Goal: Task Accomplishment & Management: Use online tool/utility

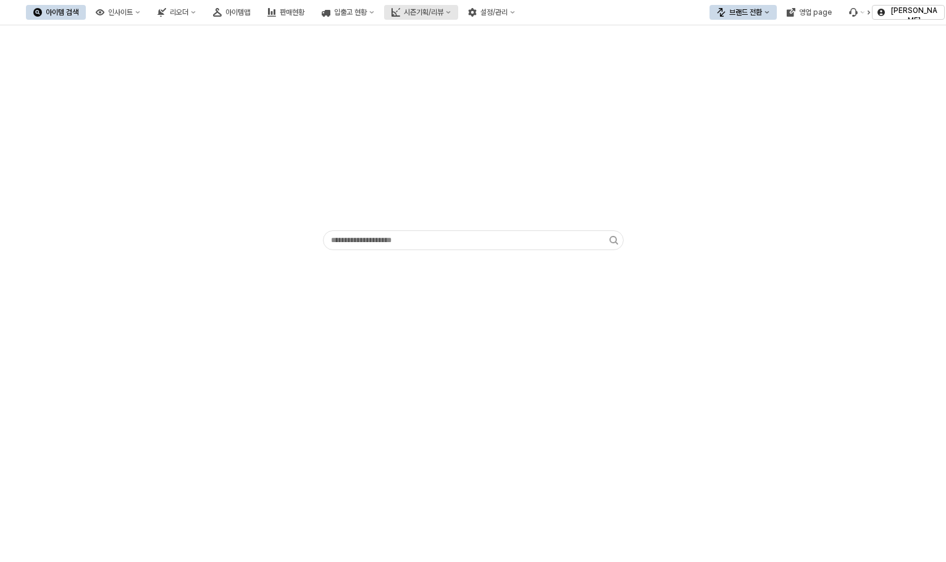
click at [443, 14] on div "시즌기획/리뷰" at bounding box center [424, 12] width 40 height 9
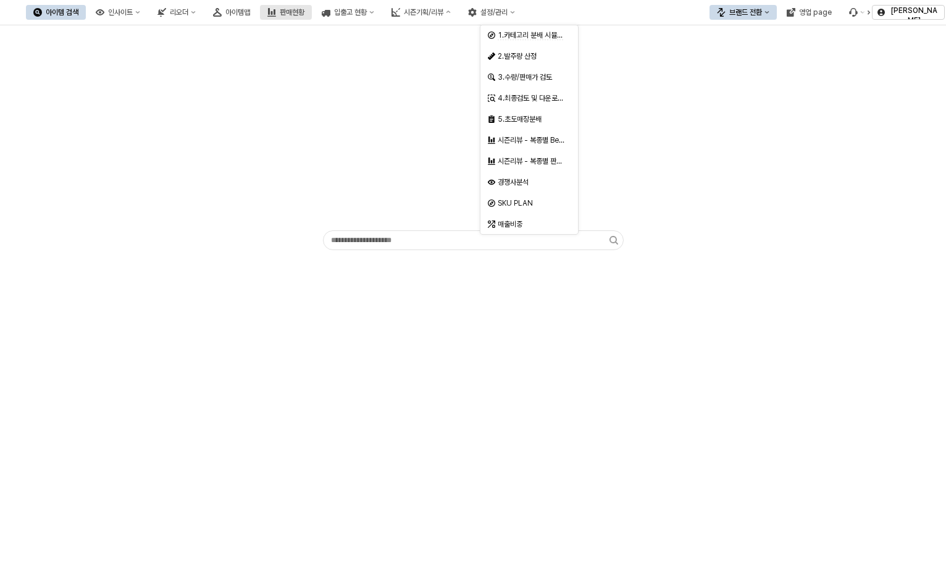
click at [312, 17] on button "판매현황" at bounding box center [286, 12] width 52 height 15
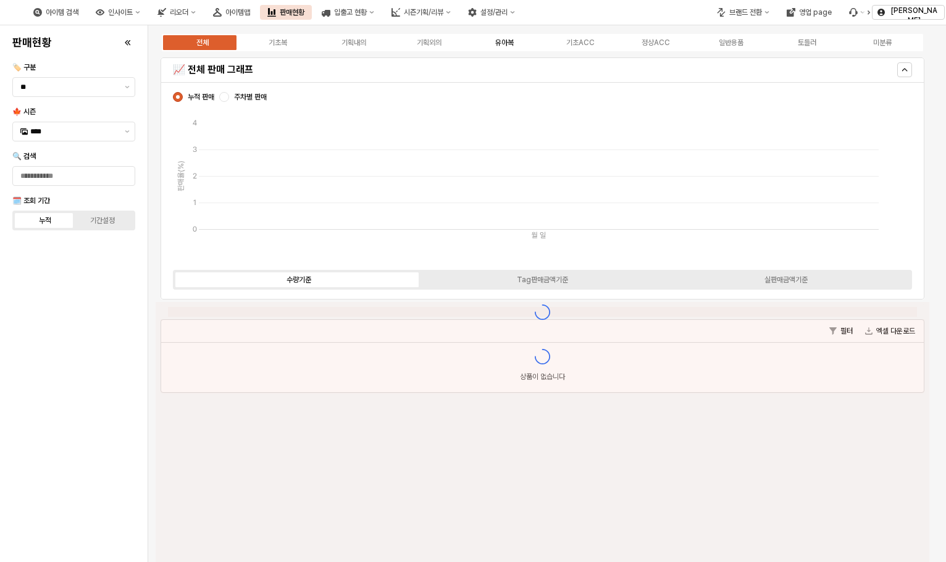
click at [511, 43] on div "유아복" at bounding box center [504, 42] width 19 height 9
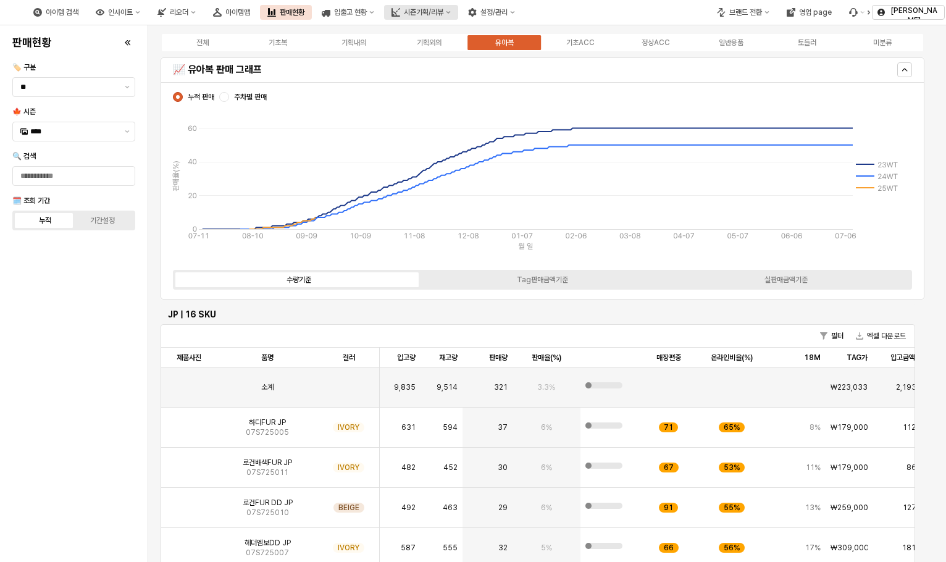
click at [443, 12] on div "시즌기획/리뷰" at bounding box center [424, 12] width 40 height 9
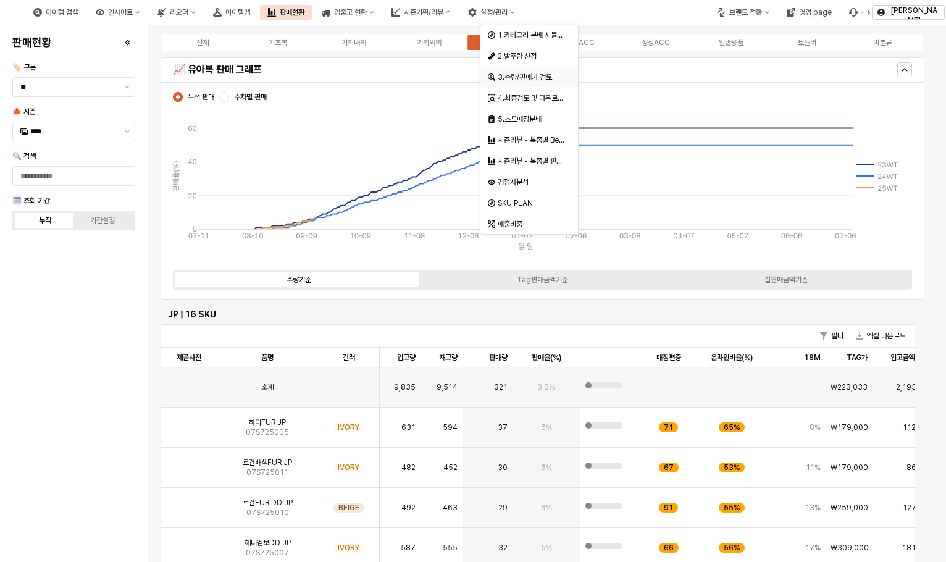
click at [549, 80] on div "3.수량/판매가 검토" at bounding box center [530, 77] width 65 height 10
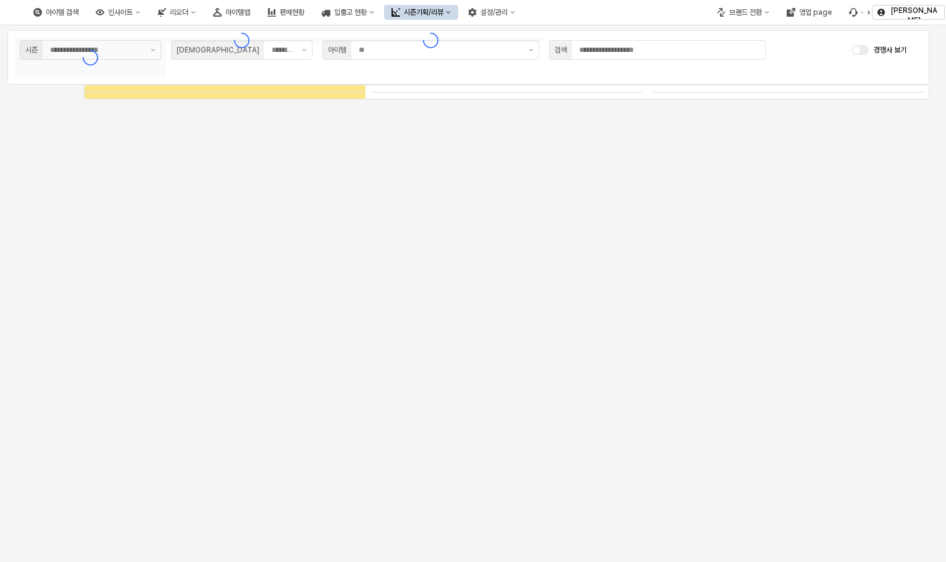
type input "****"
type input "***"
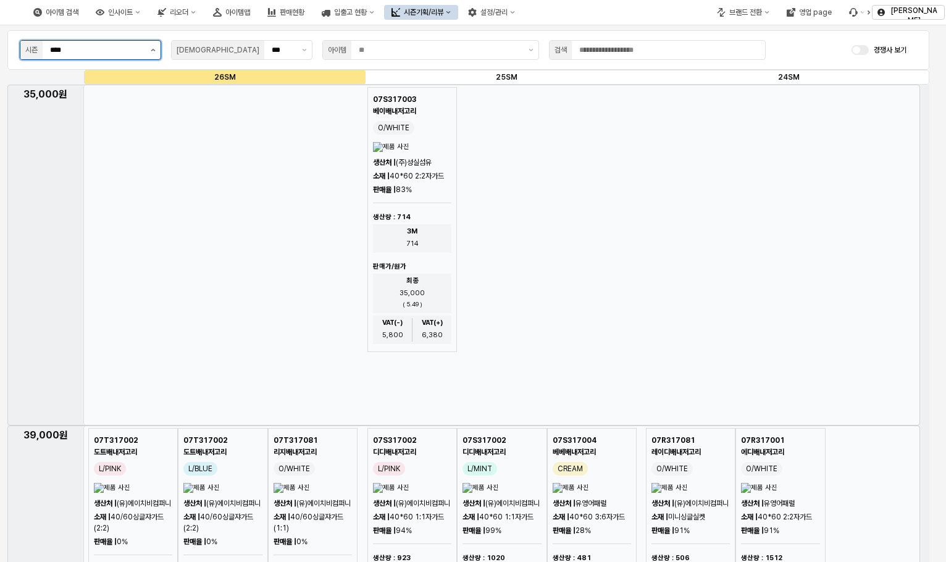
click at [156, 50] on button "제안 사항 표시" at bounding box center [153, 50] width 15 height 19
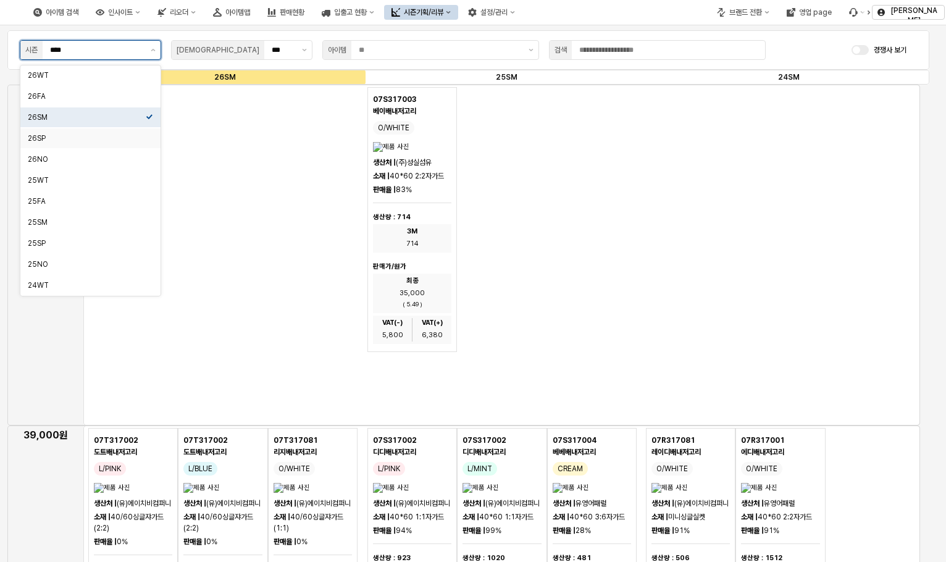
click at [75, 137] on div "26SP" at bounding box center [87, 138] width 118 height 10
type input "****"
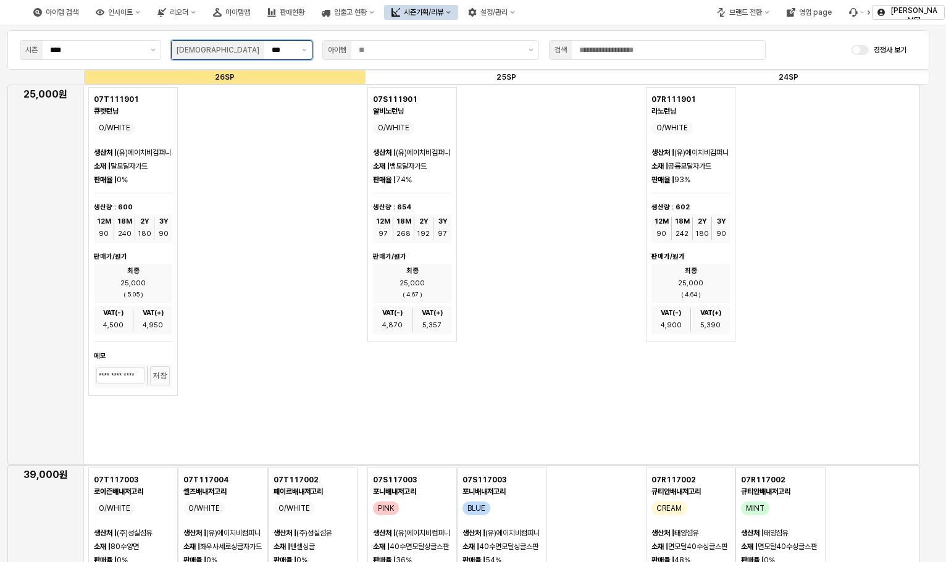
click at [296, 51] on div "***" at bounding box center [280, 50] width 33 height 19
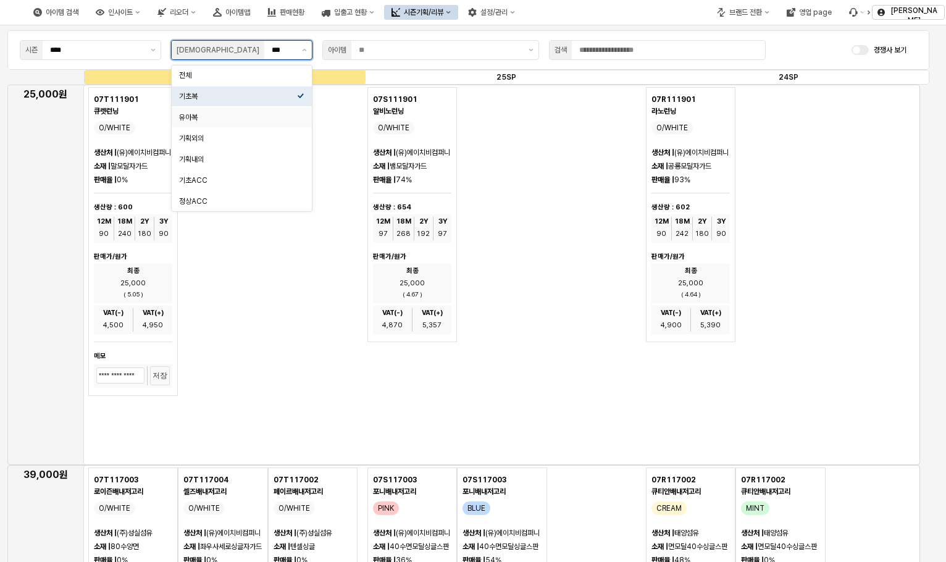
click at [251, 115] on div "유아복" at bounding box center [238, 117] width 118 height 10
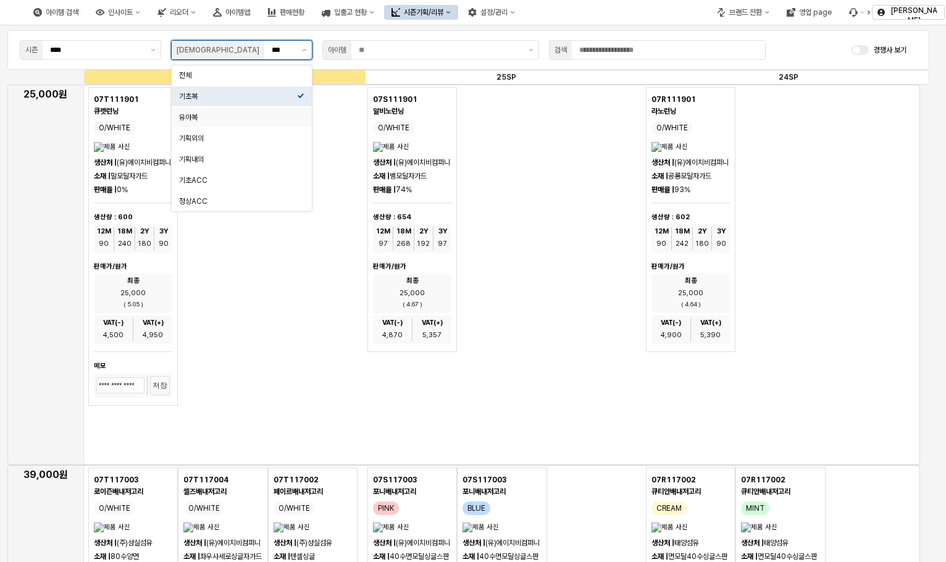
type input "***"
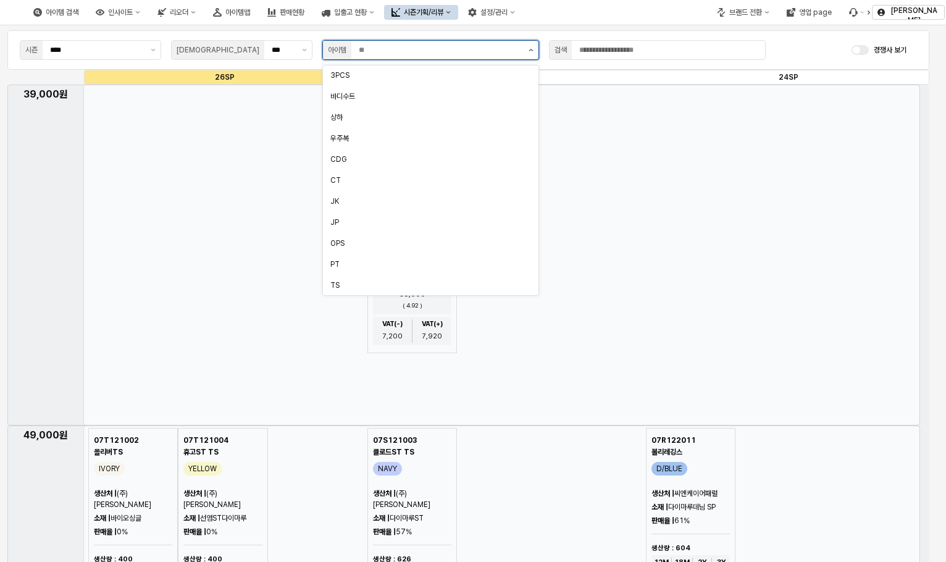
click at [532, 47] on button "제안 사항 표시" at bounding box center [531, 50] width 15 height 19
click at [441, 93] on div "바디수트" at bounding box center [426, 96] width 193 height 10
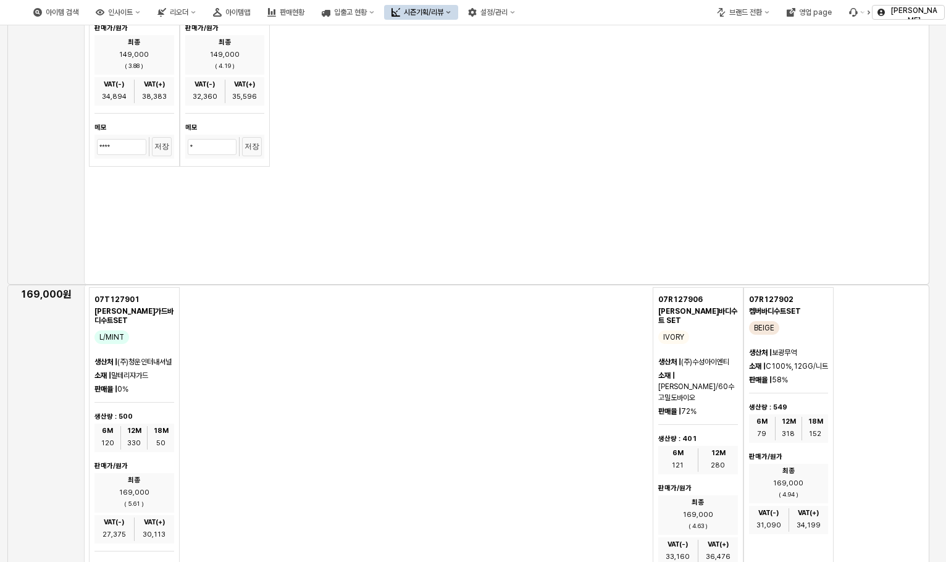
scroll to position [2346, 0]
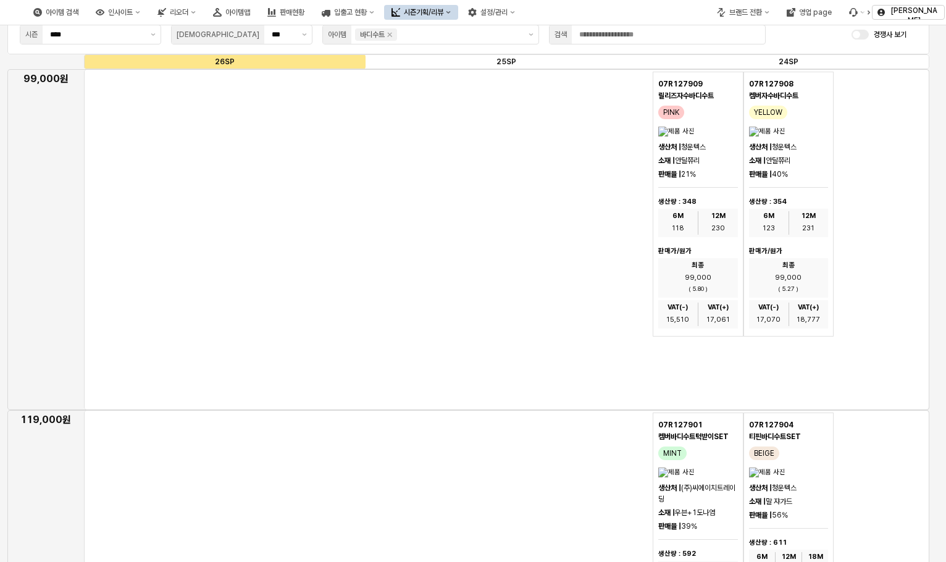
scroll to position [0, 0]
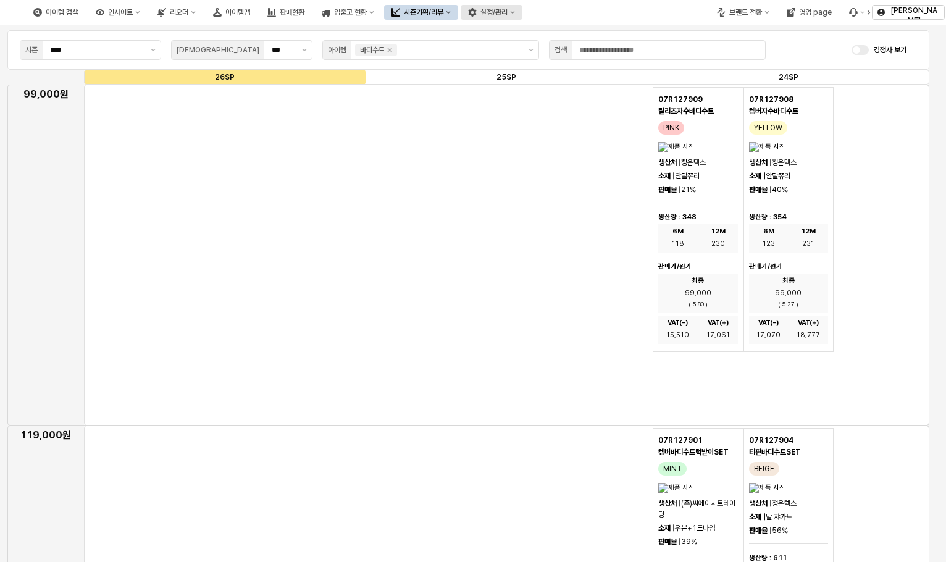
click at [508, 12] on div "설정/관리" at bounding box center [493, 12] width 27 height 9
click at [522, 18] on button "설정/관리" at bounding box center [492, 12] width 62 height 15
click at [608, 42] on div "제품 정보 관리" at bounding box center [607, 35] width 98 height 20
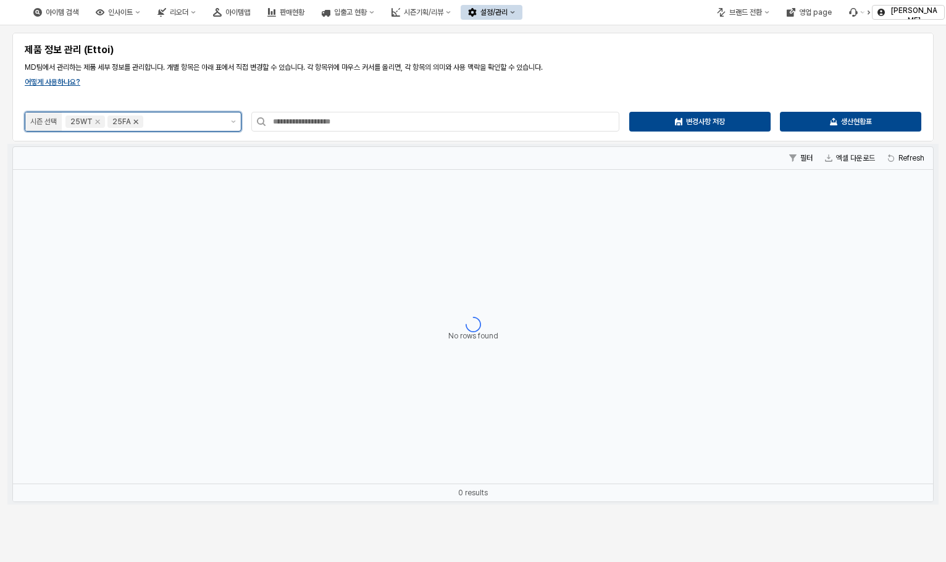
click at [129, 123] on div "25FA" at bounding box center [121, 121] width 19 height 12
click at [134, 123] on icon "Remove 25FA" at bounding box center [136, 122] width 4 height 4
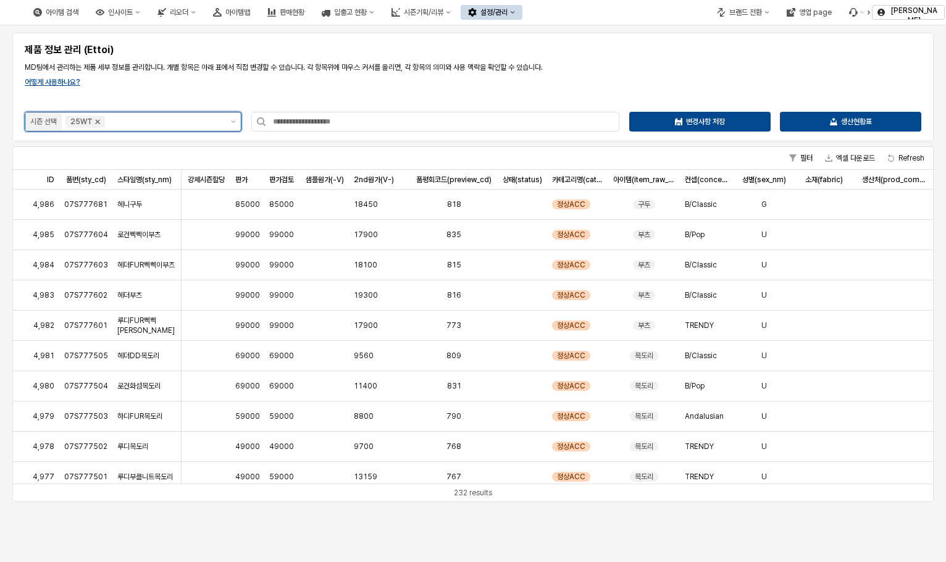
click at [95, 123] on icon "Remove 25WT" at bounding box center [98, 122] width 10 height 10
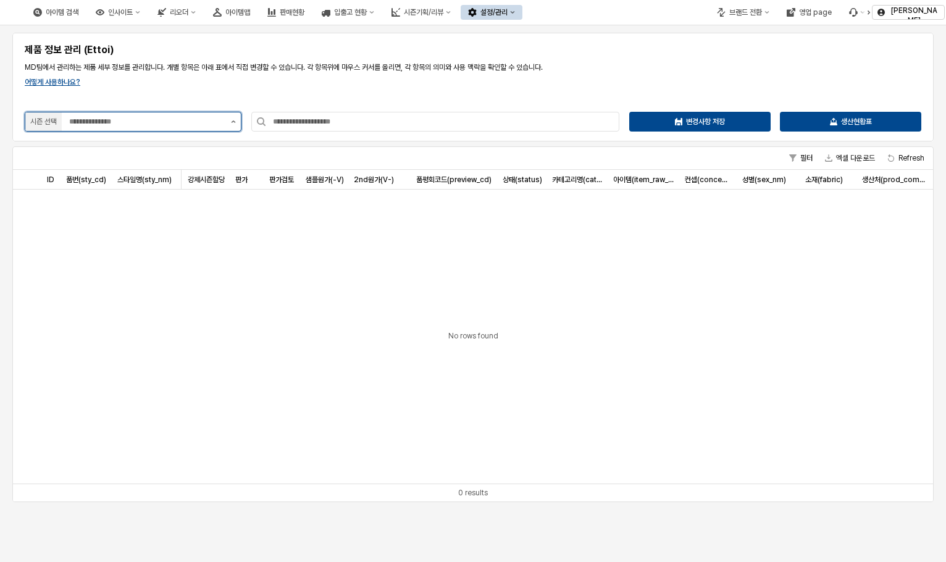
click at [235, 122] on icon "제안 사항 표시" at bounding box center [233, 121] width 5 height 2
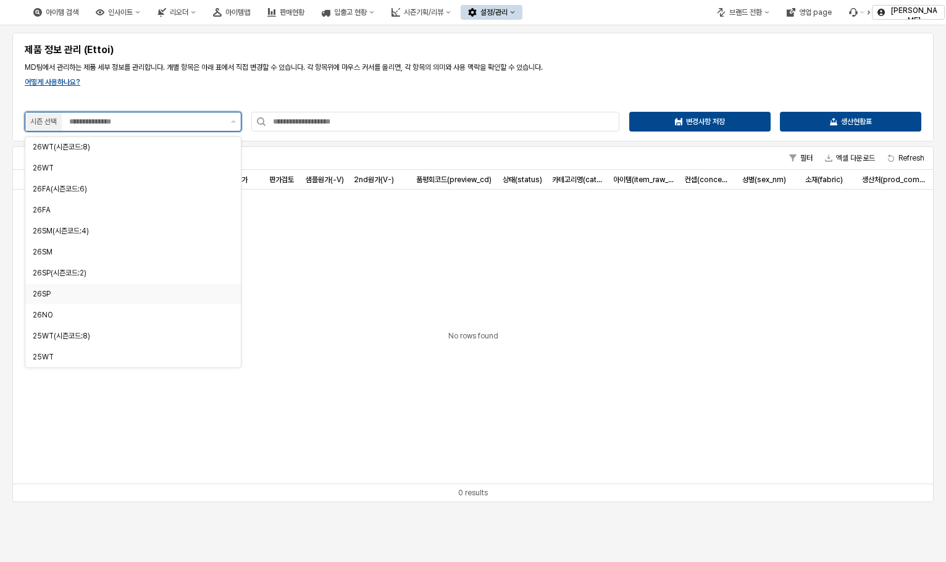
click at [93, 293] on div "26SP" at bounding box center [129, 294] width 193 height 10
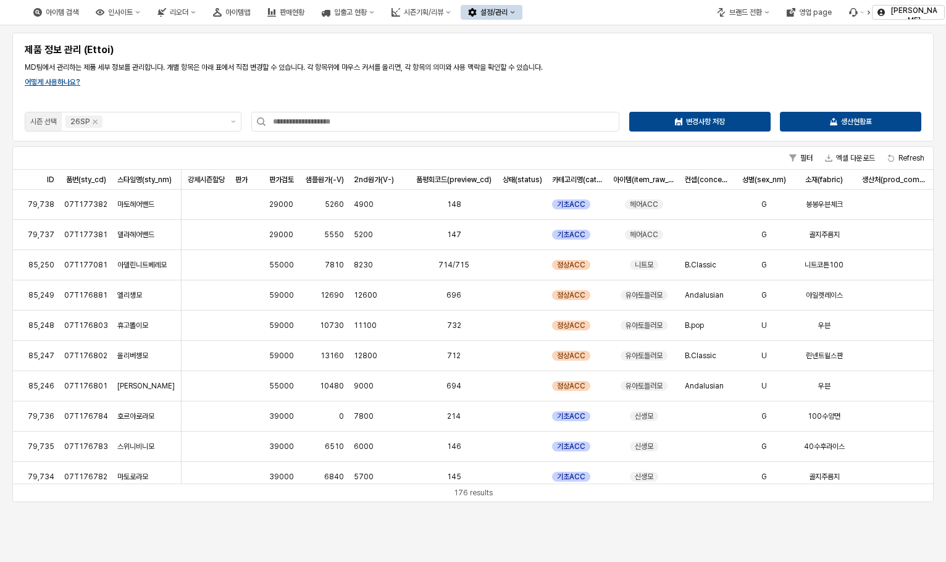
click at [551, 87] on div "제품 정보 관리 (Ettoi) MD팀에서 관리하는 제품 세부 정보를 관리합니다. 개별 항목은 아래 표에서 직접 변경할 수 있습니다. 각 항목위…" at bounding box center [473, 87] width 906 height 94
click at [830, 120] on icon "App Frame" at bounding box center [833, 121] width 7 height 7
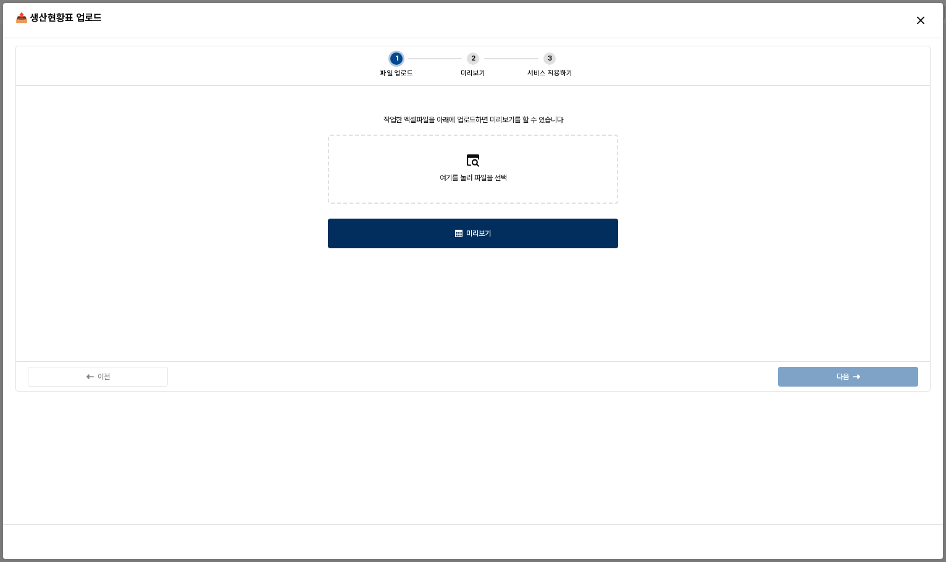
click at [462, 232] on div "미리보기" at bounding box center [472, 233] width 279 height 28
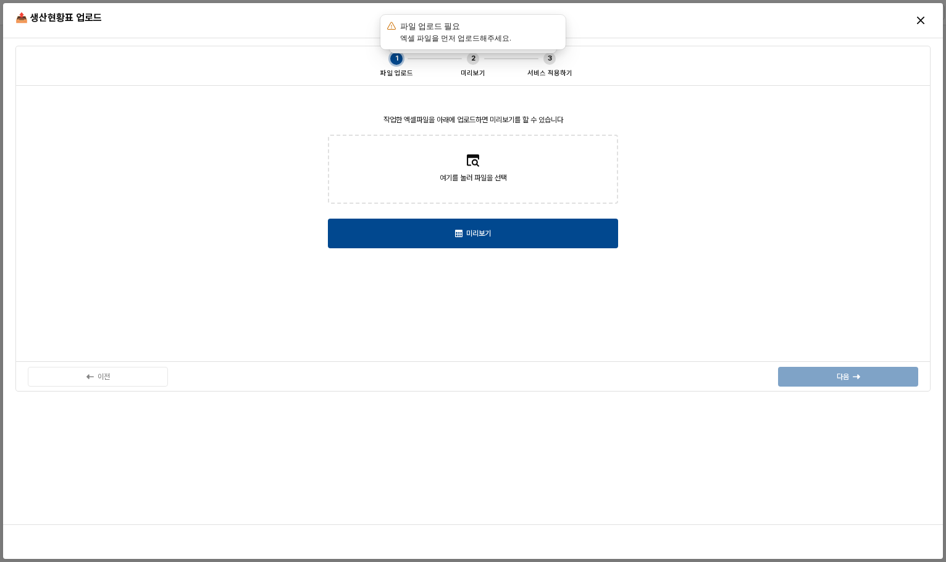
click at [488, 164] on label "여기를 눌러 파일을 선택" at bounding box center [473, 169] width 288 height 67
click at [474, 169] on input "여기를 눌러 파일을 선택" at bounding box center [473, 169] width 1 height 1
type input "**********"
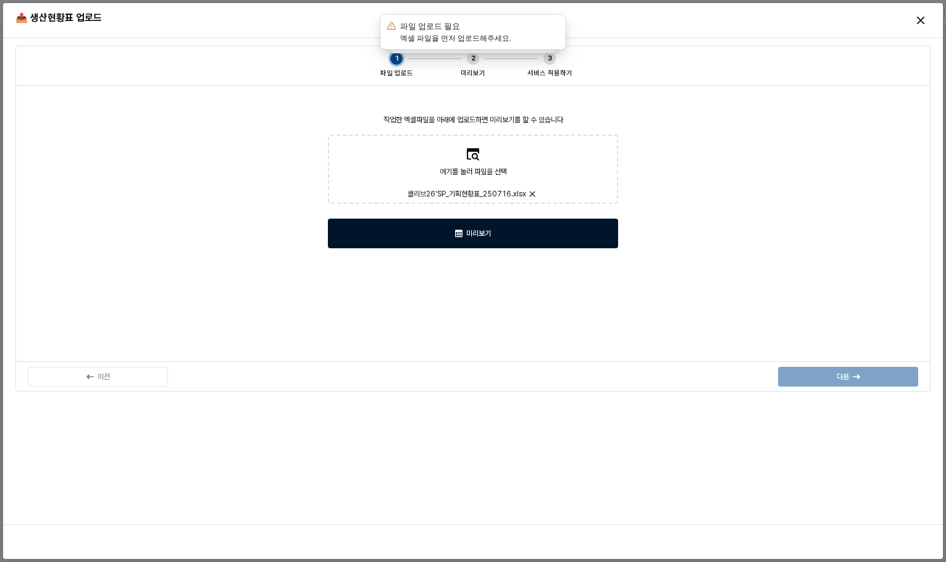
click at [532, 236] on div "미리보기" at bounding box center [472, 233] width 279 height 28
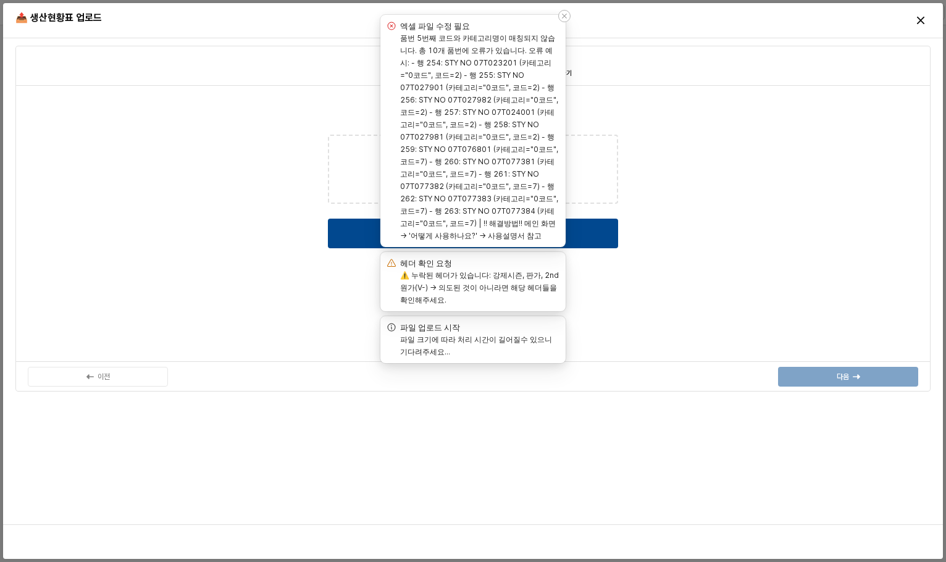
click at [561, 16] on icon "Notifications (F8)" at bounding box center [564, 15] width 7 height 7
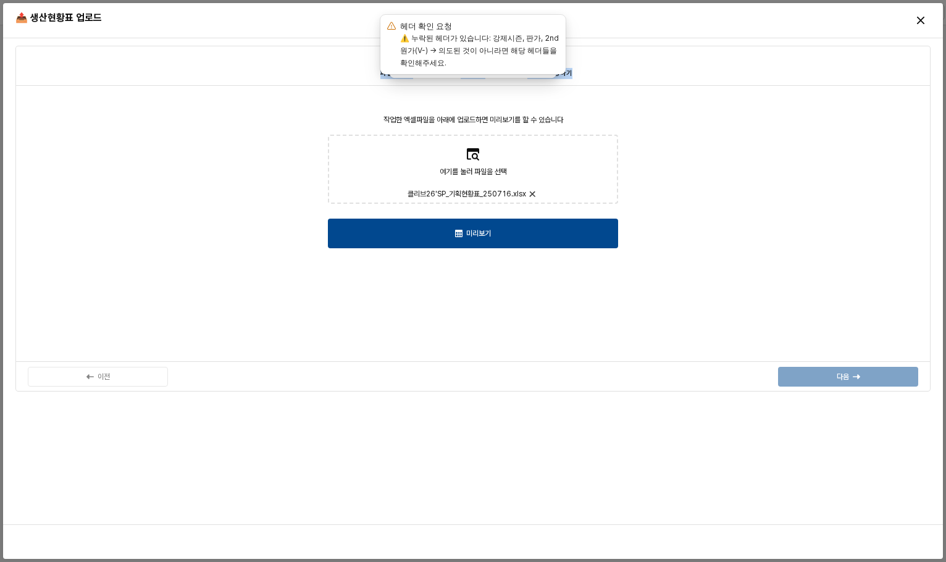
click at [710, 85] on div "1 파일 업로드 2 미리보기 3 서비스 적용하기" at bounding box center [472, 66] width 915 height 40
drag, startPoint x: 488, startPoint y: 311, endPoint x: 624, endPoint y: 285, distance: 138.4
click at [490, 307] on div "작업한 엑셀파일을 아래에 업로드하면 미리보기를 할 수 있습니다 여기를 눌러 파일을 선택 클리브26'SP_기획현황표_250716.xlsx 미리보기" at bounding box center [473, 224] width 900 height 262
drag, startPoint x: 770, startPoint y: 261, endPoint x: 730, endPoint y: 218, distance: 58.5
click at [767, 256] on div "작업한 엑셀파일을 아래에 업로드하면 미리보기를 할 수 있습니다 여기를 눌러 파일을 선택 클리브26'SP_기획현황표_250716.xlsx 미리보기" at bounding box center [473, 224] width 900 height 262
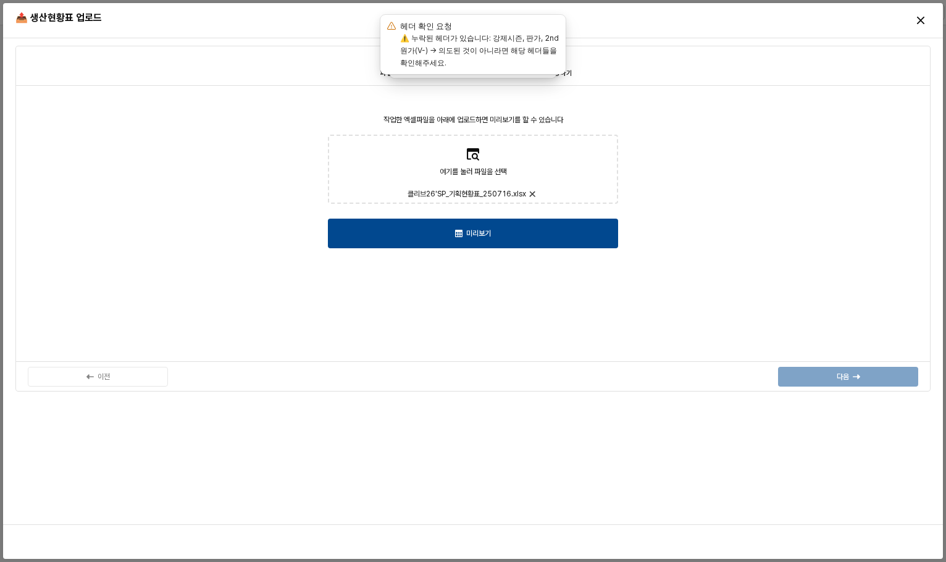
drag, startPoint x: 758, startPoint y: 84, endPoint x: 709, endPoint y: 73, distance: 49.4
click at [740, 78] on div "1 파일 업로드 2 미리보기 3 서비스 적용하기" at bounding box center [472, 66] width 915 height 40
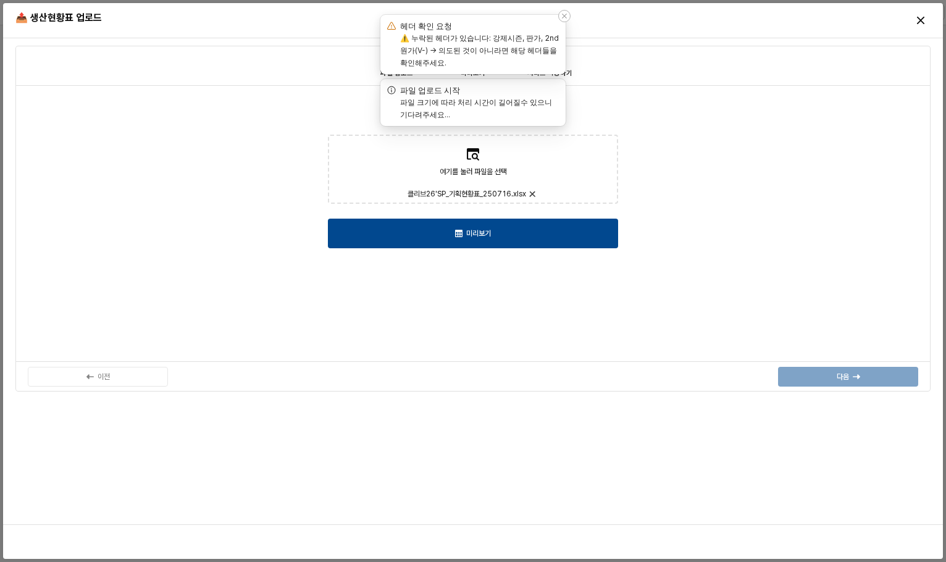
click at [524, 52] on label "⚠️ 누락된 헤더가 있습니다: 강제시즌, 판가, 2nd원가(V-) → 의도된 것이 아니라면 해당 헤더들을 확인해주세요." at bounding box center [479, 50] width 159 height 34
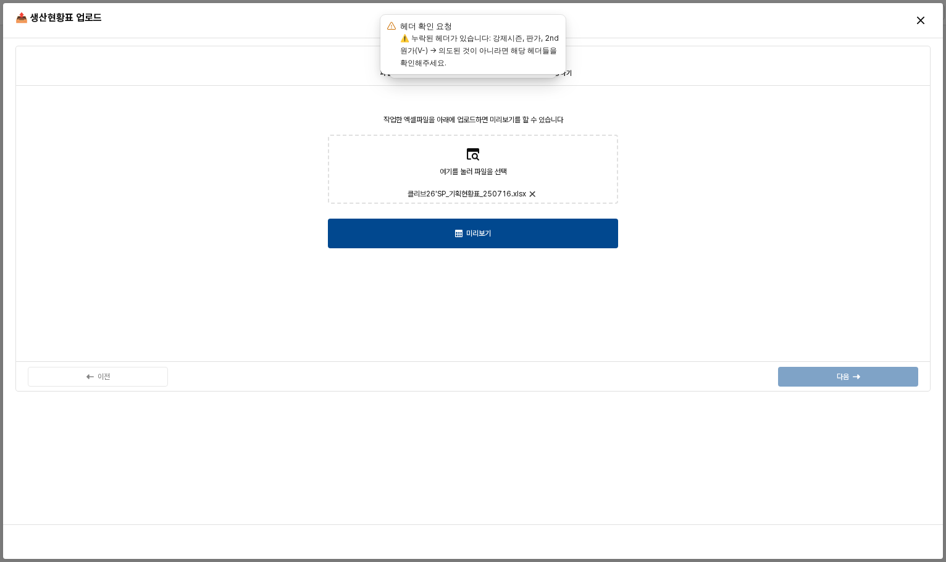
click at [183, 80] on section "1 파일 업로드 2 미리보기 3 서비스 적용하기 작업한 엑셀파일을 아래에 업로드하면 미리보기를 할 수 있습니다 여기를 눌러 파일을 선택 클리브…" at bounding box center [472, 219] width 915 height 346
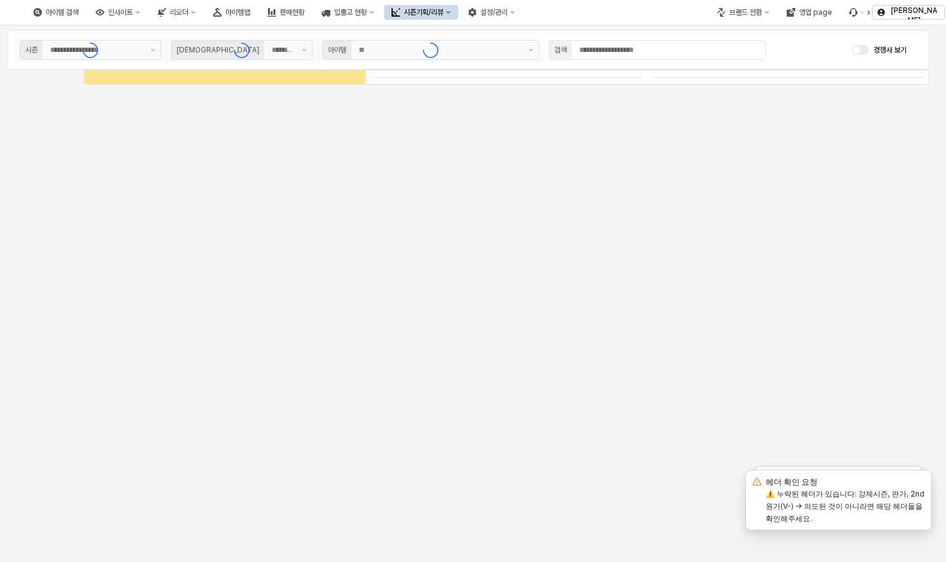
type input "****"
type input "***"
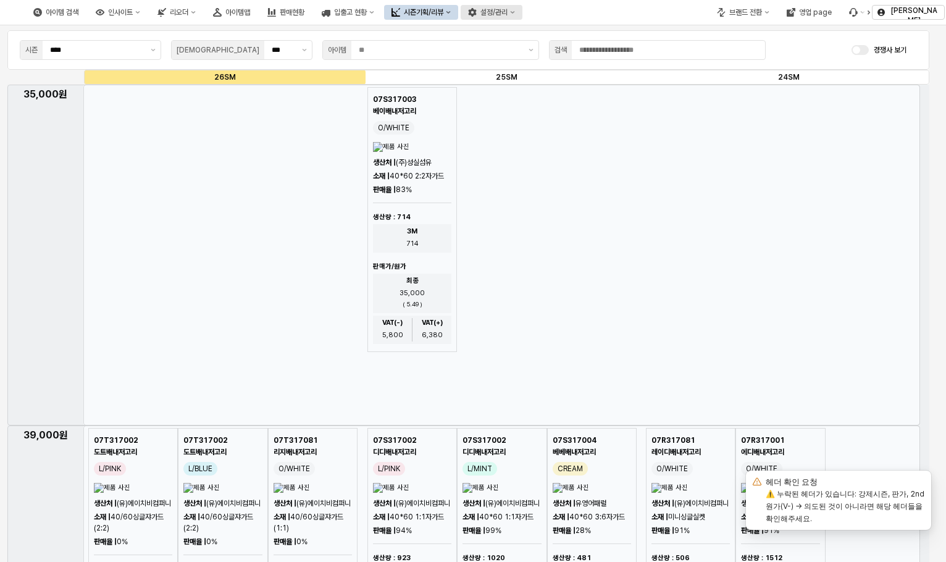
click at [522, 7] on button "설정/관리" at bounding box center [492, 12] width 62 height 15
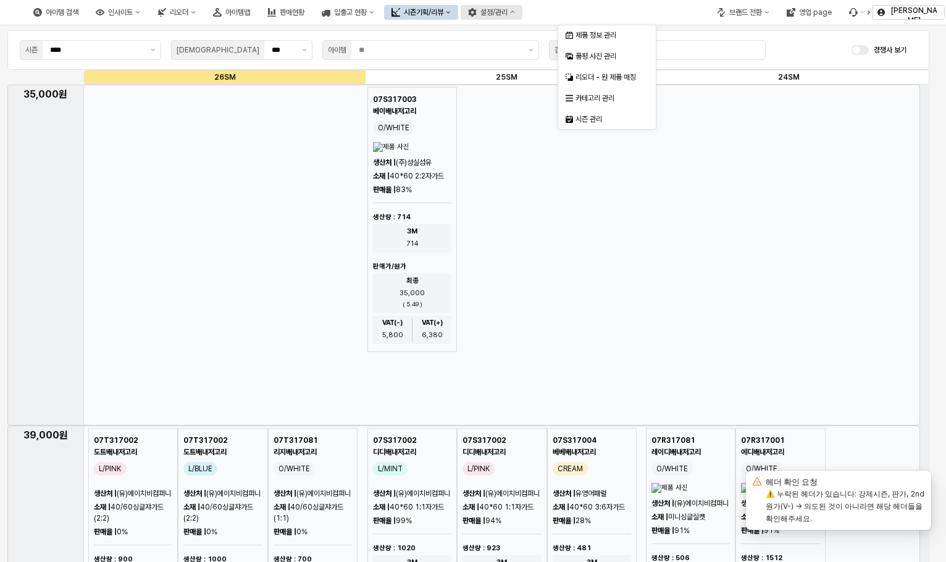
click at [522, 7] on button "설정/관리" at bounding box center [492, 12] width 62 height 15
click at [607, 32] on div "제품 정보 관리" at bounding box center [607, 35] width 65 height 10
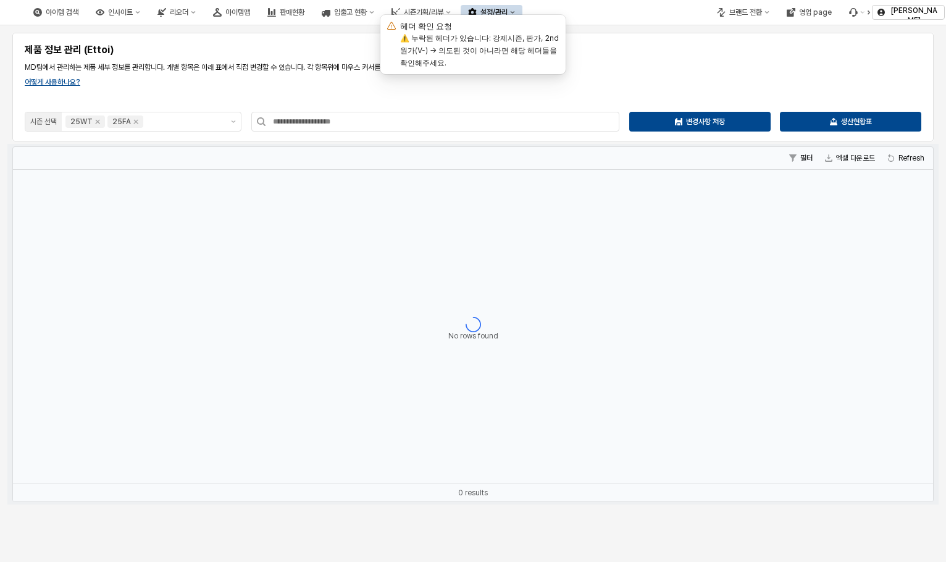
click at [572, 92] on div "제품 정보 관리 (Ettoi) MD팀에서 관리하는 제품 세부 정보를 관리합니다. 개별 항목은 아래 표에서 직접 변경할 수 있습니다. 각 항목위…" at bounding box center [473, 87] width 906 height 94
click at [731, 72] on div "MD팀에서 관리하는 제품 세부 정보를 관리합니다. 개별 항목은 아래 표에서 직접 변경할 수 있습니다. 각 항목위에 마우스 커서를 올리면, 각 …" at bounding box center [473, 67] width 906 height 15
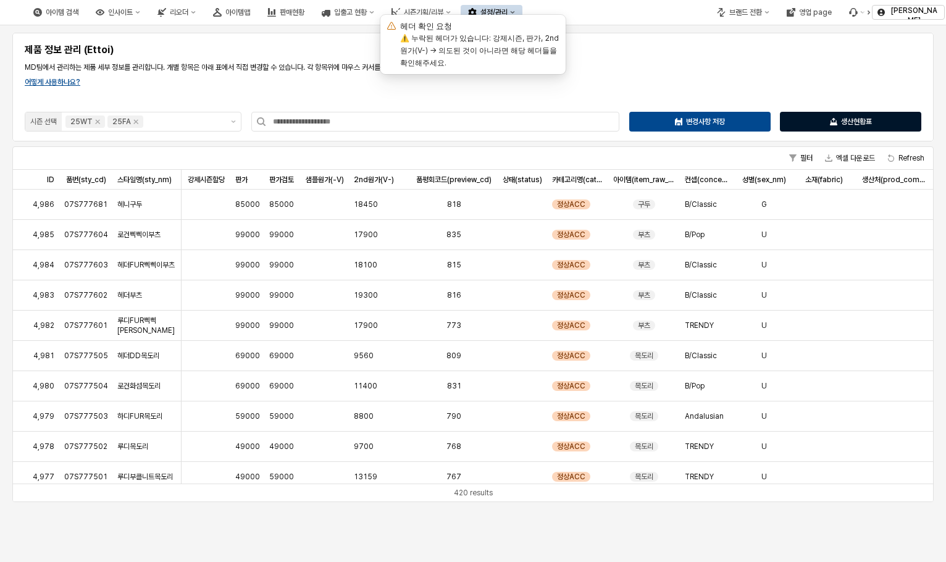
click at [882, 114] on div "생산현황표" at bounding box center [850, 121] width 130 height 19
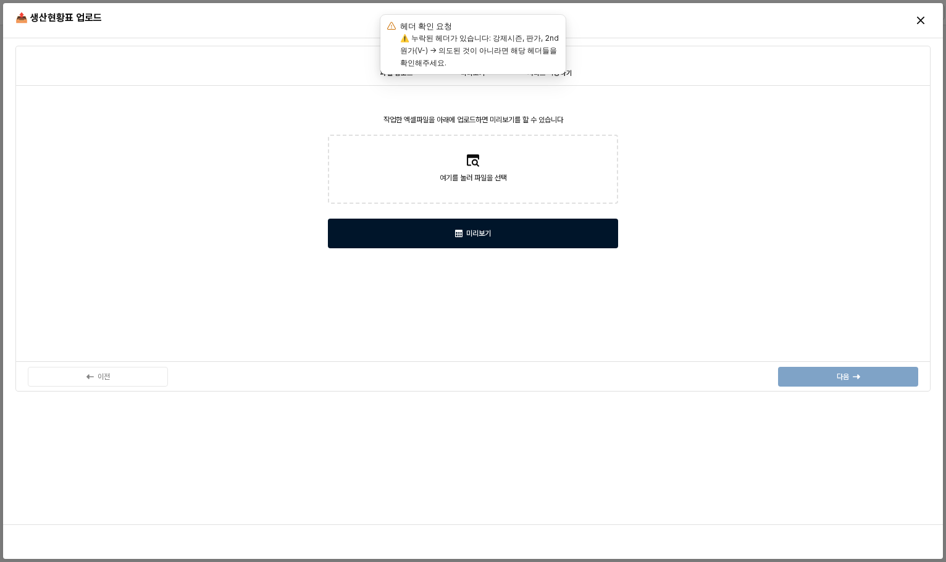
click at [514, 241] on div "미리보기" at bounding box center [472, 233] width 279 height 28
click at [514, 235] on div "미리보기" at bounding box center [472, 233] width 279 height 28
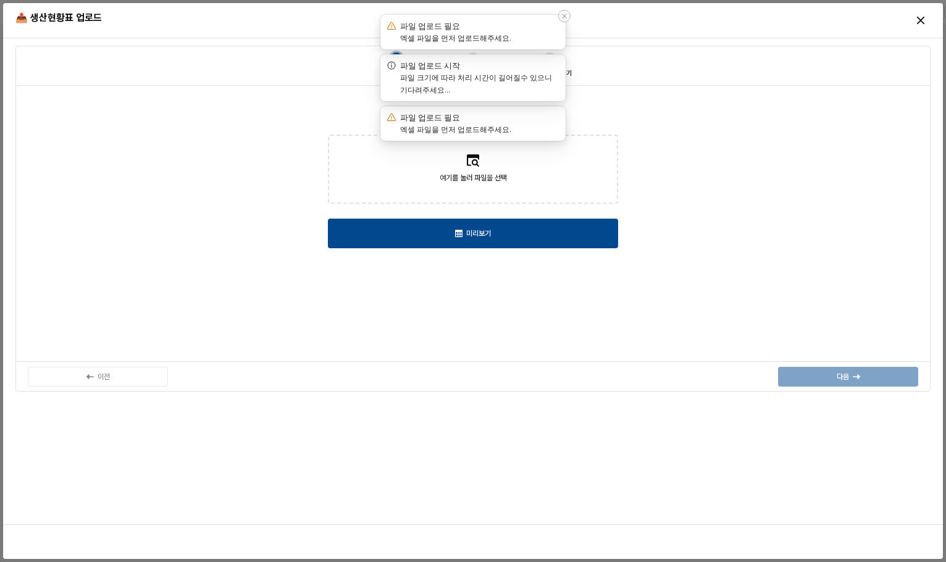
click at [504, 39] on label "엑셀 파일을 먼저 업로드해주세요." at bounding box center [455, 37] width 111 height 9
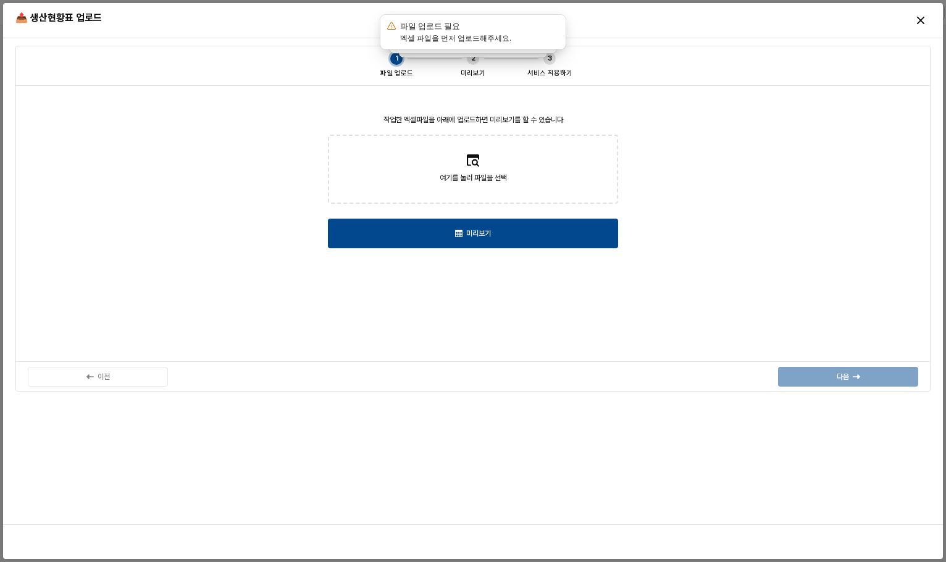
click at [725, 117] on div "작업한 엑셀파일을 아래에 업로드하면 미리보기를 할 수 있습니다 여기를 눌러 파일을 선택 미리보기" at bounding box center [473, 224] width 900 height 262
drag, startPoint x: 756, startPoint y: 172, endPoint x: 921, endPoint y: 12, distance: 229.2
click at [758, 170] on div "작업한 엑셀파일을 아래에 업로드하면 미리보기를 할 수 있습니다 여기를 눌러 파일을 선택 미리보기" at bounding box center [473, 224] width 900 height 262
click at [920, 22] on icon "Close" at bounding box center [920, 20] width 7 height 7
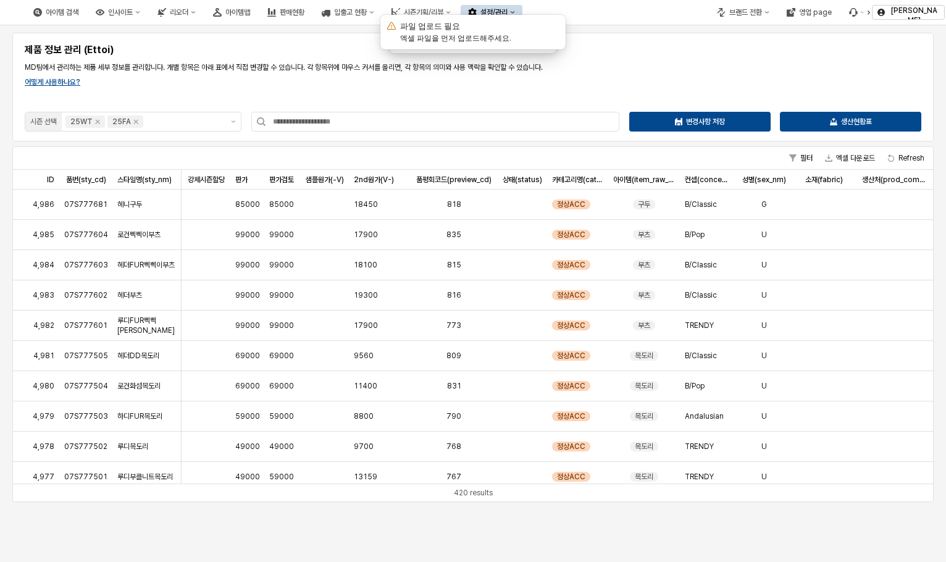
click at [829, 56] on div "제품 정보 관리 (Ettoi) MD팀에서 관리하는 제품 세부 정보를 관리합니다. 개별 항목은 아래 표에서 직접 변경할 수 있습니다. 각 항목위…" at bounding box center [473, 87] width 906 height 94
click at [762, 10] on div "브랜드 전환" at bounding box center [745, 12] width 33 height 9
drag, startPoint x: 653, startPoint y: 72, endPoint x: 669, endPoint y: 65, distance: 16.9
click at [663, 67] on div "MD팀에서 관리하는 제품 세부 정보를 관리합니다. 개별 항목은 아래 표에서 직접 변경할 수 있습니다. 각 항목위에 마우스 커서를 올리면, 각 …" at bounding box center [473, 67] width 906 height 15
click at [857, 13] on icon "Menu item 6" at bounding box center [853, 12] width 9 height 9
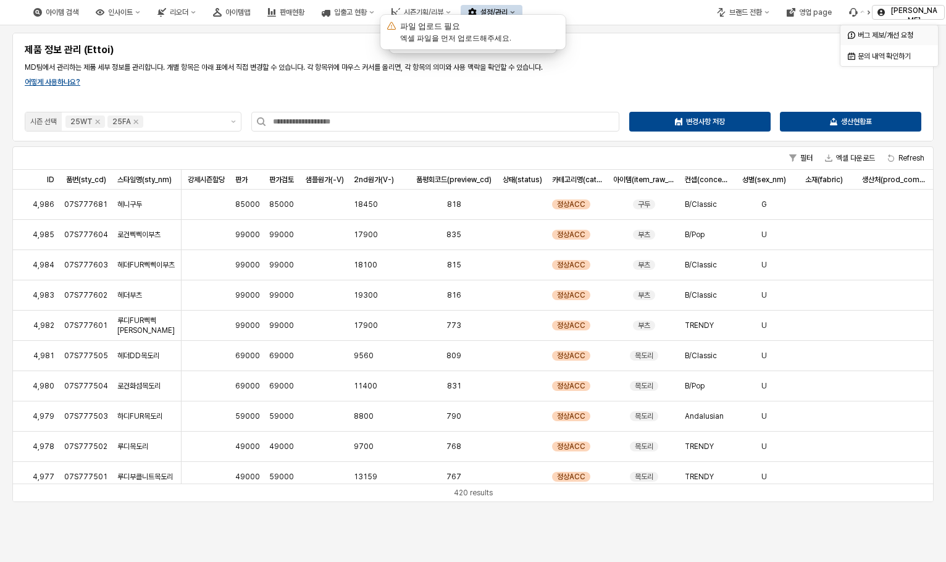
click at [875, 39] on div "버그 제보/개선 요청" at bounding box center [890, 35] width 65 height 10
click at [845, 117] on p "생산현황표" at bounding box center [856, 122] width 31 height 10
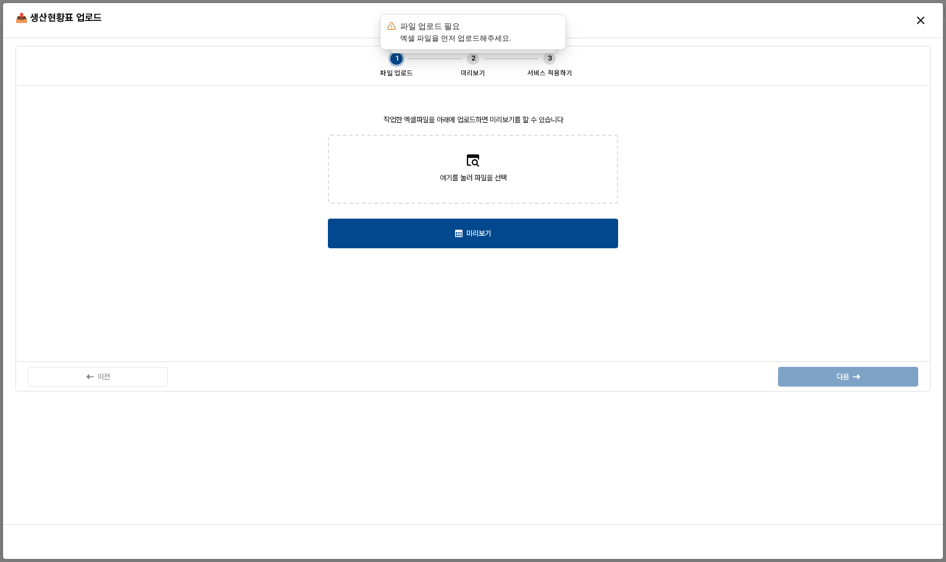
click at [477, 187] on div "여기를 눌러 파일을 선택" at bounding box center [473, 186] width 67 height 28
click at [474, 170] on input "여기를 눌러 파일을 선택" at bounding box center [473, 169] width 1 height 1
type input "**********"
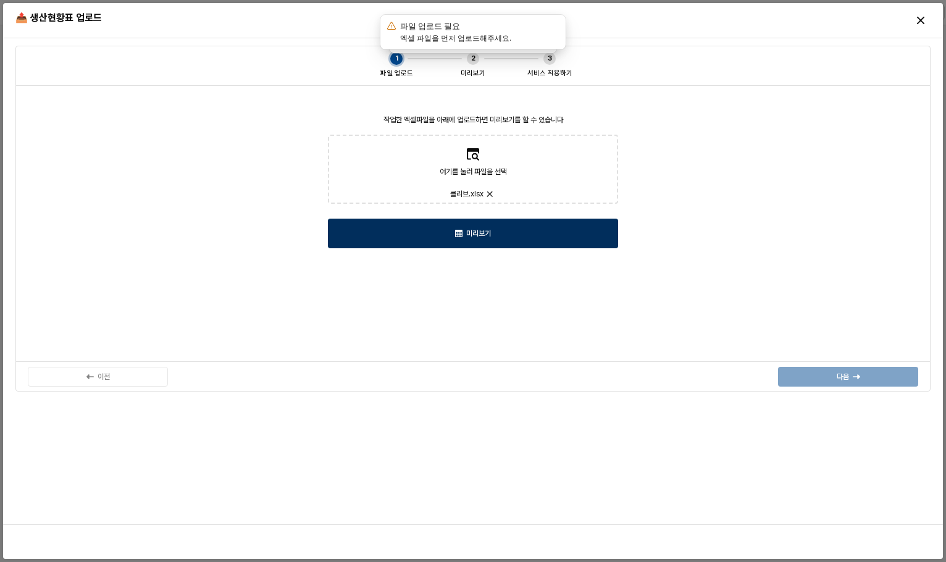
click at [523, 232] on div "미리보기" at bounding box center [472, 233] width 279 height 28
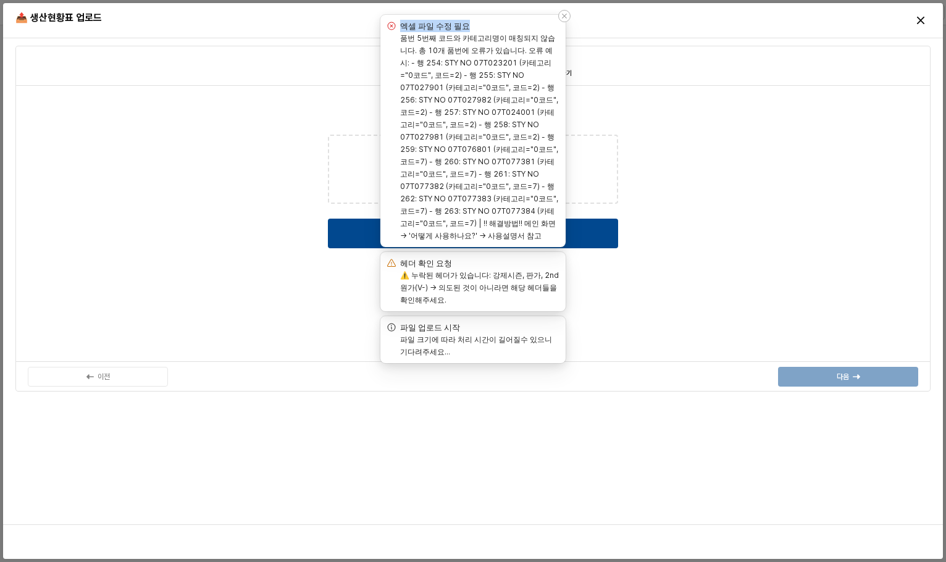
drag, startPoint x: 408, startPoint y: 27, endPoint x: 475, endPoint y: 58, distance: 74.3
click at [470, 32] on h4 "엑셀 파일 수정 필요" at bounding box center [435, 26] width 70 height 12
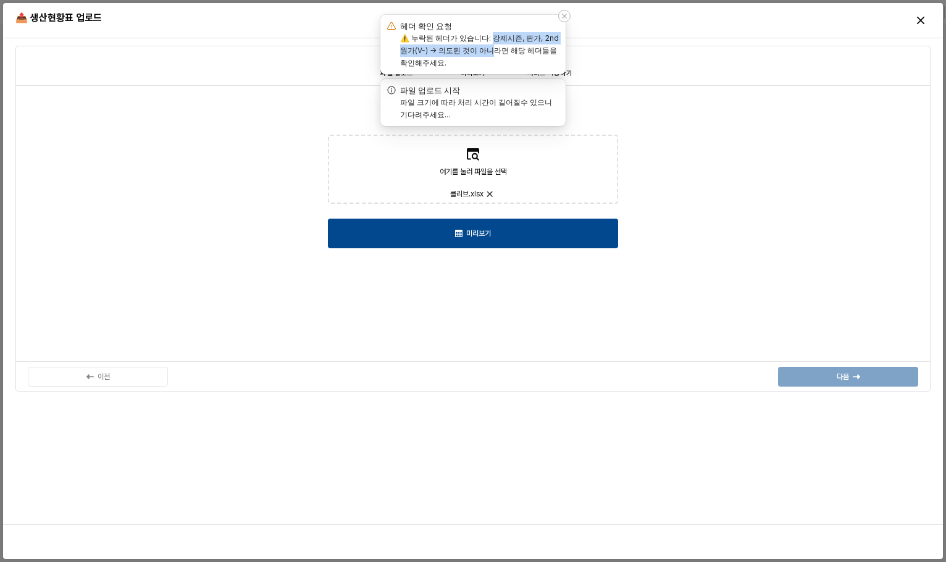
drag, startPoint x: 496, startPoint y: 38, endPoint x: 508, endPoint y: 49, distance: 15.7
click at [508, 49] on label "⚠️ 누락된 헤더가 있습니다: 강제시즌, 판가, 2nd원가(V-) → 의도된 것이 아니라면 해당 헤더들을 확인해주세요." at bounding box center [479, 50] width 159 height 34
click at [442, 51] on label "⚠️ 누락된 헤더가 있습니다: 강제시즌, 판가, 2nd원가(V-) → 의도된 것이 아니라면 해당 헤더들을 확인해주세요." at bounding box center [479, 50] width 159 height 34
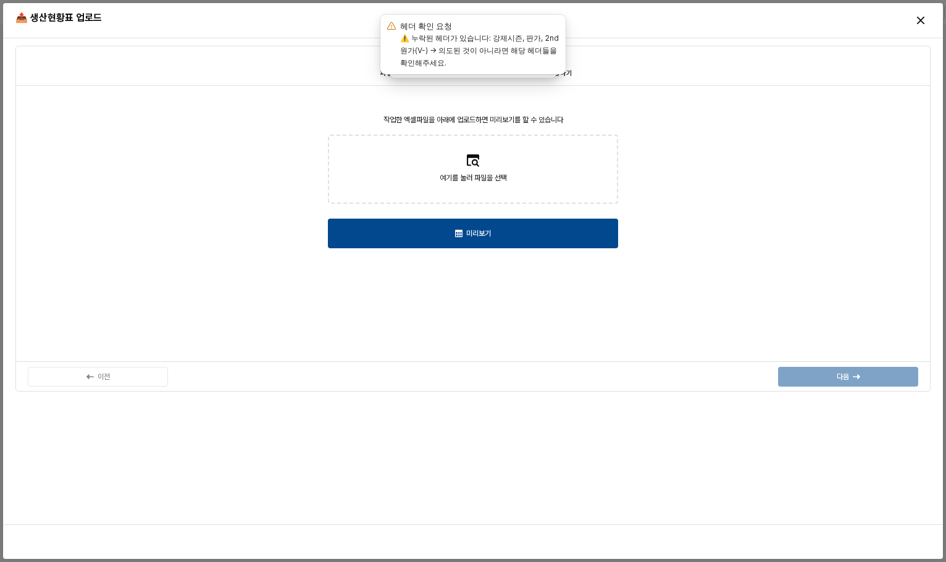
click at [513, 156] on label "여기를 눌러 파일을 선택" at bounding box center [473, 169] width 288 height 67
click at [474, 169] on input "여기를 눌러 파일을 선택" at bounding box center [473, 169] width 1 height 1
type input "**********"
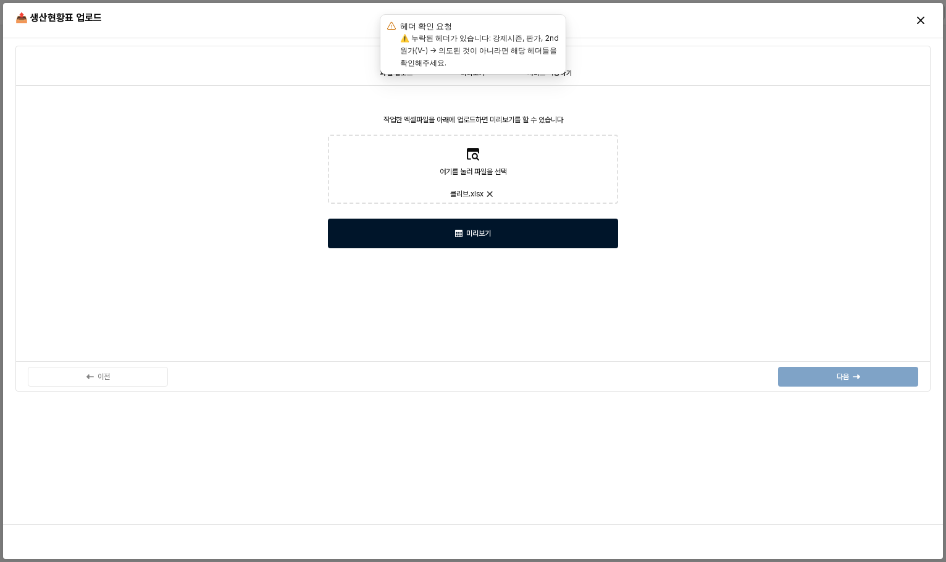
click at [523, 233] on div "미리보기" at bounding box center [472, 233] width 279 height 28
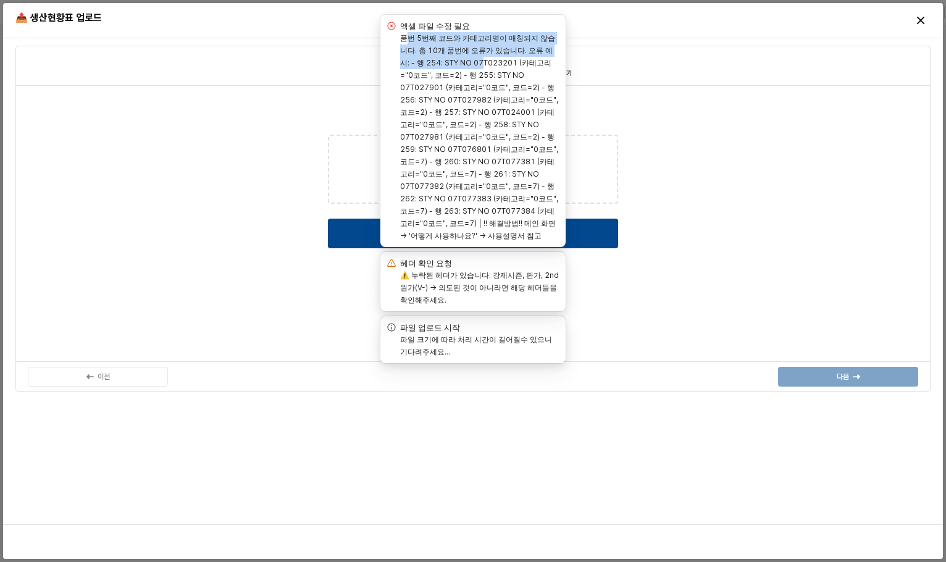
drag, startPoint x: 410, startPoint y: 36, endPoint x: 489, endPoint y: 76, distance: 88.4
click at [485, 66] on label "품번 5번째 코드와 카테고리명이 매칭되지 않습니다. 총 10개 품번에 오류가 있습니다. 오류 예시: - 행 254: STY NO 07T0232…" at bounding box center [479, 136] width 158 height 207
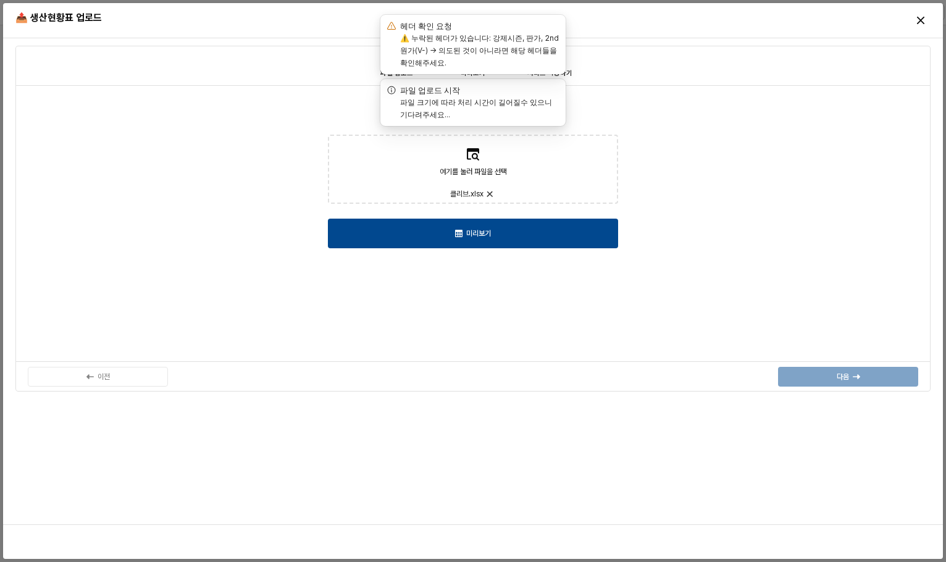
click at [499, 115] on div "파일 크기에 따라 처리 시간이 길어질수 있으니 기다려주세요..." at bounding box center [480, 108] width 161 height 25
click at [475, 48] on label "⚠️ 누락된 헤더가 있습니다: 강제시즌, 판가, 2nd원가(V-) → 의도된 것이 아니라면 해당 헤더들을 확인해주세요." at bounding box center [479, 50] width 159 height 34
click at [455, 43] on div "⚠️ 누락된 헤더가 있습니다: 강제시즌, 판가, 2nd원가(V-) → 의도된 것이 아니라면 해당 헤더들을 확인해주세요." at bounding box center [480, 50] width 161 height 37
click at [520, 41] on label "⚠️ 누락된 헤더가 있습니다: 강제시즌, 판가, 2nd원가(V-) → 의도된 것이 아니라면 해당 헤더들을 확인해주세요." at bounding box center [479, 50] width 159 height 34
click at [567, 17] on icon "Notifications (F8)" at bounding box center [564, 15] width 7 height 7
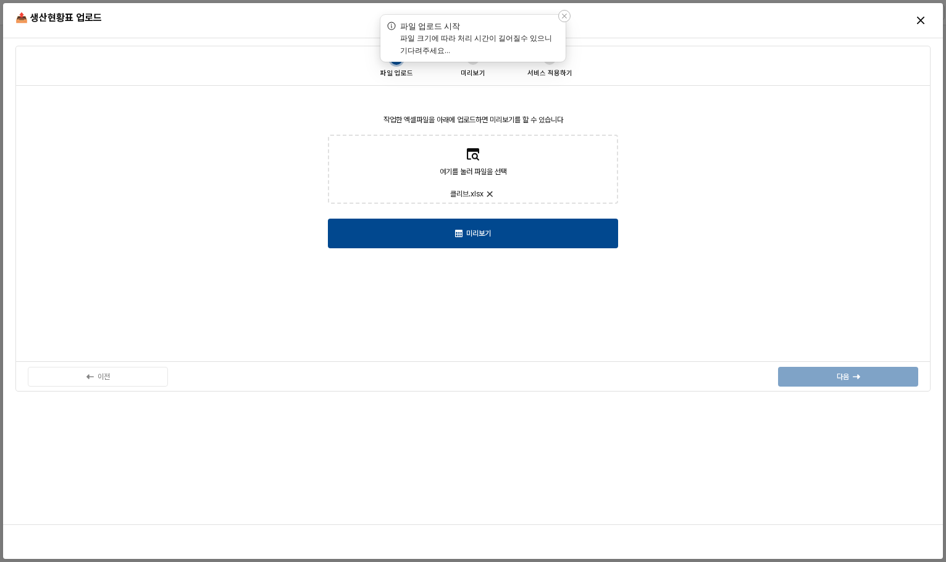
click at [499, 31] on div "파일 업로드 시작" at bounding box center [472, 26] width 175 height 12
click at [563, 15] on icon "Notifications (F8)" at bounding box center [564, 15] width 7 height 7
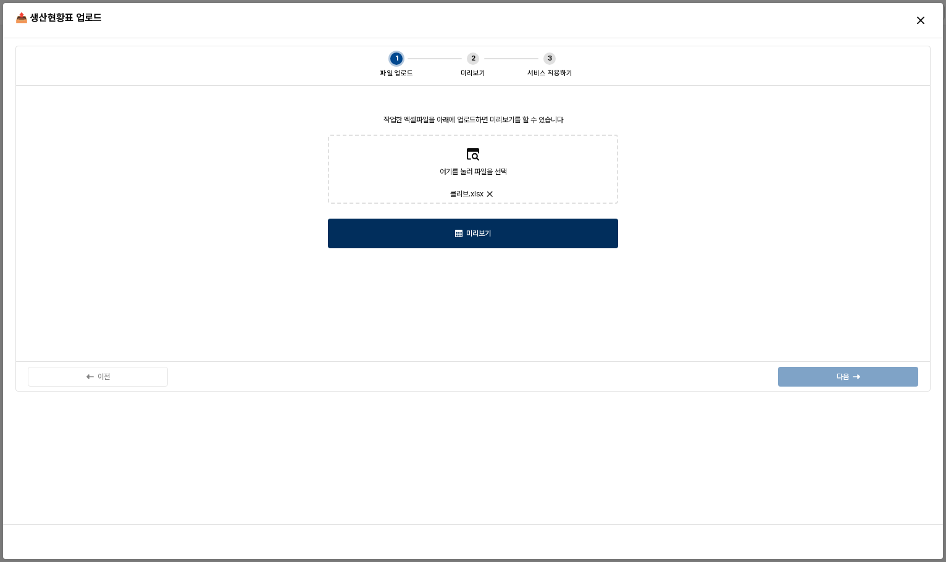
click at [463, 240] on div "미리보기" at bounding box center [472, 233] width 279 height 28
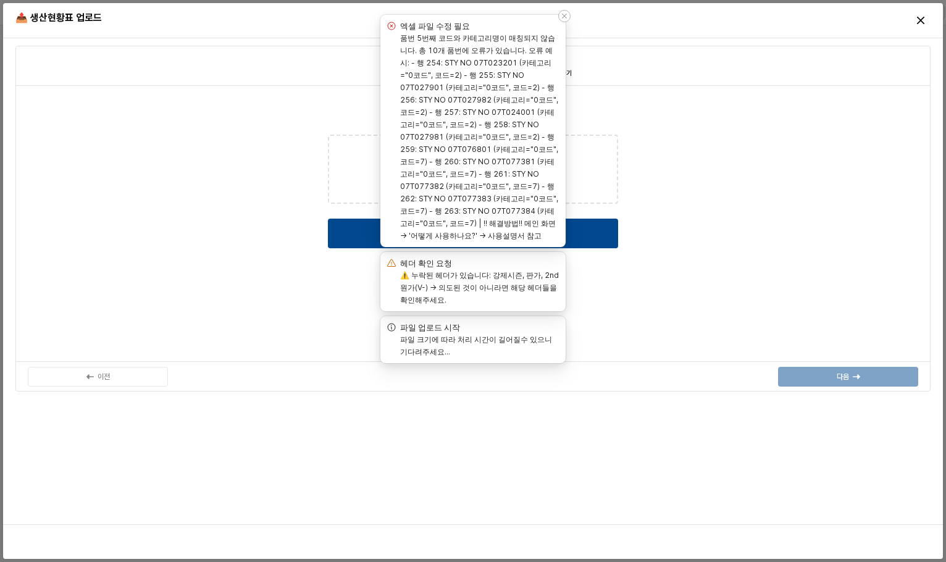
click at [467, 234] on label "품번 5번째 코드와 카테고리명이 매칭되지 않습니다. 총 10개 품번에 오류가 있습니다. 오류 예시: - 행 254: STY NO 07T0232…" at bounding box center [479, 136] width 158 height 207
drag, startPoint x: 430, startPoint y: 232, endPoint x: 525, endPoint y: 235, distance: 95.2
click at [525, 235] on label "품번 5번째 코드와 카테고리명이 매칭되지 않습니다. 총 10개 품번에 오류가 있습니다. 오류 예시: - 행 254: STY NO 07T0232…" at bounding box center [479, 136] width 158 height 207
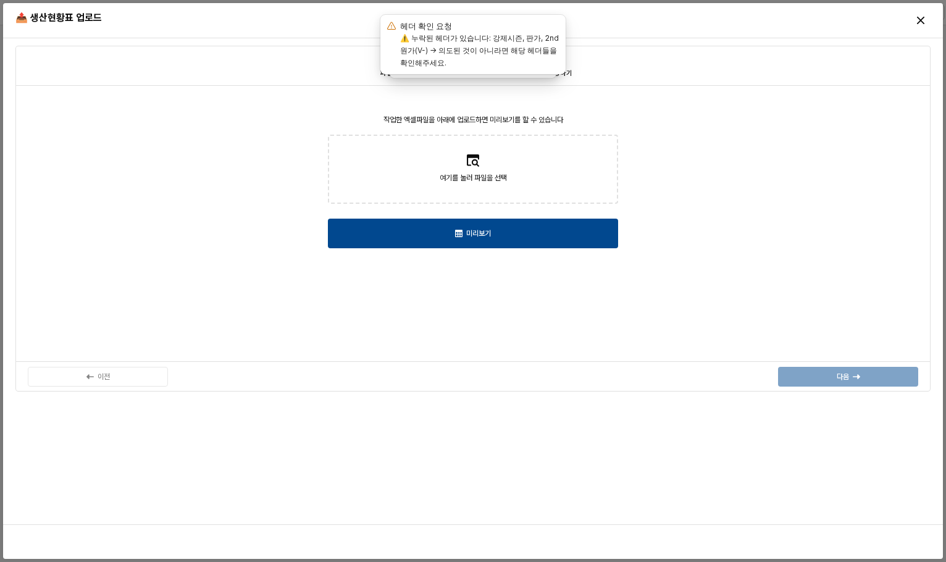
drag, startPoint x: 707, startPoint y: 122, endPoint x: 606, endPoint y: 80, distance: 108.8
click at [707, 121] on div "작업한 엑셀파일을 아래에 업로드하면 미리보기를 할 수 있습니다 여기를 눌러 파일을 선택 미리보기" at bounding box center [473, 224] width 900 height 262
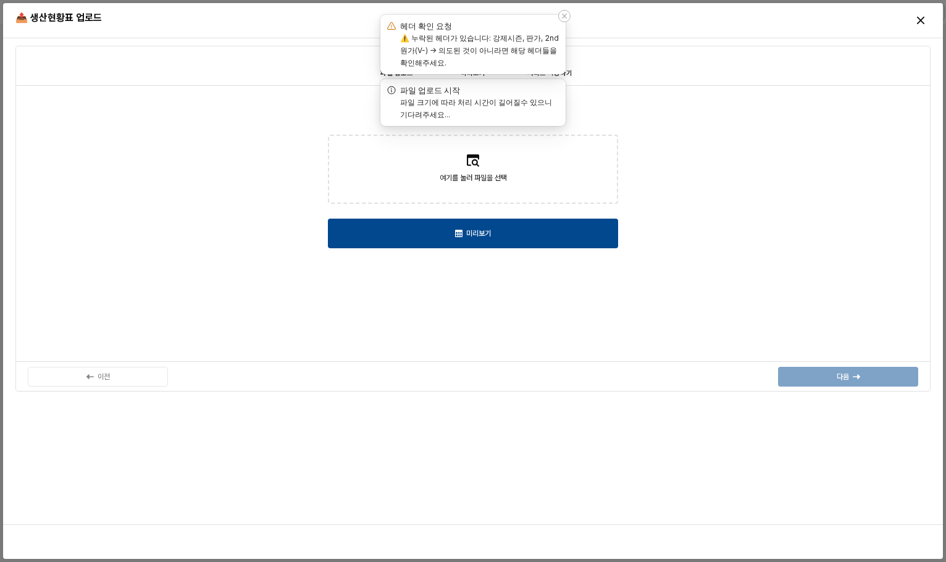
click at [559, 18] on div "Notifications (F8)" at bounding box center [564, 16] width 12 height 12
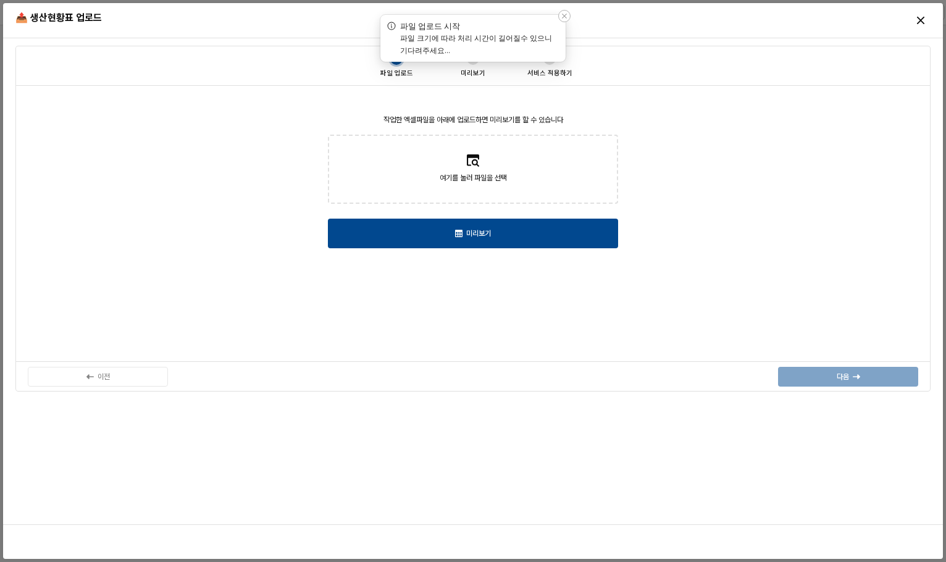
click at [563, 14] on icon "Notifications (F8)" at bounding box center [564, 15] width 7 height 7
click at [512, 188] on label "여기를 눌러 파일을 선택" at bounding box center [473, 169] width 288 height 67
click at [474, 170] on input "여기를 눌러 파일을 선택" at bounding box center [473, 169] width 1 height 1
click at [506, 165] on label "여기를 눌러 파일을 선택" at bounding box center [473, 169] width 288 height 67
click at [474, 169] on input "여기를 눌러 파일을 선택" at bounding box center [473, 169] width 1 height 1
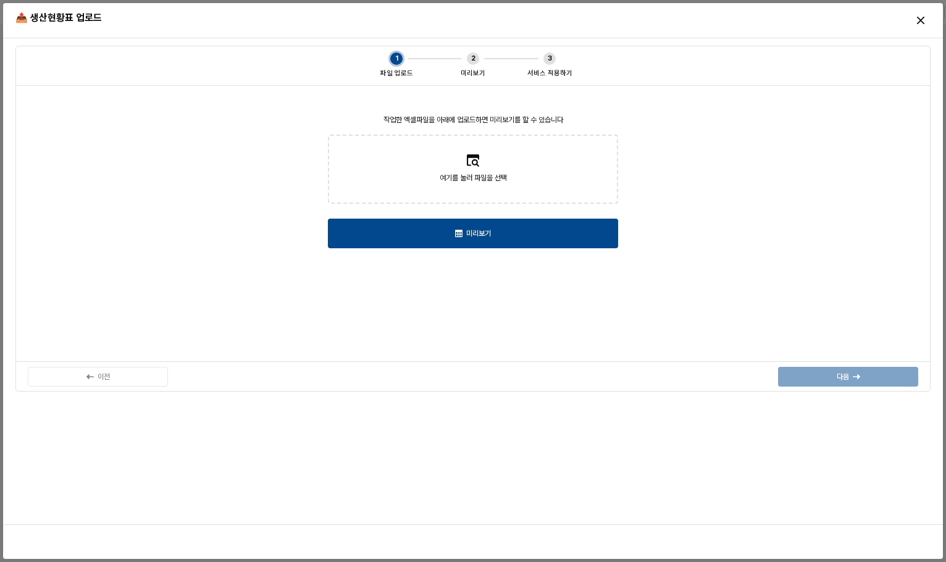
type input "**********"
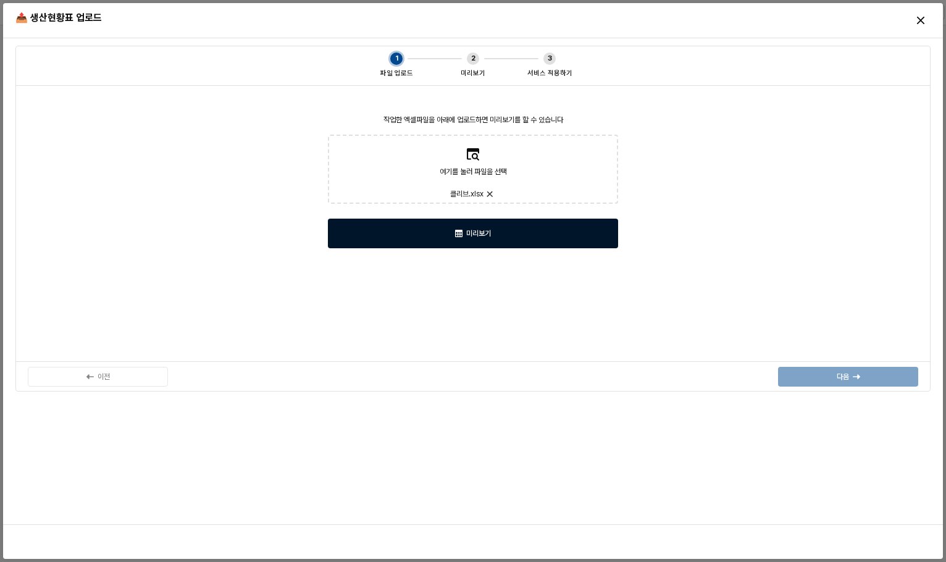
click at [476, 226] on div "미리보기" at bounding box center [472, 233] width 279 height 28
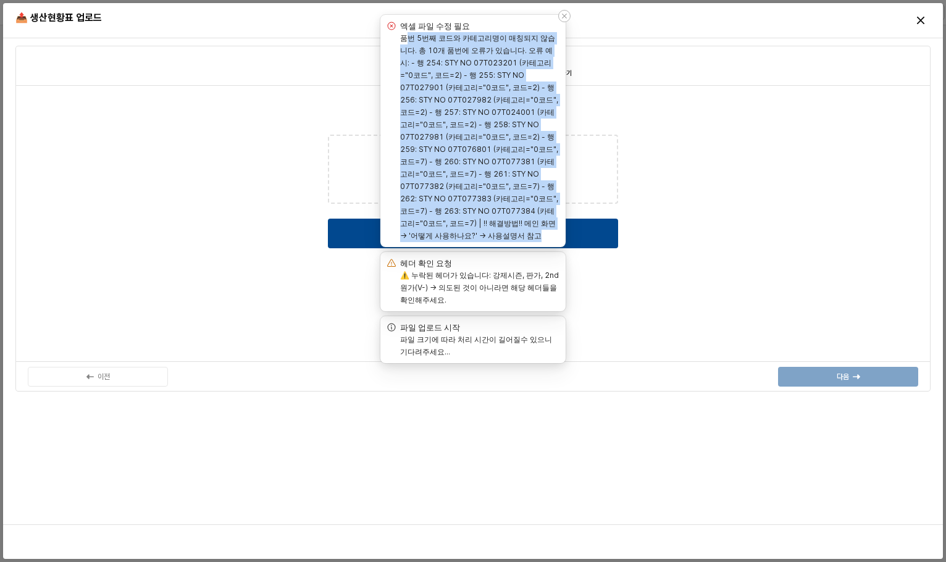
drag, startPoint x: 408, startPoint y: 33, endPoint x: 549, endPoint y: 237, distance: 247.7
click at [549, 237] on label "품번 5번째 코드와 카테고리명이 매칭되지 않습니다. 총 10개 품번에 오류가 있습니다. 오류 예시: - 행 254: STY NO 07T0232…" at bounding box center [479, 136] width 158 height 207
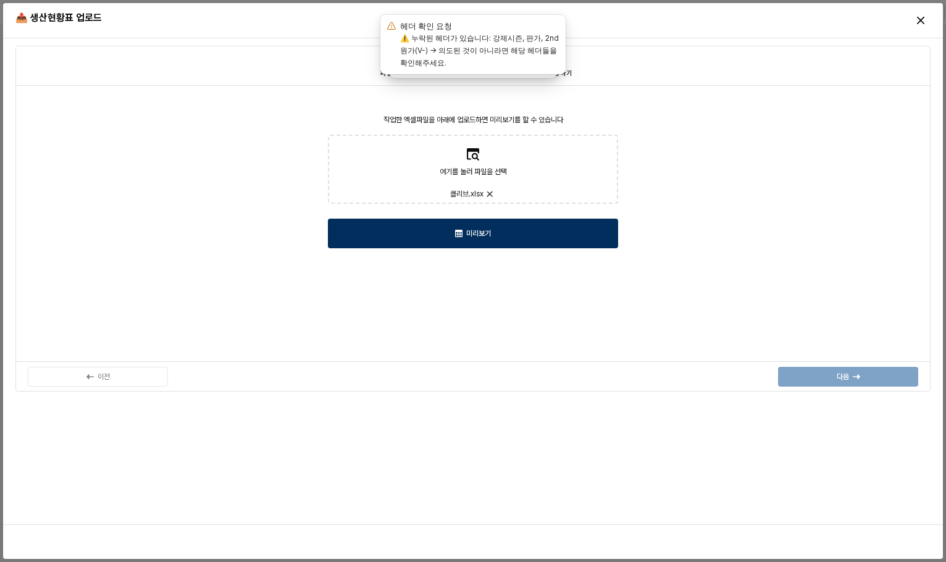
click at [530, 236] on div "미리보기" at bounding box center [472, 233] width 279 height 28
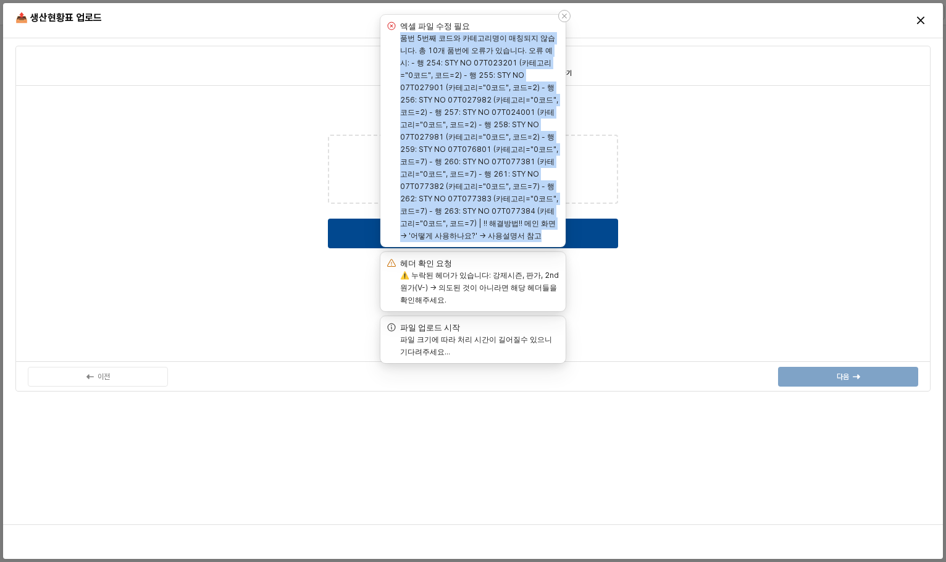
drag, startPoint x: 541, startPoint y: 234, endPoint x: 393, endPoint y: 40, distance: 244.0
click at [393, 40] on div "품번 5번째 코드와 카테고리명이 매칭되지 않습니다. 총 10개 품번에 오류가 있습니다. 오류 예시: - 행 254: STY NO 07T0232…" at bounding box center [472, 137] width 175 height 210
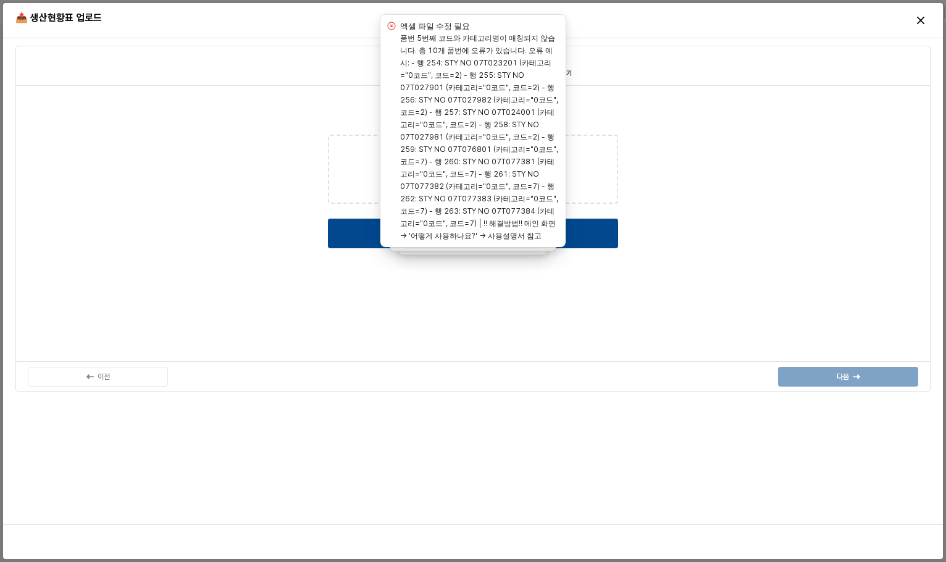
click at [442, 462] on div "1 파일 업로드 2 미리보기 3 서비스 적용하기 작업한 엑셀파일을 아래에 업로드하면 미리보기를 할 수 있습니다 여기를 눌러 파일을 선택 클리브…" at bounding box center [472, 281] width 925 height 476
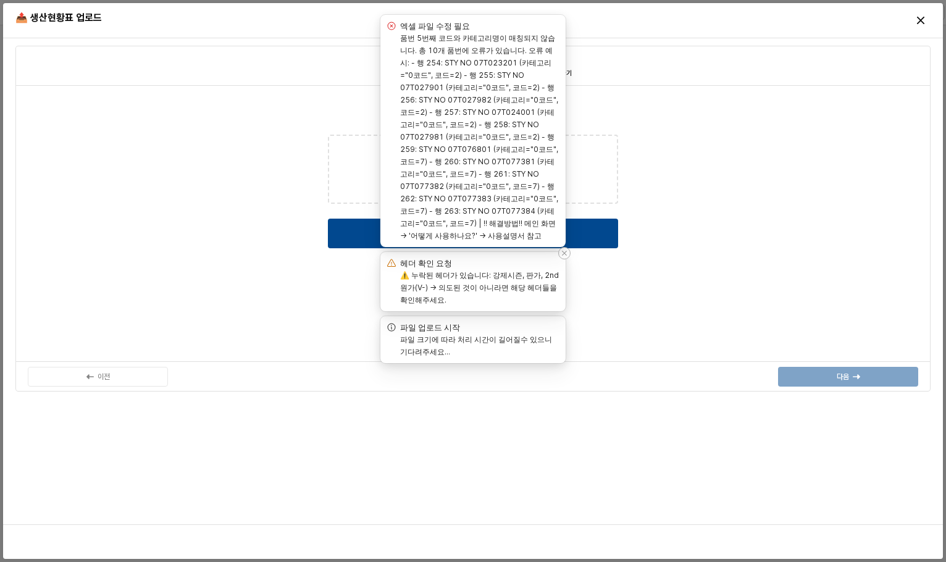
click at [440, 286] on label "⚠️ 누락된 헤더가 있습니다: 강제시즌, 판가, 2nd원가(V-) → 의도된 것이 아니라면 해당 헤더들을 확인해주세요." at bounding box center [479, 287] width 159 height 34
drag, startPoint x: 441, startPoint y: 286, endPoint x: 398, endPoint y: 290, distance: 42.7
click at [398, 290] on div "⚠️ 누락된 헤더가 있습니다: 강제시즌, 판가, 2nd원가(V-) → 의도된 것이 아니라면 해당 헤더들을 확인해주세요." at bounding box center [472, 287] width 175 height 37
copy label "2nd원가(V-)"
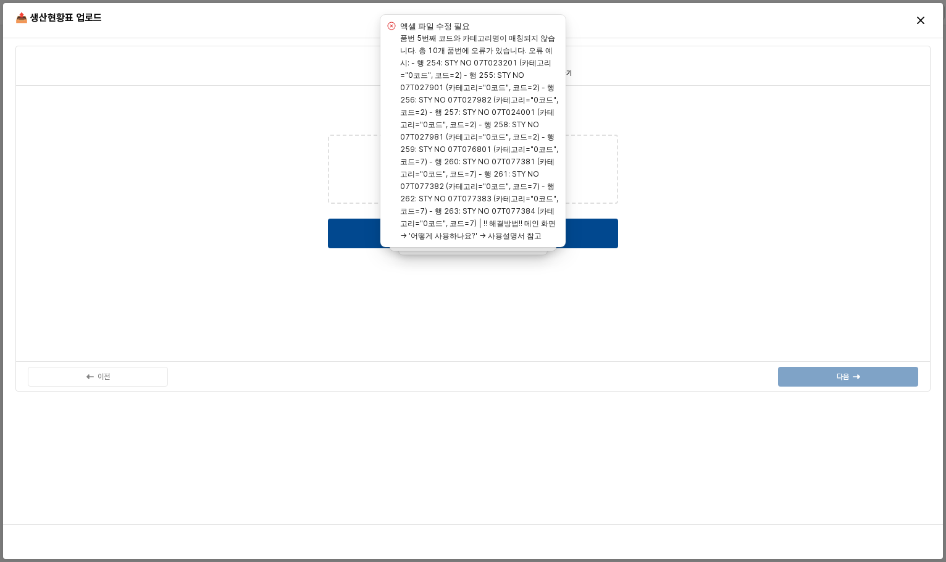
click at [723, 295] on div "작업한 엑셀파일을 아래에 업로드하면 미리보기를 할 수 있습니다 여기를 눌러 파일을 선택 클리브.xlsx 미리보기" at bounding box center [473, 224] width 900 height 262
click at [683, 204] on div "작업한 엑셀파일을 아래에 업로드하면 미리보기를 할 수 있습니다 여기를 눌러 파일을 선택 클리브.xlsx 미리보기" at bounding box center [473, 224] width 900 height 262
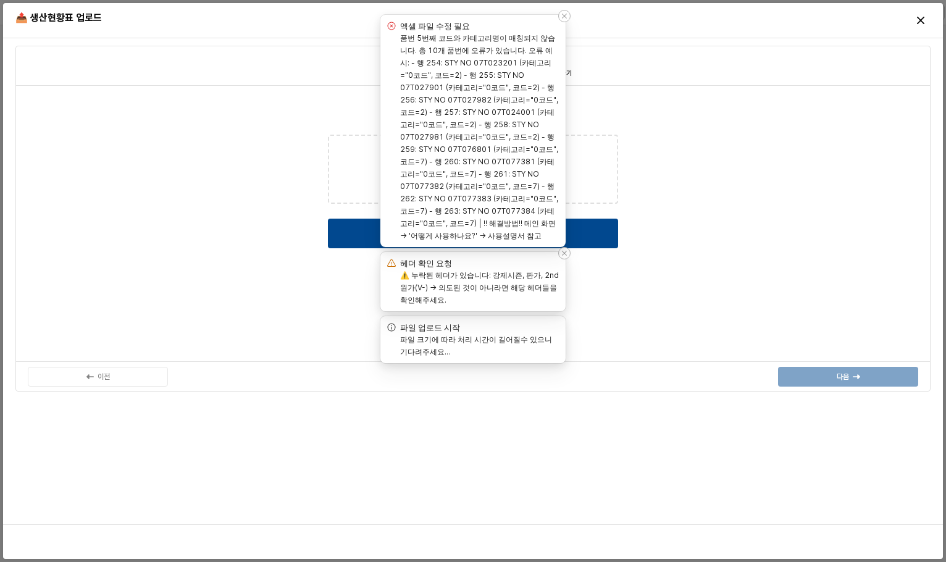
drag, startPoint x: 558, startPoint y: 21, endPoint x: 565, endPoint y: 17, distance: 8.6
click at [558, 20] on div "엑셀 파일 수정 필요" at bounding box center [472, 26] width 175 height 12
click at [569, 15] on div "Notifications (F8)" at bounding box center [564, 16] width 12 height 12
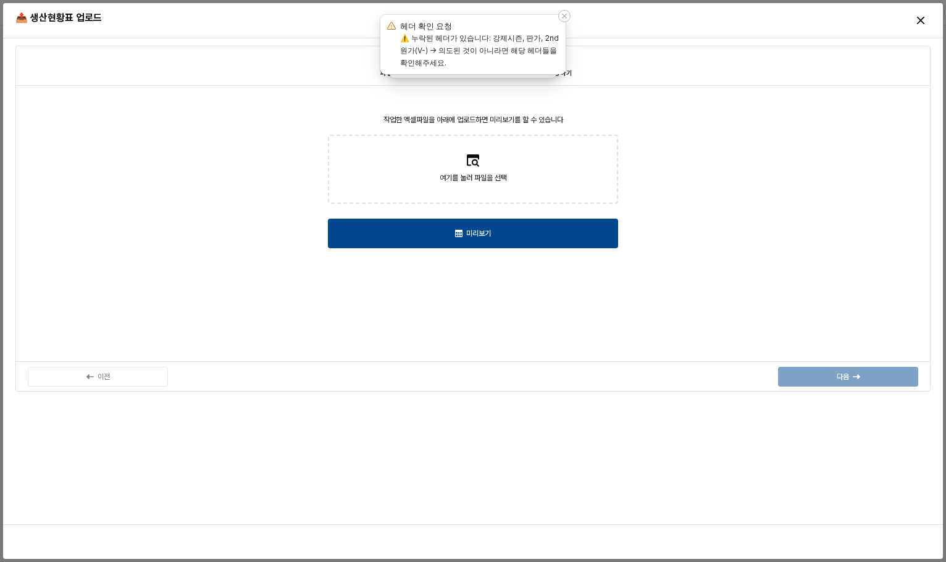
click at [490, 183] on span "여기를 눌러 파일을 선택" at bounding box center [473, 178] width 67 height 12
click at [474, 170] on input "여기를 눌러 파일을 선택" at bounding box center [473, 169] width 1 height 1
type input "**********"
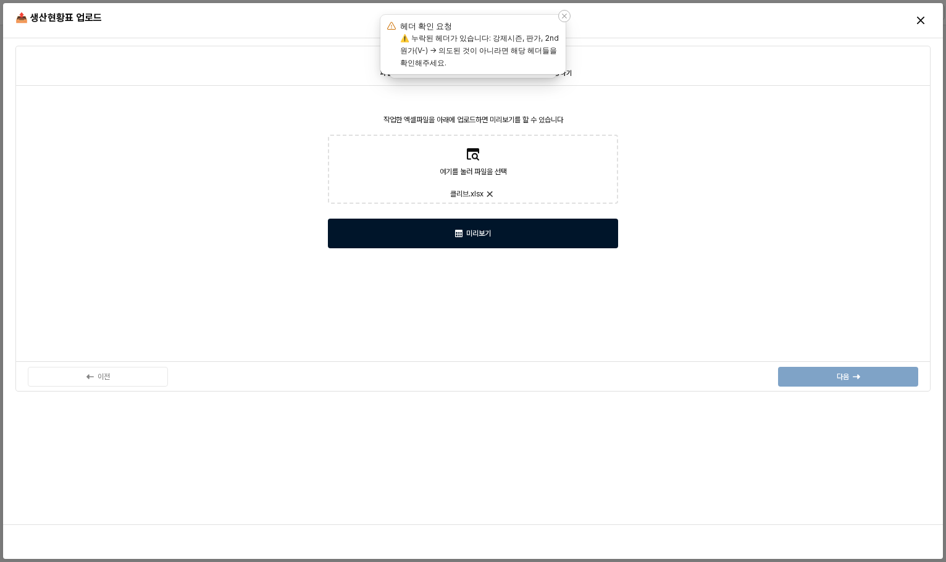
click at [543, 232] on div "미리보기" at bounding box center [472, 233] width 279 height 28
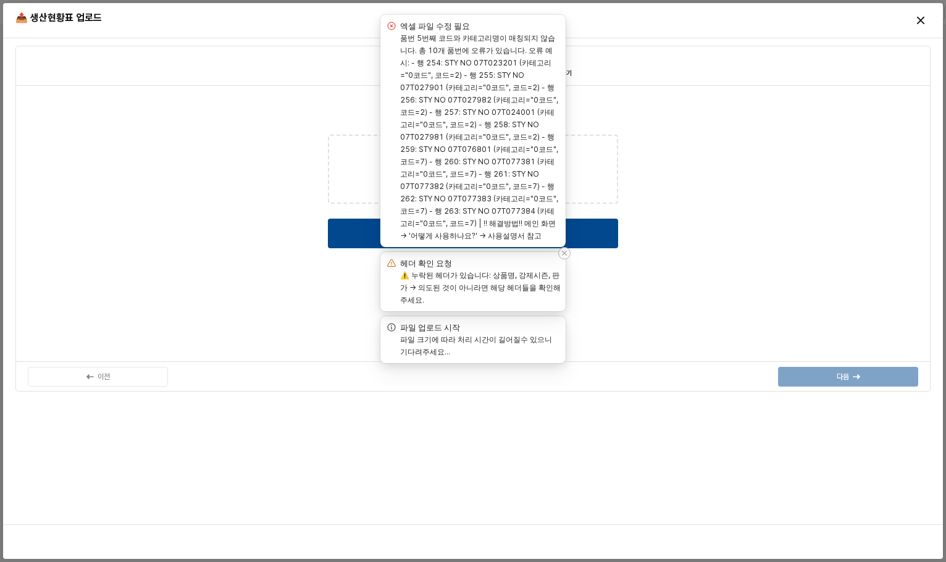
click at [440, 283] on label "⚠️ 누락된 헤더가 있습니다: 상품명, 강제시즌, 판가 → 의도된 것이 아니라면 해당 헤더들을 확인해주세요." at bounding box center [480, 287] width 161 height 34
drag, startPoint x: 419, startPoint y: 271, endPoint x: 498, endPoint y: 295, distance: 81.8
click at [498, 295] on label "⚠️ 누락된 헤더가 있습니다: 상품명, 강제시즌, 판가 → 의도된 것이 아니라면 해당 헤더들을 확인해주세요." at bounding box center [480, 287] width 161 height 34
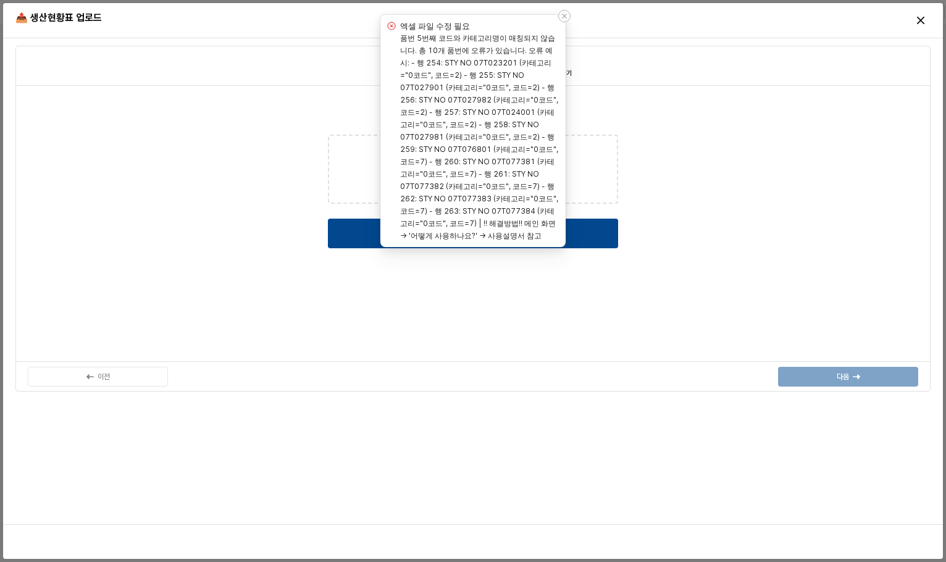
click at [561, 17] on icon "Notifications (F8)" at bounding box center [564, 15] width 7 height 7
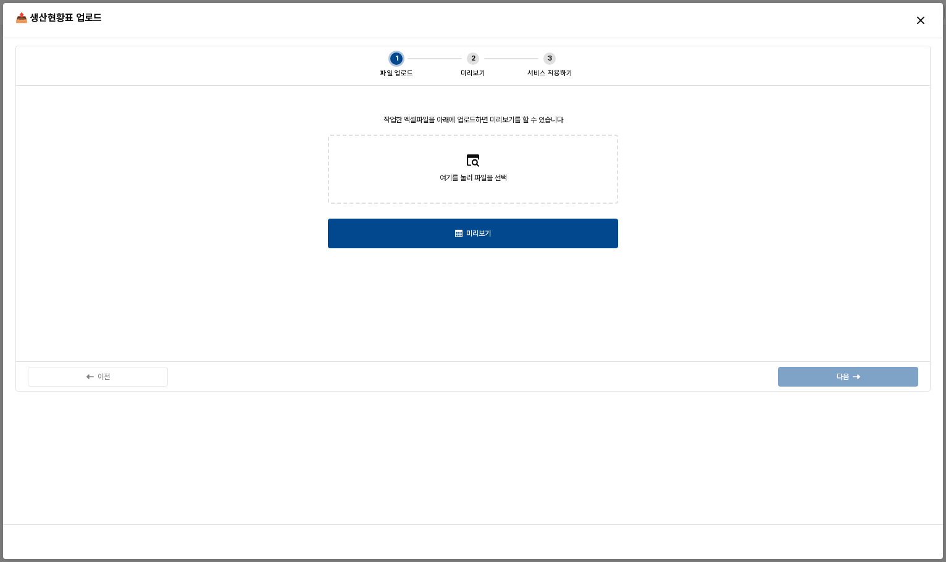
click at [493, 192] on div "여기를 눌러 파일을 선택" at bounding box center [473, 186] width 67 height 28
click at [474, 170] on input "여기를 눌러 파일을 선택" at bounding box center [473, 169] width 1 height 1
type input "**********"
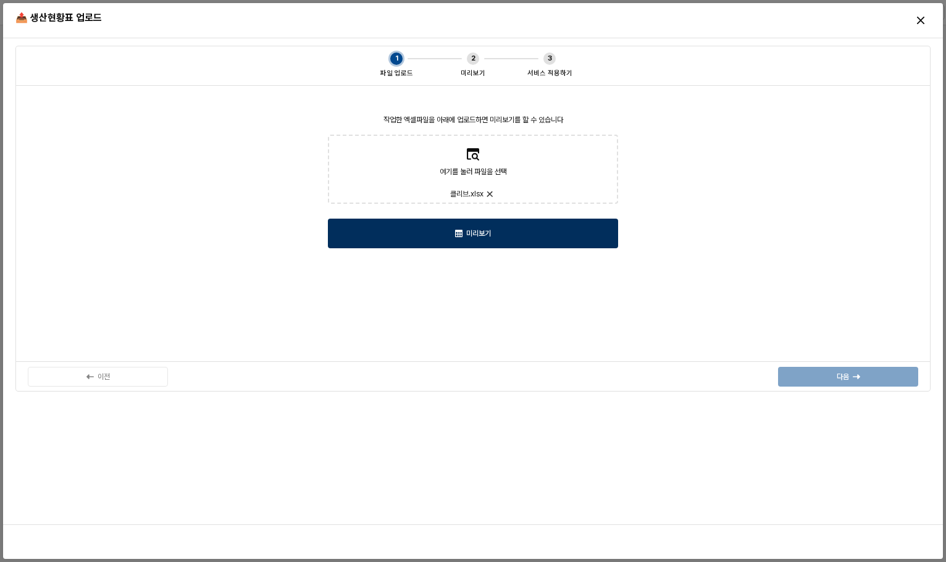
click at [495, 228] on div "미리보기" at bounding box center [472, 233] width 279 height 28
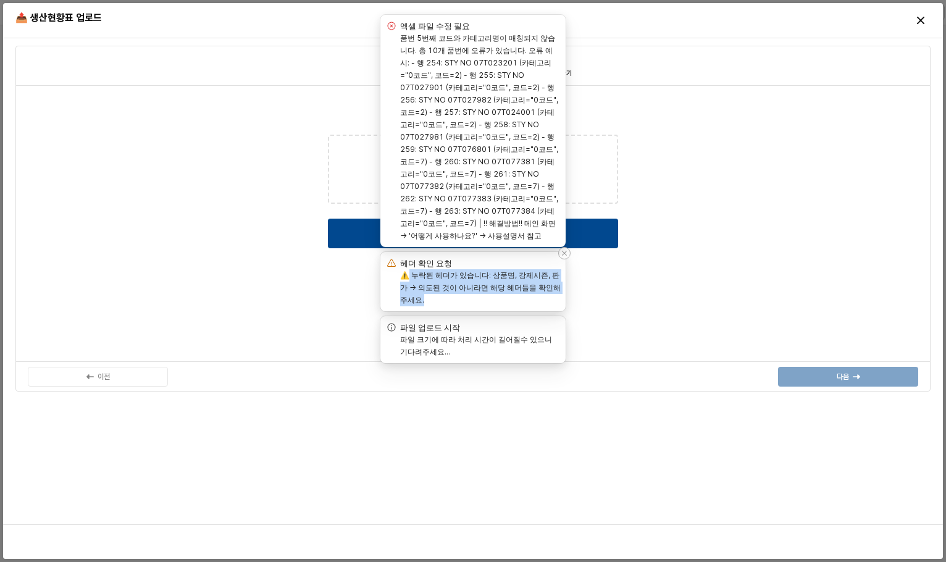
drag, startPoint x: 441, startPoint y: 304, endPoint x: 406, endPoint y: 275, distance: 45.6
click at [406, 275] on div "⚠️ 누락된 헤더가 있습니다: 상품명, 강제시즌, 판가 → 의도된 것이 아니라면 해당 헤더들을 확인해주세요." at bounding box center [480, 287] width 161 height 37
copy label "누락된 헤더가 있습니다: 상품명, 강제시즌, 판가 → 의도된 것이 아니라면 해당 헤더들을 확인해주세요."
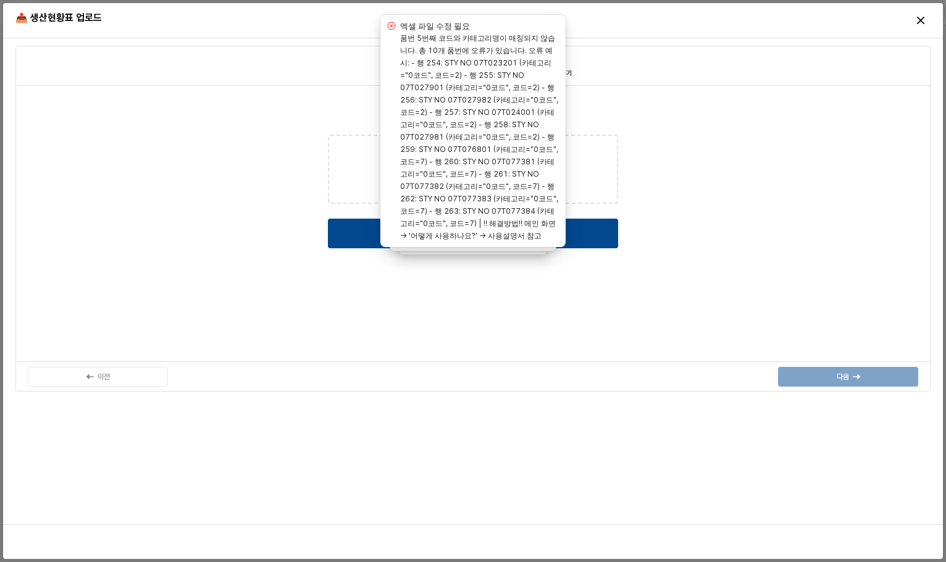
drag, startPoint x: 667, startPoint y: 257, endPoint x: 604, endPoint y: 68, distance: 199.9
click at [665, 238] on div "작업한 엑셀파일을 아래에 업로드하면 미리보기를 할 수 있습니다 여기를 눌러 파일을 선택 클리브.xlsx 미리보기" at bounding box center [473, 224] width 900 height 262
click at [724, 97] on div "작업한 엑셀파일을 아래에 업로드하면 미리보기를 할 수 있습니다 여기를 눌러 파일을 선택 클리브.xlsx 미리보기" at bounding box center [473, 224] width 900 height 262
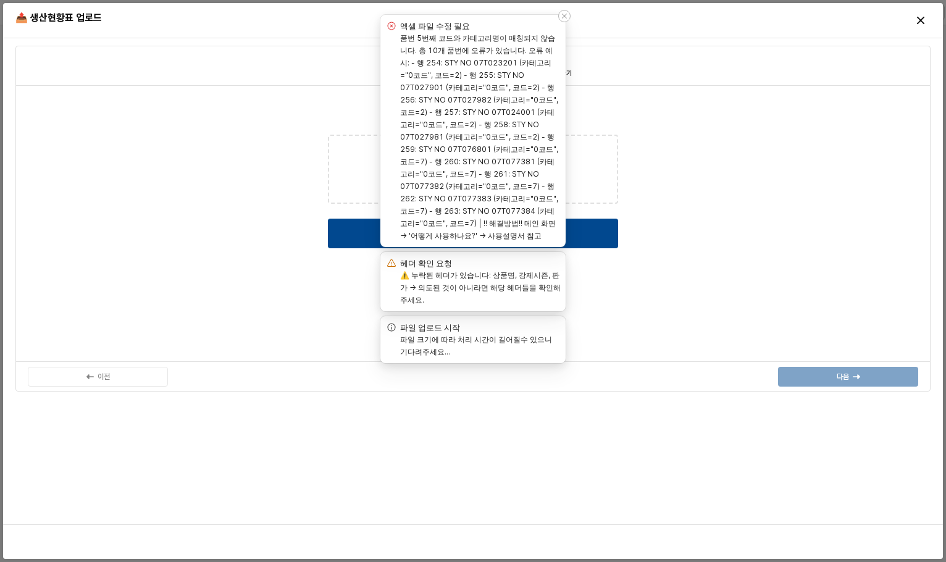
click at [561, 21] on div "Notifications (F8)" at bounding box center [564, 16] width 12 height 12
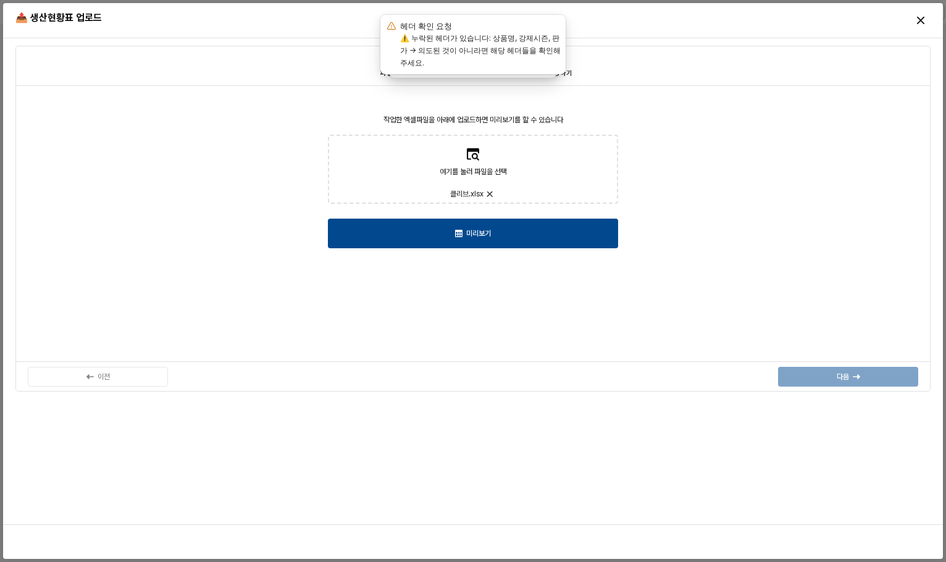
click at [539, 169] on label "여기를 눌러 파일을 선택 클리브.xlsx" at bounding box center [473, 169] width 288 height 67
click at [474, 169] on input "여기를 눌러 파일을 선택 클리브.xlsx" at bounding box center [473, 169] width 1 height 1
type input "**********"
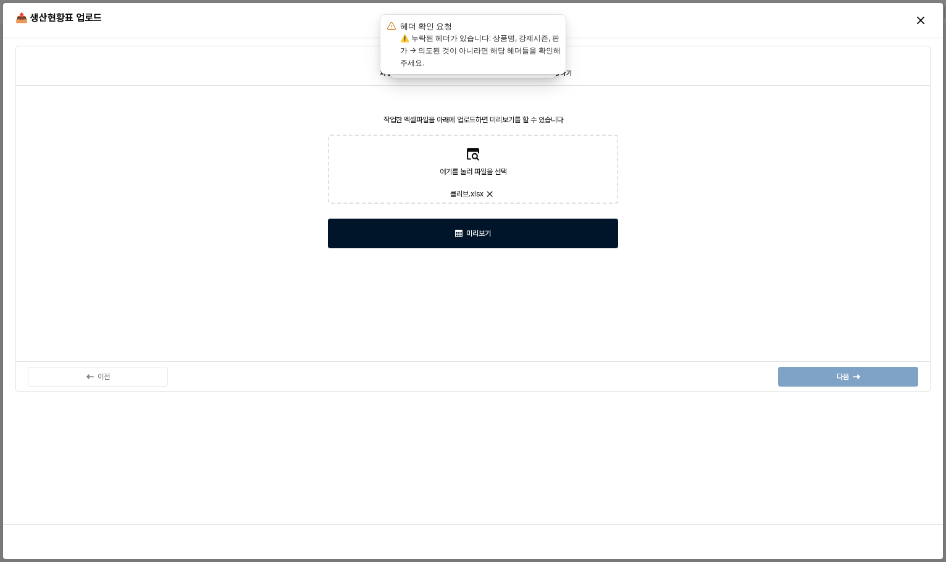
click at [566, 238] on div "미리보기" at bounding box center [472, 233] width 279 height 28
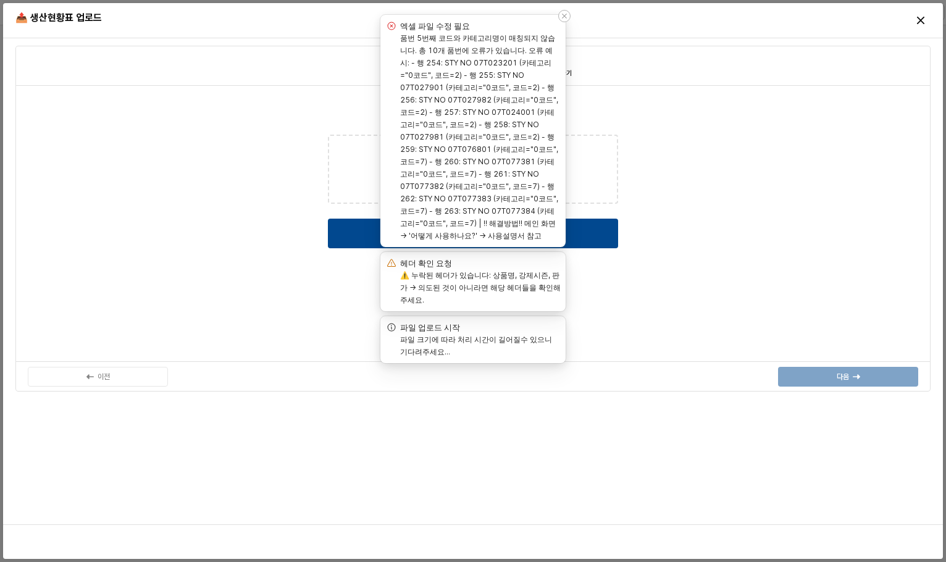
click at [564, 14] on icon "Notifications (F8)" at bounding box center [564, 15] width 7 height 7
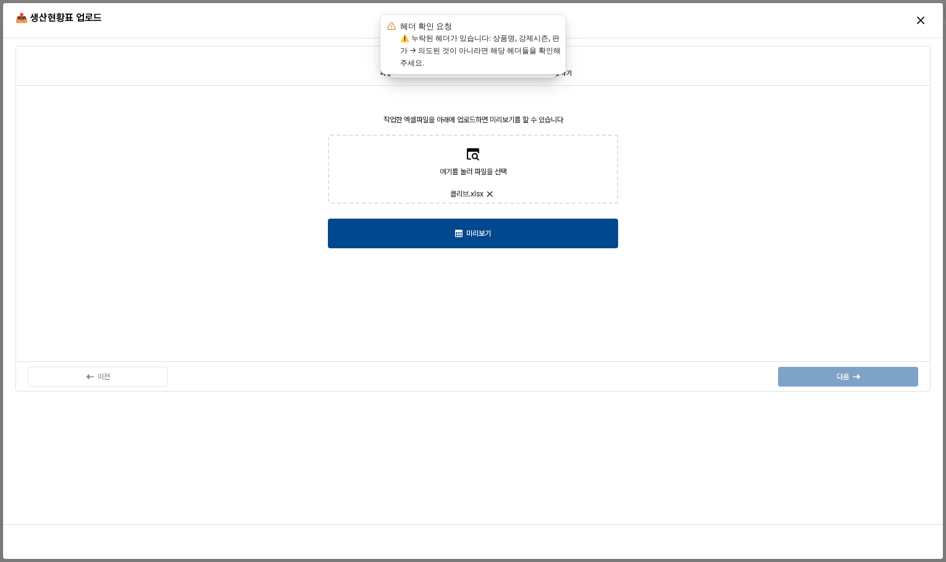
click at [727, 177] on div "작업한 엑셀파일을 아래에 업로드하면 미리보기를 할 수 있습니다 여기를 눌러 파일을 선택 클리브.xlsx 미리보기" at bounding box center [473, 224] width 900 height 262
click at [525, 206] on div "여기를 눌러 파일을 선택 클리브.xlsx" at bounding box center [473, 169] width 300 height 74
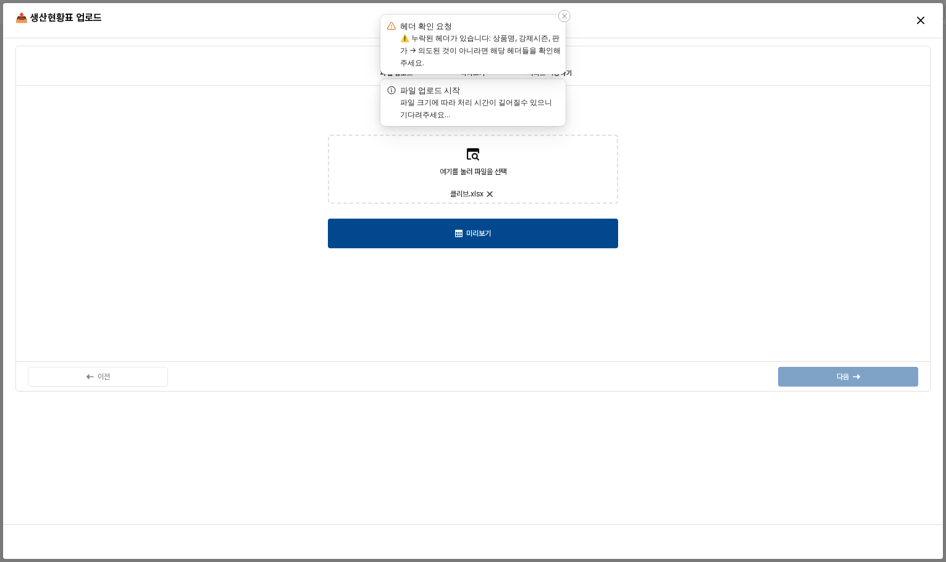
click at [563, 17] on icon "Notifications (F8)" at bounding box center [564, 15] width 7 height 7
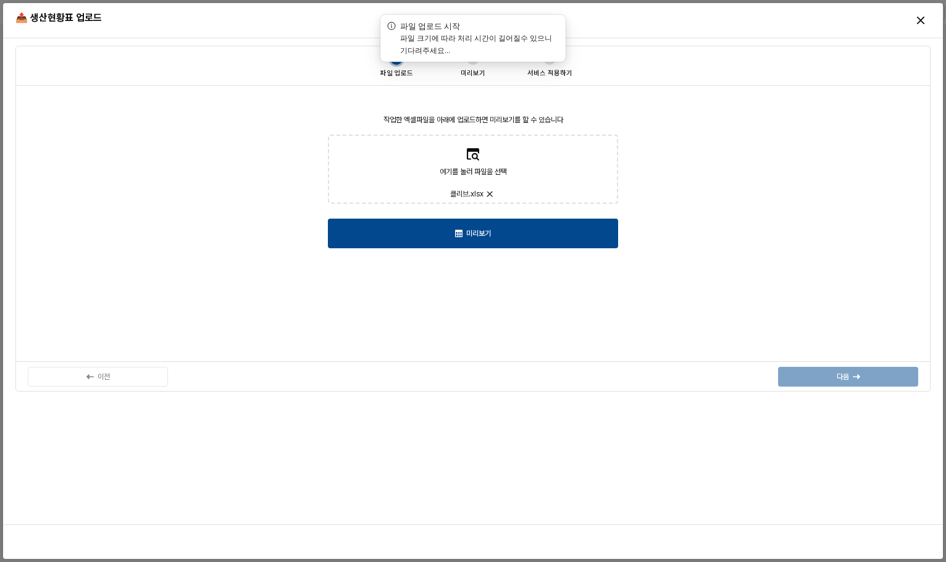
click at [738, 125] on div "작업한 엑셀파일을 아래에 업로드하면 미리보기를 할 수 있습니다 여기를 눌러 파일을 선택 클리브.xlsx 미리보기" at bounding box center [473, 224] width 900 height 262
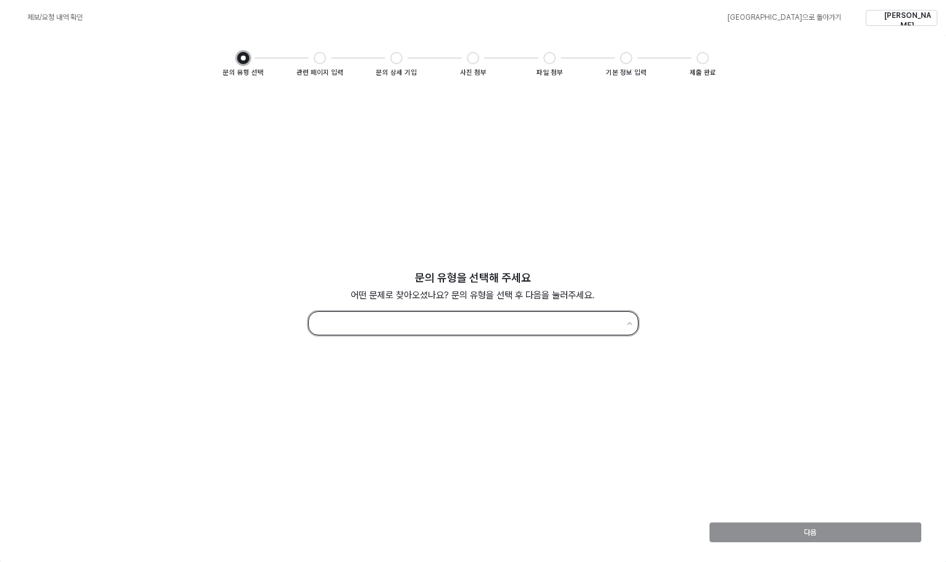
click at [461, 322] on input "App Frame" at bounding box center [467, 323] width 303 height 17
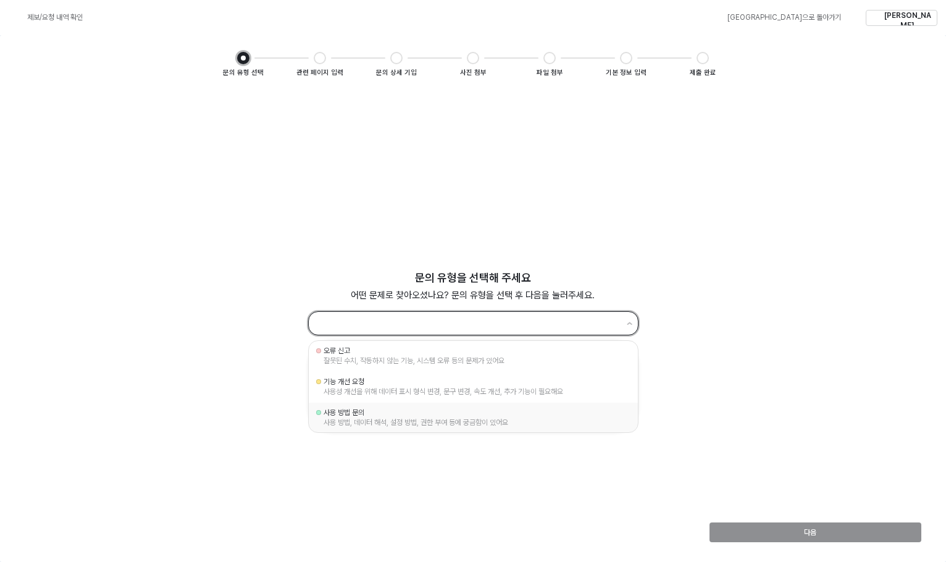
click at [368, 416] on div "사용 방법 문의" at bounding box center [473, 413] width 299 height 10
type input "********"
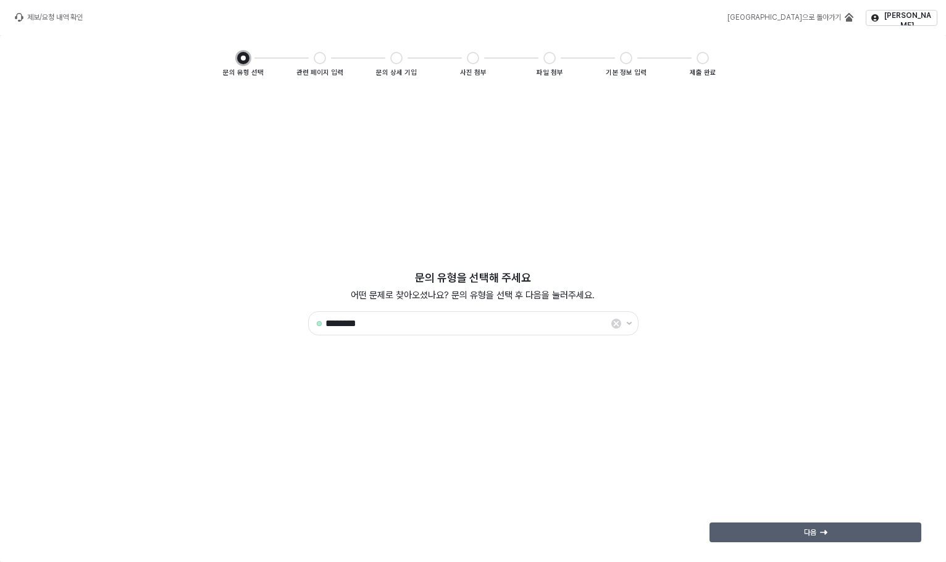
click at [808, 530] on p "다음" at bounding box center [810, 532] width 12 height 10
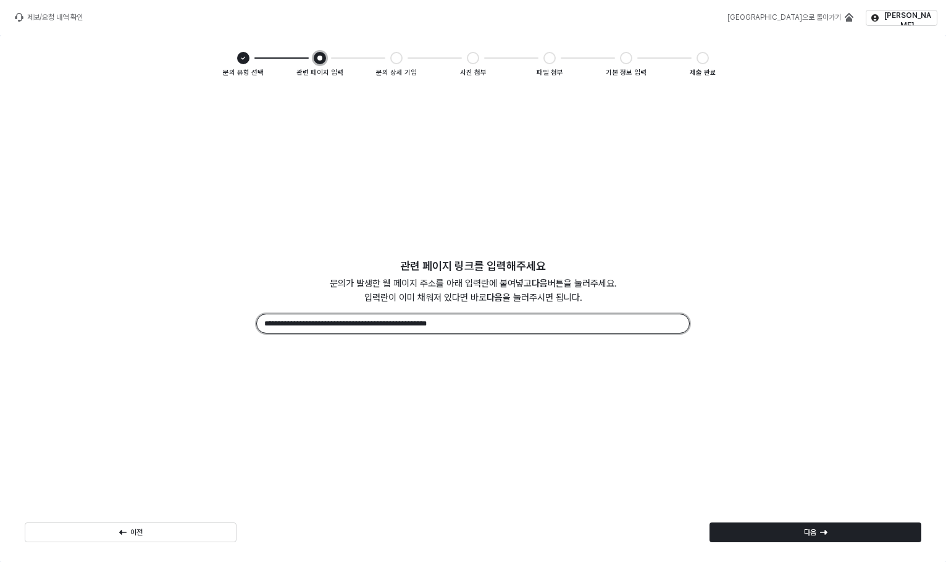
click at [497, 327] on input "**********" at bounding box center [473, 323] width 432 height 19
drag, startPoint x: 441, startPoint y: 324, endPoint x: 179, endPoint y: 317, distance: 261.9
click at [179, 317] on div "**********" at bounding box center [473, 303] width 906 height 93
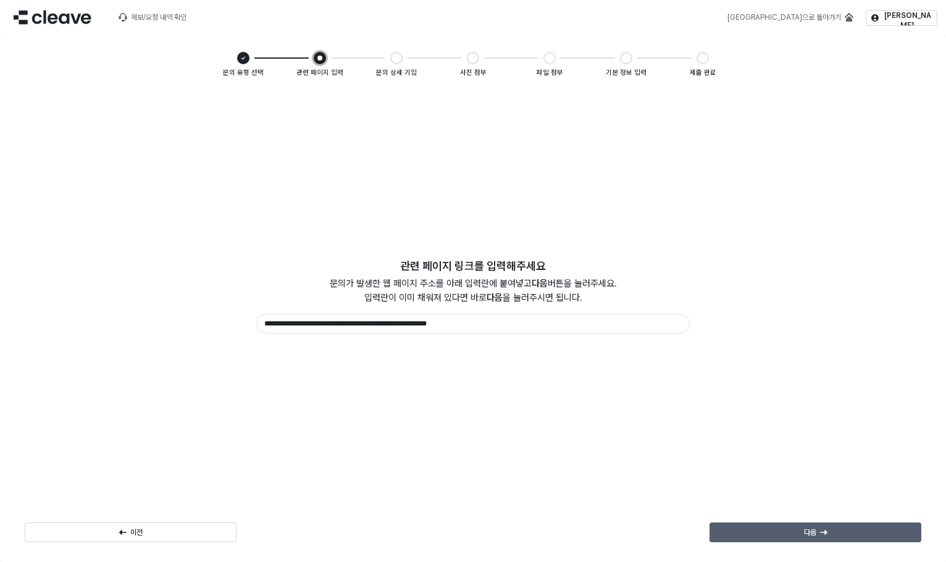
click at [794, 533] on div "다음" at bounding box center [815, 532] width 201 height 19
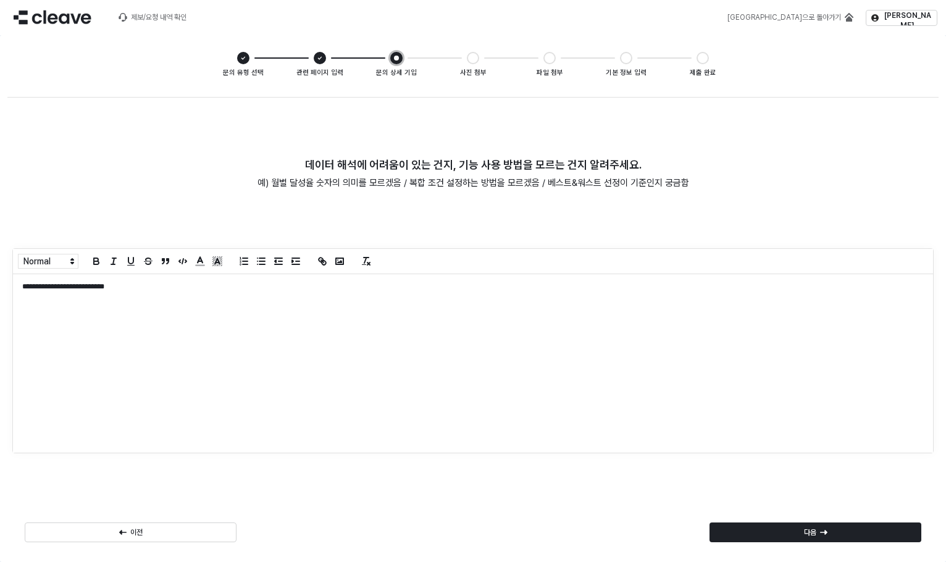
click at [207, 294] on div "**********" at bounding box center [473, 363] width 920 height 178
click at [27, 283] on p "**********" at bounding box center [468, 287] width 892 height 10
drag, startPoint x: 306, startPoint y: 379, endPoint x: 311, endPoint y: 374, distance: 7.0
click at [304, 381] on div "**********" at bounding box center [473, 363] width 920 height 178
click at [427, 309] on div "**********" at bounding box center [473, 363] width 920 height 178
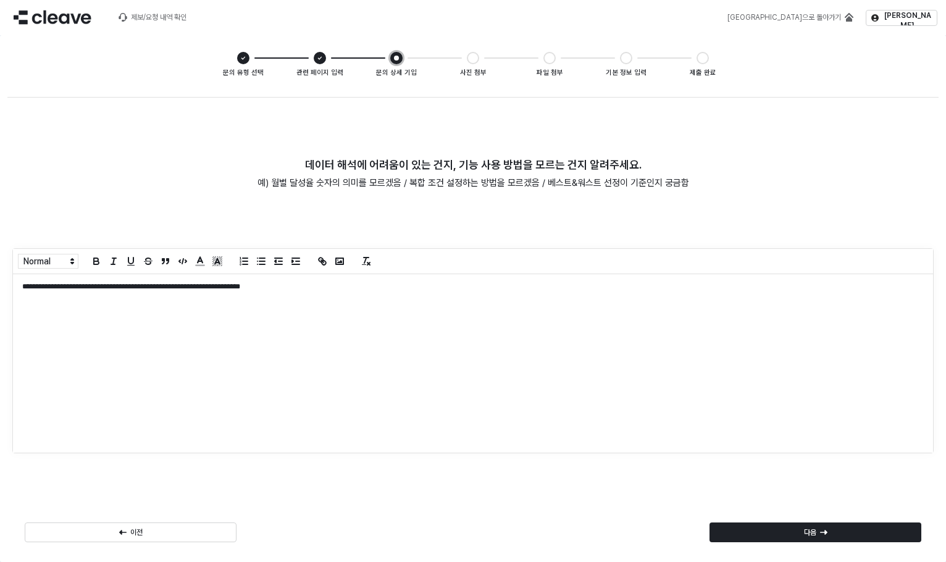
click at [434, 289] on p "**********" at bounding box center [468, 287] width 892 height 10
click at [420, 374] on div "**********" at bounding box center [473, 363] width 920 height 178
drag, startPoint x: 689, startPoint y: 382, endPoint x: 652, endPoint y: 364, distance: 41.1
click at [688, 381] on div "**********" at bounding box center [473, 363] width 920 height 178
click at [318, 352] on div "**********" at bounding box center [473, 363] width 920 height 178
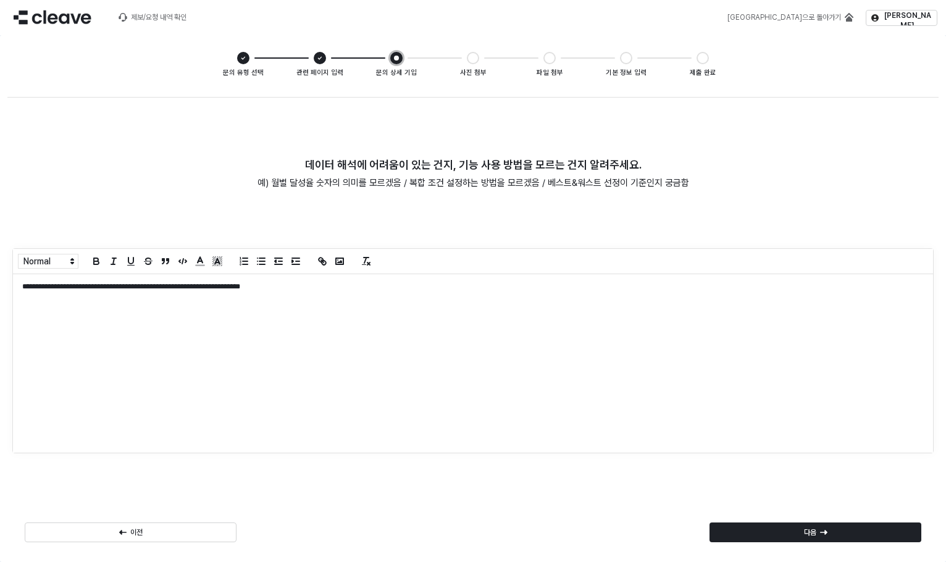
click at [506, 354] on div "**********" at bounding box center [473, 363] width 920 height 178
click at [497, 307] on div "**********" at bounding box center [473, 363] width 920 height 178
click at [486, 288] on p "**********" at bounding box center [468, 287] width 892 height 10
click at [822, 522] on div "다음" at bounding box center [815, 532] width 222 height 25
click at [822, 529] on icon "App Frame" at bounding box center [823, 532] width 7 height 7
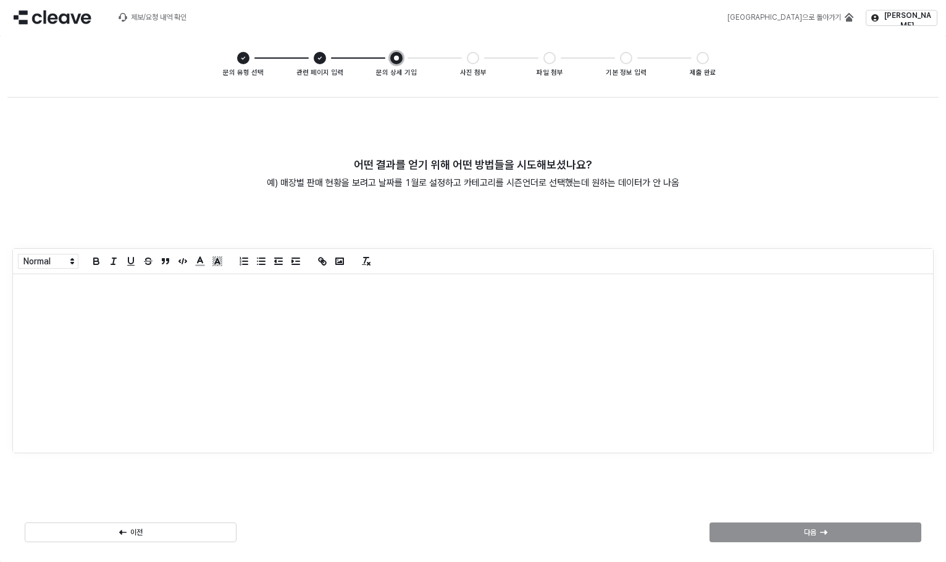
click at [394, 319] on div "App Frame" at bounding box center [473, 363] width 920 height 178
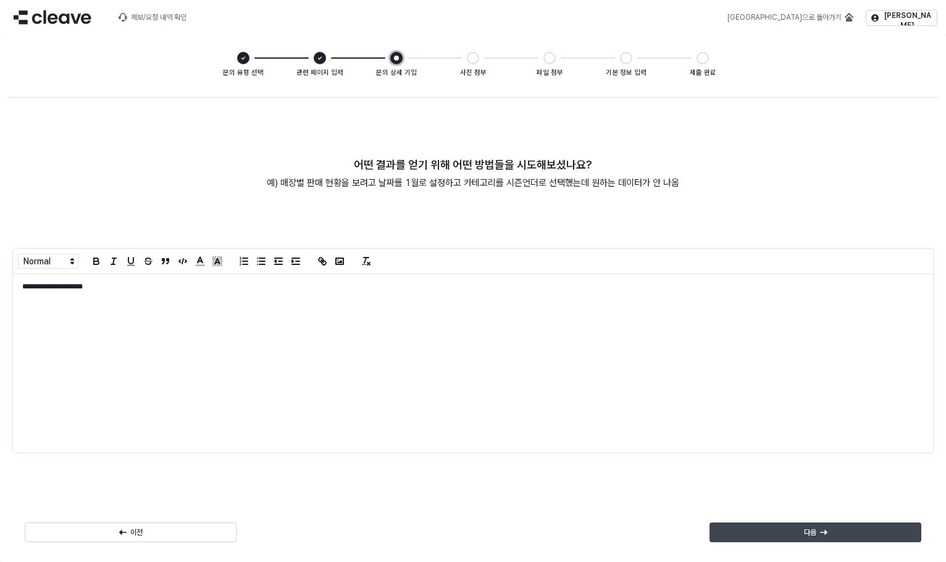
click at [835, 530] on div "다음" at bounding box center [815, 532] width 201 height 19
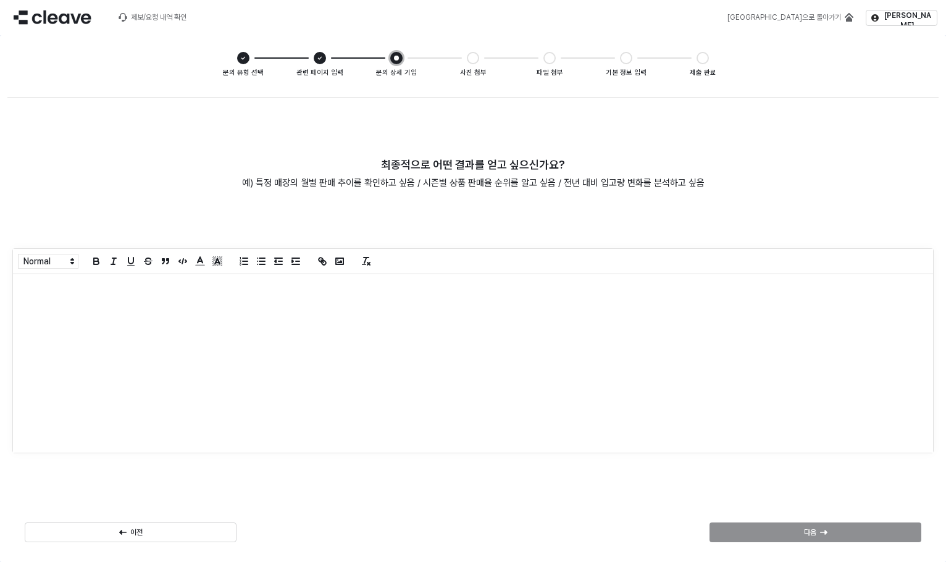
click at [479, 354] on div "App Frame" at bounding box center [473, 363] width 920 height 178
click at [847, 527] on div "다음" at bounding box center [815, 532] width 201 height 19
click at [522, 393] on div "App Frame" at bounding box center [473, 363] width 920 height 178
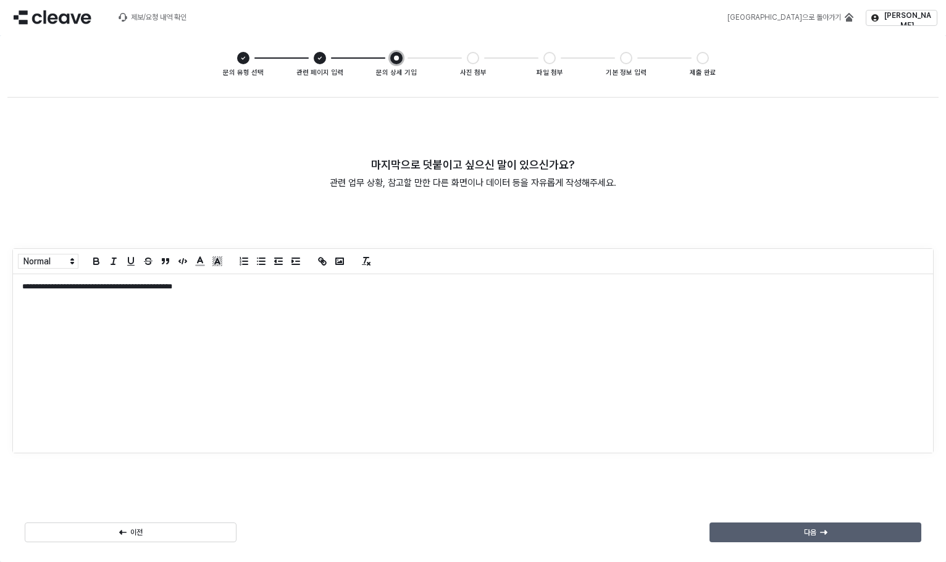
click at [853, 530] on div "다음" at bounding box center [815, 532] width 201 height 19
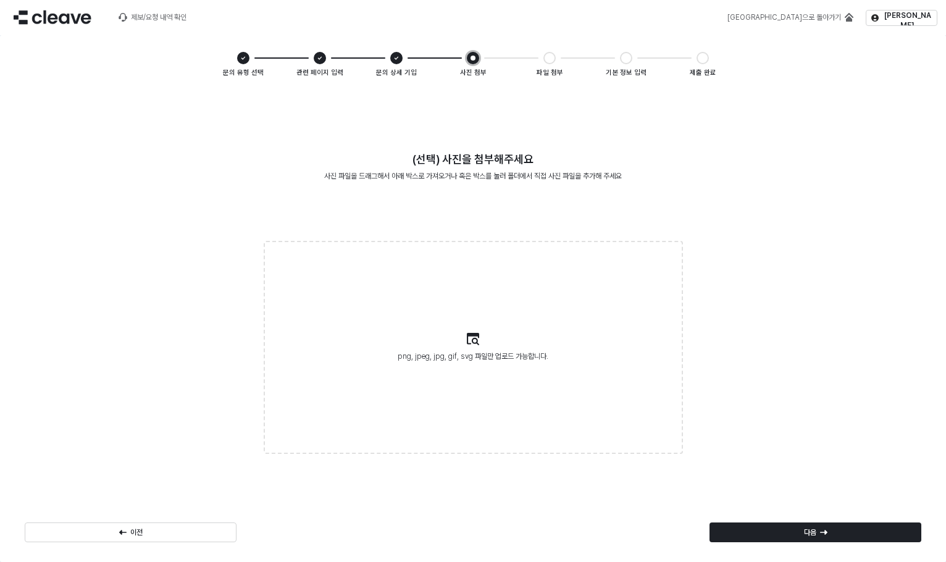
click at [485, 299] on label "png, jpeg, jpg, gif, svg 파일만 업로드 가능합니다." at bounding box center [473, 347] width 417 height 211
click at [474, 347] on input "png, jpeg, jpg, gif, svg 파일만 업로드 가능합니다." at bounding box center [473, 347] width 1 height 1
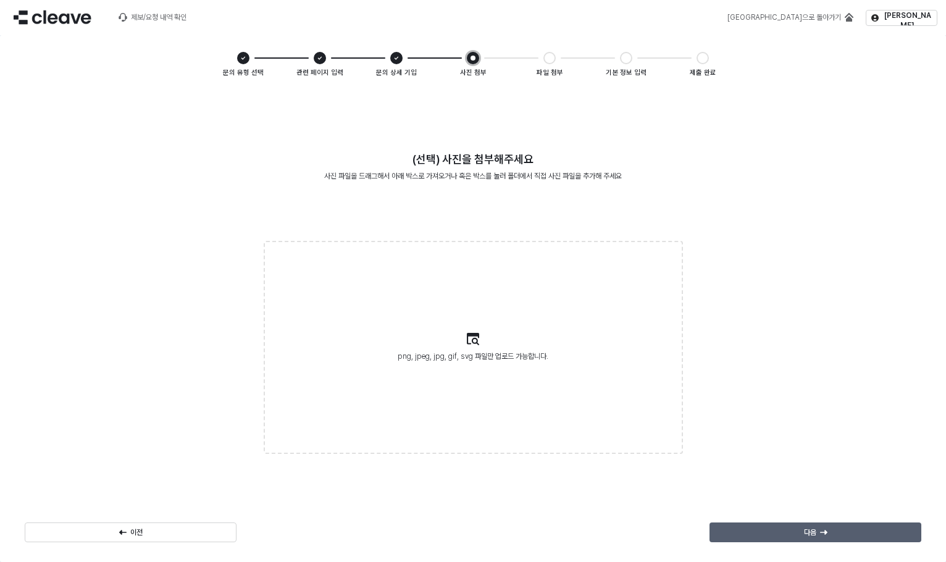
click at [810, 527] on div "다음" at bounding box center [815, 532] width 201 height 19
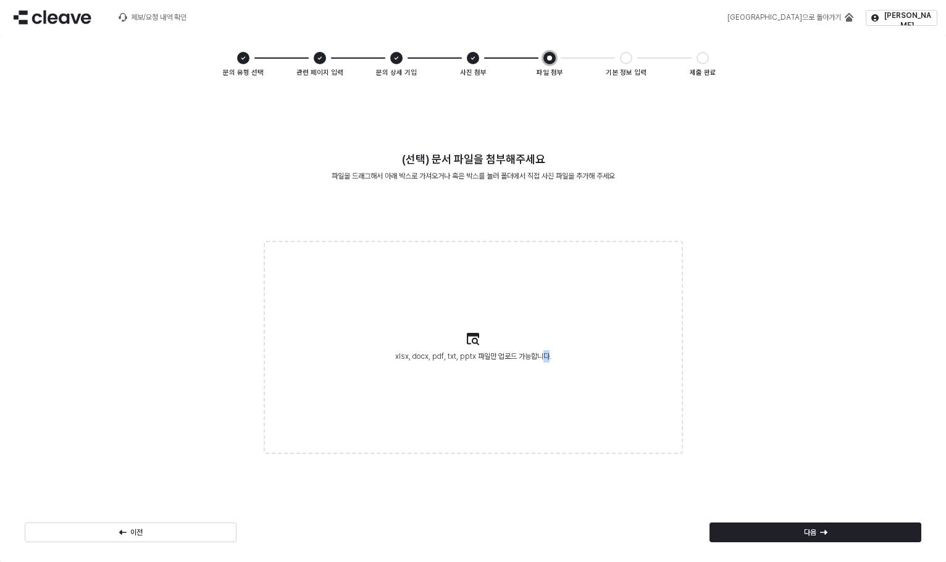
click at [545, 356] on span "xlsx, docx, pdf, txt, pptx 파일만 업로드 가능합니다." at bounding box center [473, 355] width 156 height 12
click at [480, 337] on label "xlsx, docx, pdf, txt, pptx 파일만 업로드 가능합니다." at bounding box center [473, 347] width 417 height 211
click at [474, 347] on input "xlsx, docx, pdf, txt, pptx 파일만 업로드 가능합니다." at bounding box center [473, 347] width 1 height 1
type input "**********"
click at [784, 345] on div "(선택) 문서 파일을 첨부해주세요 파일을 드래그해서 아래 박스로 가져오거나 혹은 박스를 눌러 폴더에서 직접 사진 파일을 추가해 주세요 xlsx…" at bounding box center [472, 323] width 931 height 462
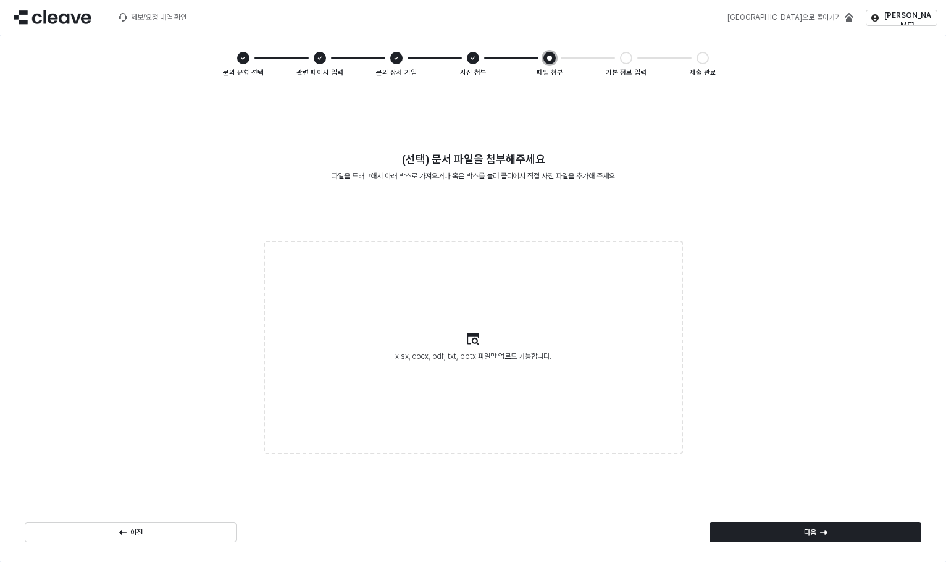
click at [496, 359] on span "xlsx, docx, pdf, txt, pptx 파일만 업로드 가능합니다." at bounding box center [473, 355] width 156 height 12
click at [474, 348] on input "xlsx, docx, pdf, txt, pptx 파일만 업로드 가능합니다." at bounding box center [473, 347] width 1 height 1
type input "**********"
click at [470, 343] on label "xlsx, docx, pdf, txt, pptx 파일만 업로드 가능합니다. 26'SP_기획현황표_250716.xlsx" at bounding box center [473, 347] width 417 height 211
click at [473, 347] on input "xlsx, docx, pdf, txt, pptx 파일만 업로드 가능합니다. 26'SP_기획현황표_250716.xlsx" at bounding box center [473, 347] width 1 height 1
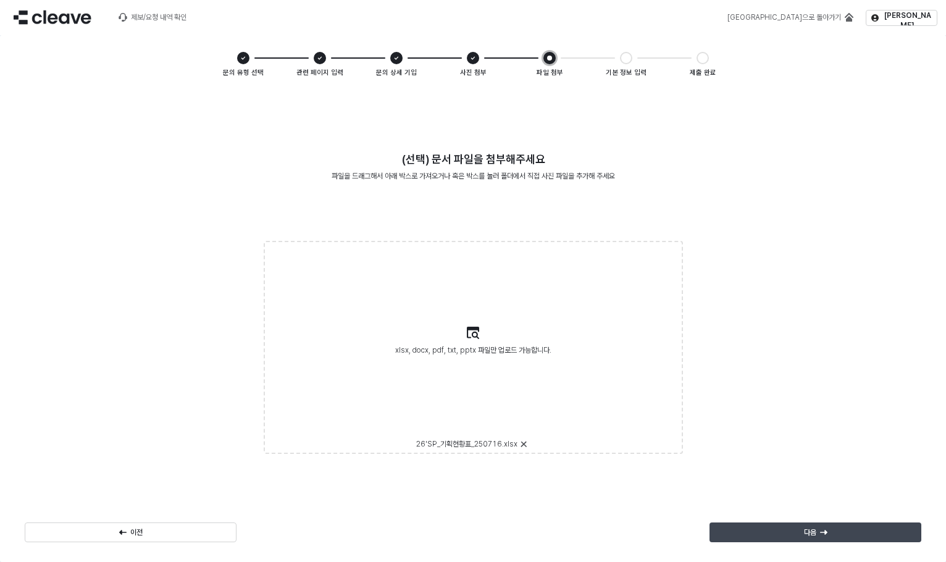
click at [498, 438] on div "xlsx, docx, pdf, txt, pptx 파일만 업로드 가능합니다." at bounding box center [473, 390] width 156 height 94
click at [474, 348] on input "xlsx, docx, pdf, txt, pptx 파일만 업로드 가능합니다. 26'SP_기획현황표_250716.xlsx" at bounding box center [473, 347] width 1 height 1
click at [822, 528] on div "다음" at bounding box center [815, 532] width 201 height 19
click at [808, 531] on p "다음" at bounding box center [810, 532] width 12 height 10
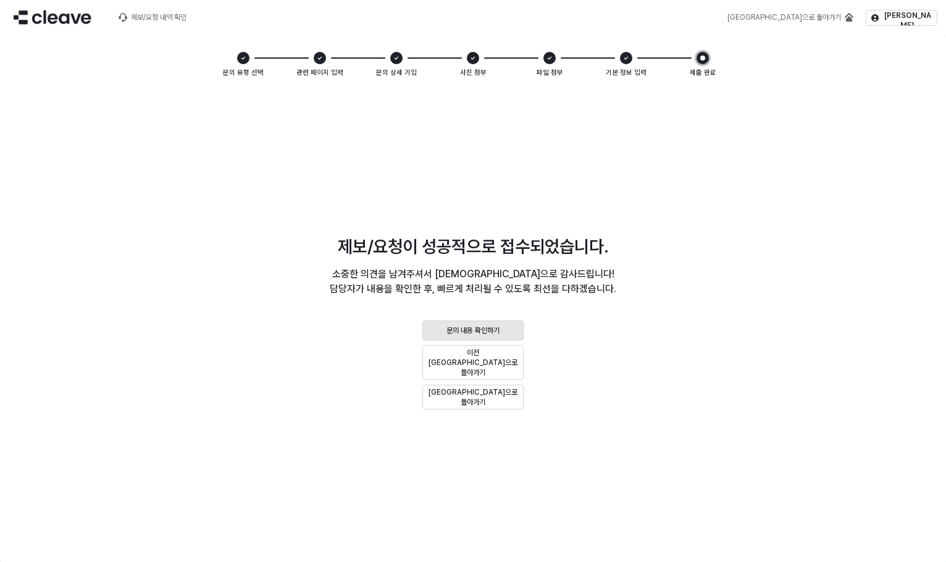
click at [495, 335] on p "문의 내용 확인하기" at bounding box center [472, 330] width 53 height 10
click at [476, 335] on p "문의 내용 확인하기" at bounding box center [472, 330] width 53 height 10
click at [475, 340] on button "문의 내용 확인하기" at bounding box center [472, 330] width 101 height 20
click at [491, 357] on button "이전 화면으로 돌아가기" at bounding box center [472, 362] width 101 height 35
click at [486, 335] on p "문의 내용 확인하기" at bounding box center [472, 330] width 53 height 10
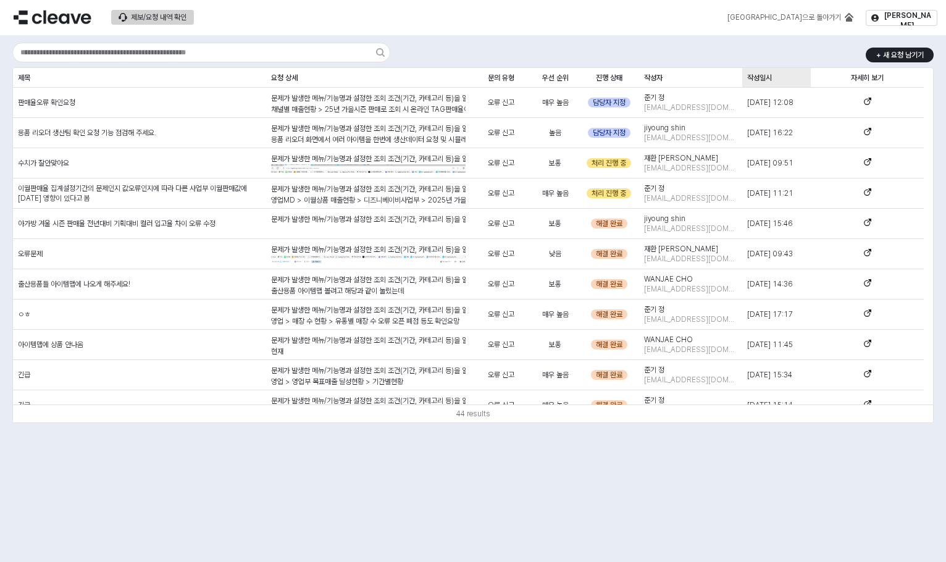
click at [788, 72] on div "작성일시 작성일시" at bounding box center [776, 78] width 69 height 20
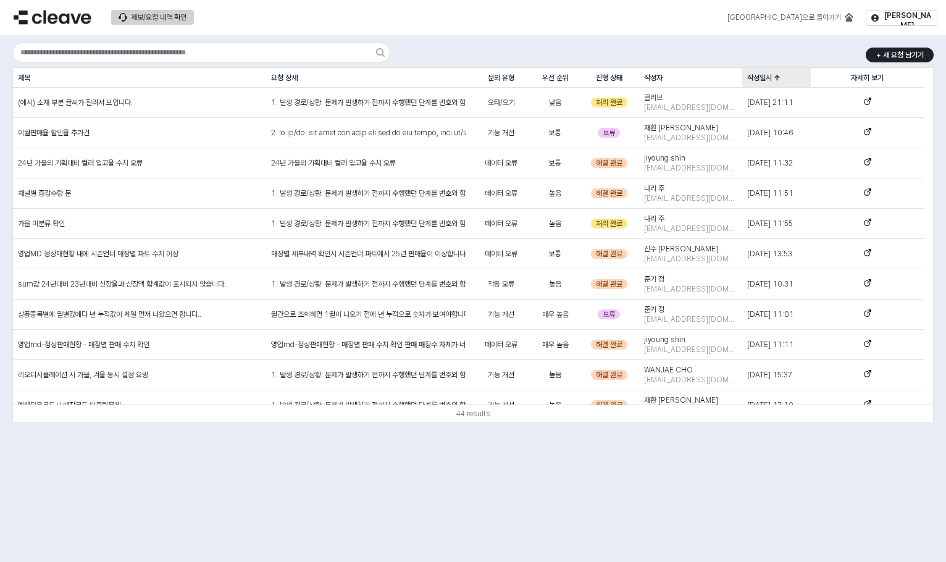
click at [788, 72] on div "작성일시 작성일시" at bounding box center [776, 78] width 69 height 20
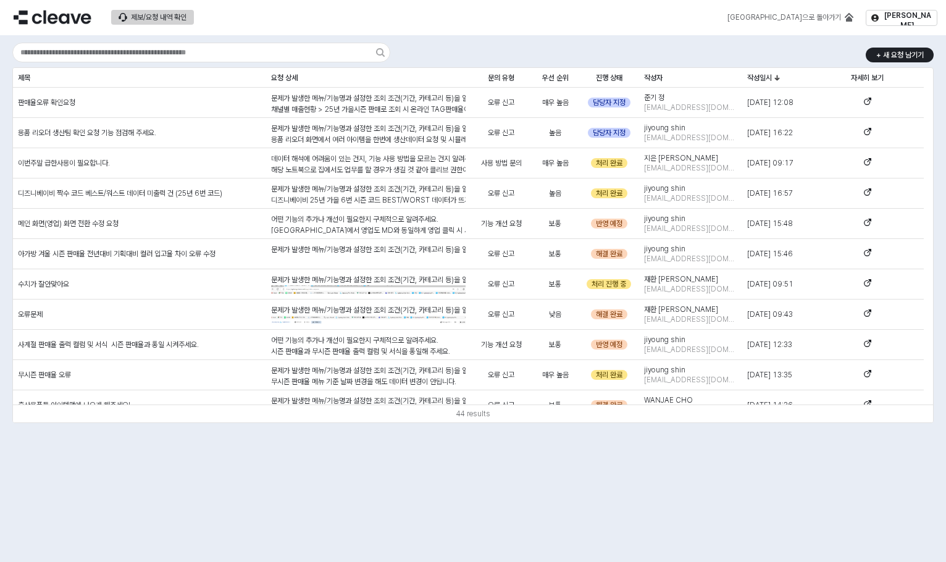
click at [336, 419] on div "44 results" at bounding box center [473, 413] width 920 height 18
click at [843, 21] on button "[GEOGRAPHIC_DATA]으로 돌아가기" at bounding box center [790, 17] width 141 height 15
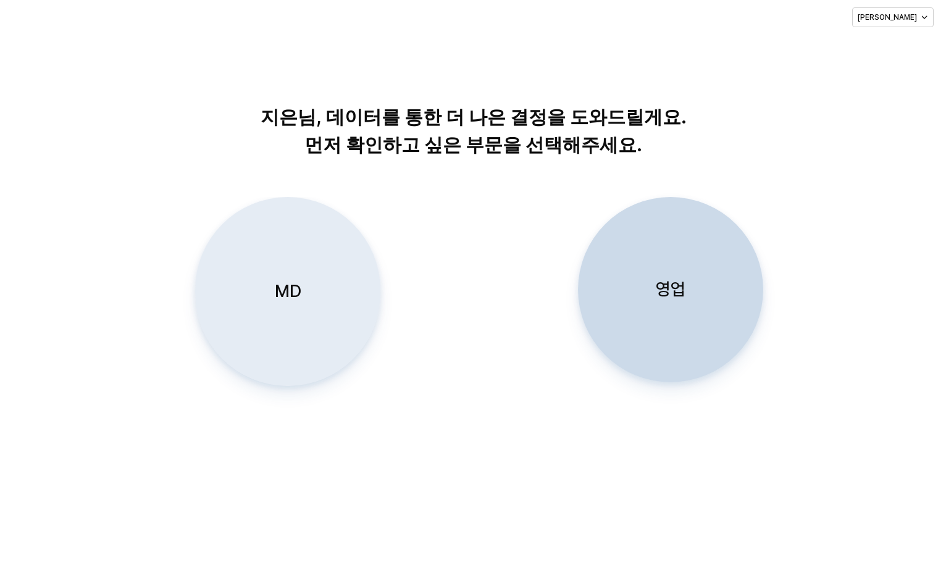
click at [320, 307] on div "MD" at bounding box center [288, 292] width 174 height 188
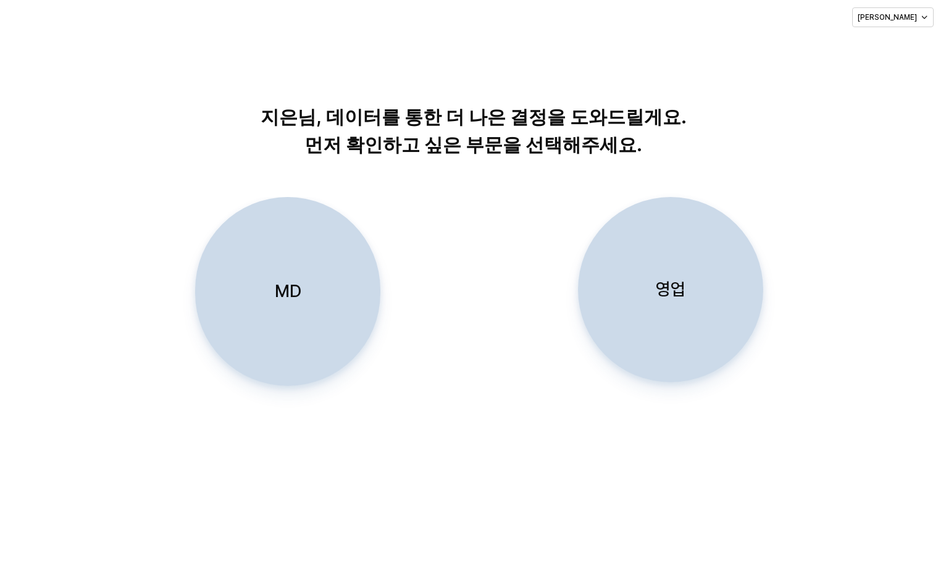
click at [279, 330] on div "MD" at bounding box center [288, 292] width 174 height 188
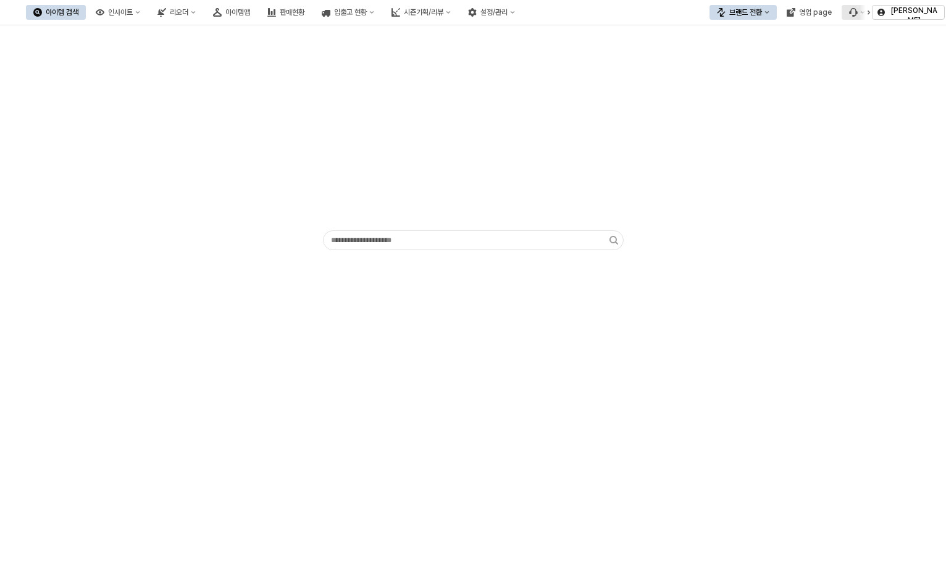
click at [856, 10] on icon "Menu item 6" at bounding box center [853, 12] width 9 height 9
click at [884, 33] on div "버그 제보/개선 요청" at bounding box center [890, 35] width 65 height 10
click at [862, 15] on button "button" at bounding box center [868, 12] width 15 height 31
click at [854, 10] on icon "Menu item 6" at bounding box center [855, 12] width 5 height 5
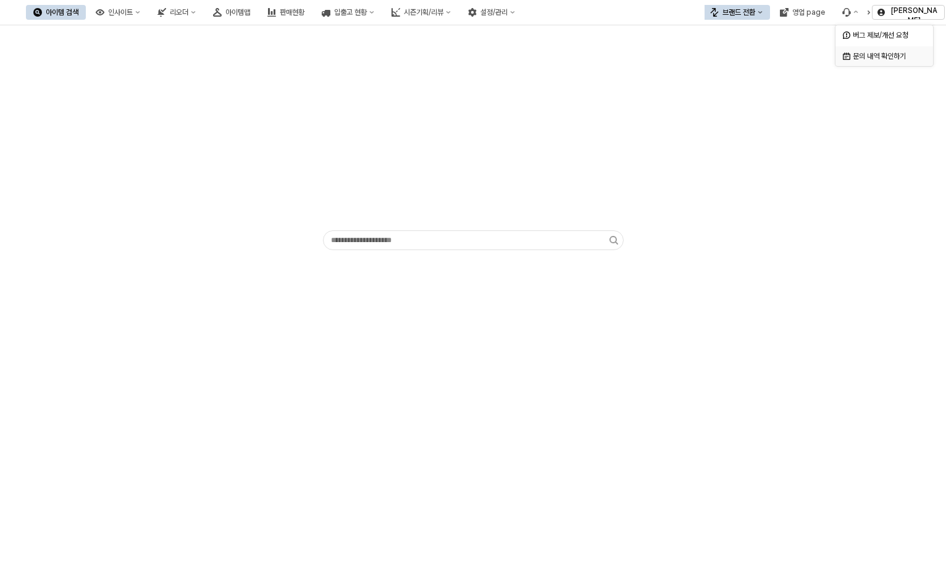
click at [862, 54] on div "문의 내역 확인하기" at bounding box center [885, 56] width 65 height 10
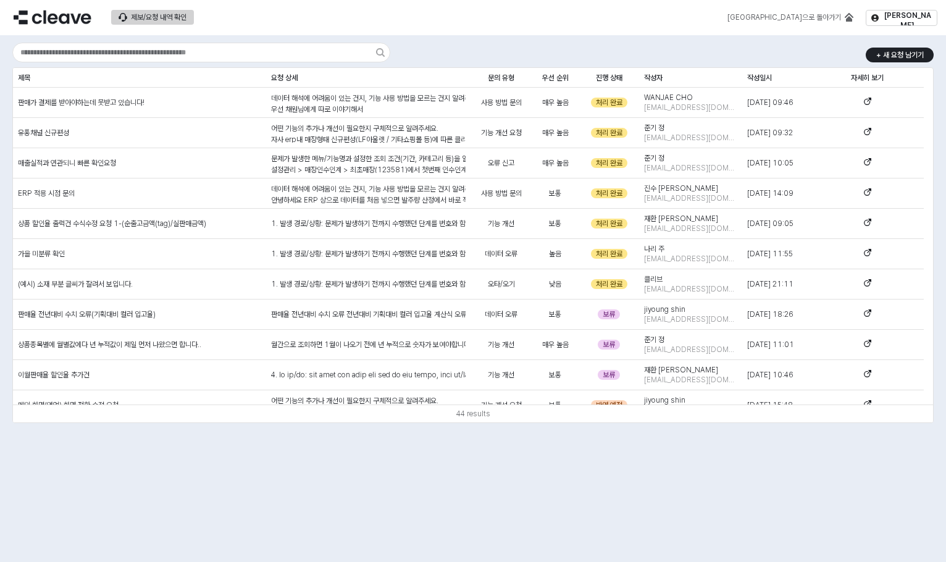
scroll to position [741, 0]
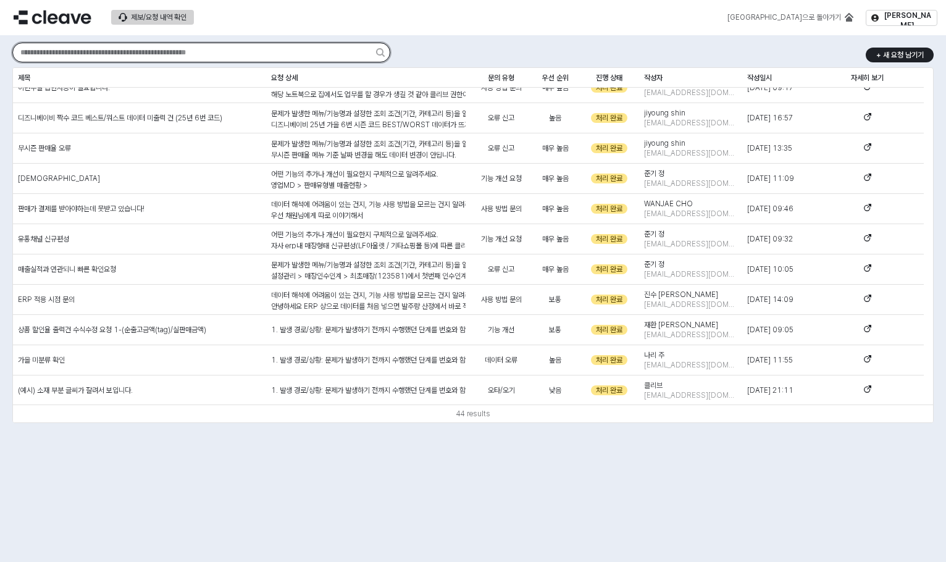
click at [194, 51] on input "App Frame" at bounding box center [194, 52] width 363 height 19
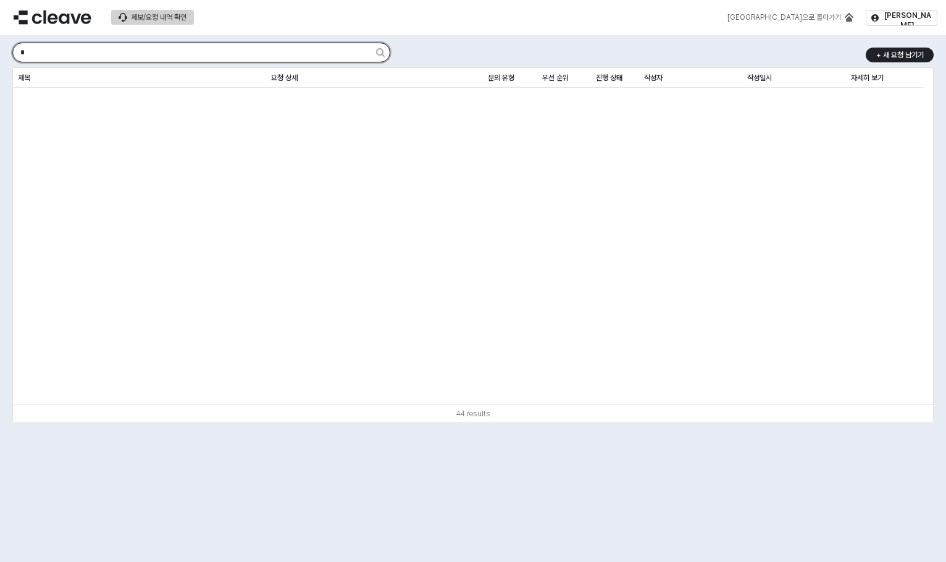
scroll to position [0, 0]
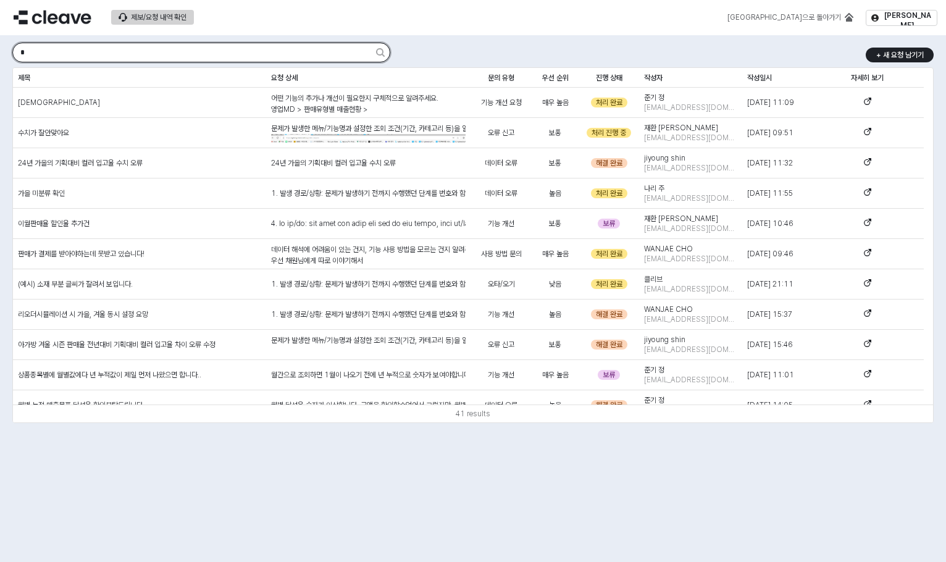
type input "*"
click at [146, 17] on div "제보/요청 내역 확인" at bounding box center [159, 17] width 56 height 9
click at [170, 11] on button "제보/요청 내역 확인" at bounding box center [152, 17] width 83 height 15
click at [155, 54] on input "*" at bounding box center [194, 52] width 363 height 19
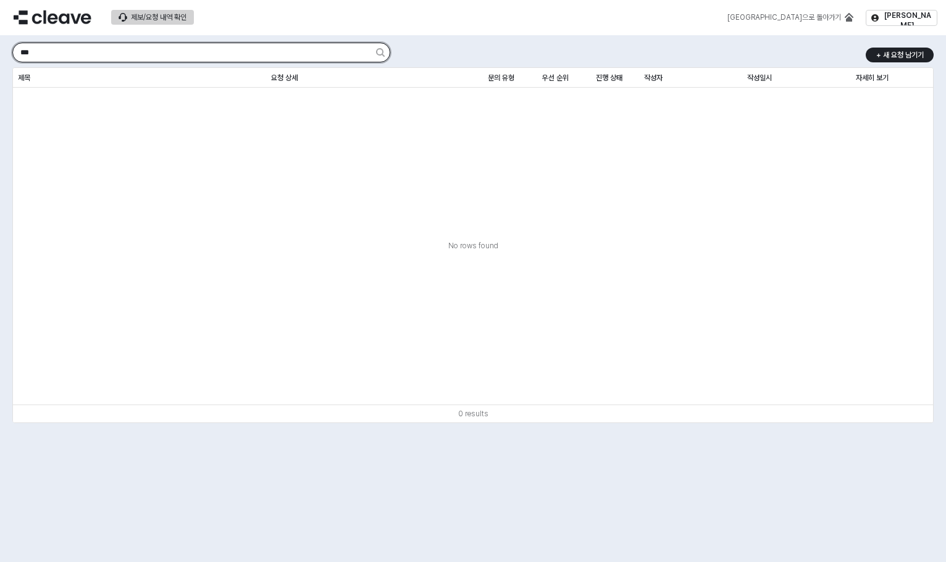
type input "***"
click at [177, 14] on div "제보/요청 내역 확인" at bounding box center [159, 17] width 56 height 9
drag, startPoint x: 279, startPoint y: 54, endPoint x: 16, endPoint y: 86, distance: 264.9
click at [16, 86] on div "*** + 새 요청 남기기 제목 제목 요청 상세 요청 상세 문의 유형 문의 유형 우선 순위 우선 순위 진행 상태 진행 상태 작성자 작성자 작성…" at bounding box center [472, 232] width 931 height 385
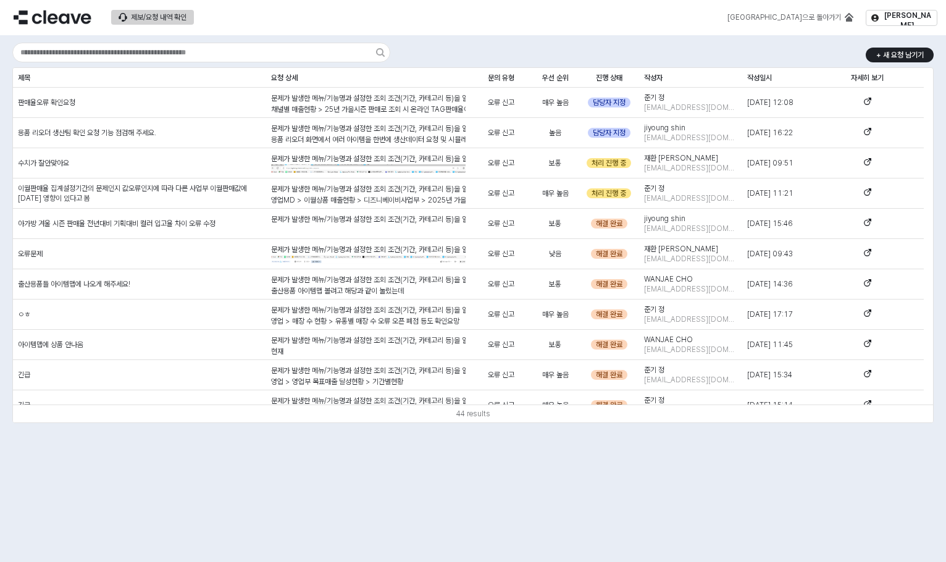
click at [325, 33] on div "제보/요청 내역 확인 메인으로 돌아가기 김지은" at bounding box center [473, 17] width 946 height 35
click at [189, 19] on button "제보/요청 내역 확인" at bounding box center [152, 17] width 83 height 15
click at [893, 54] on p "+ 새 요청 남기기" at bounding box center [900, 55] width 48 height 10
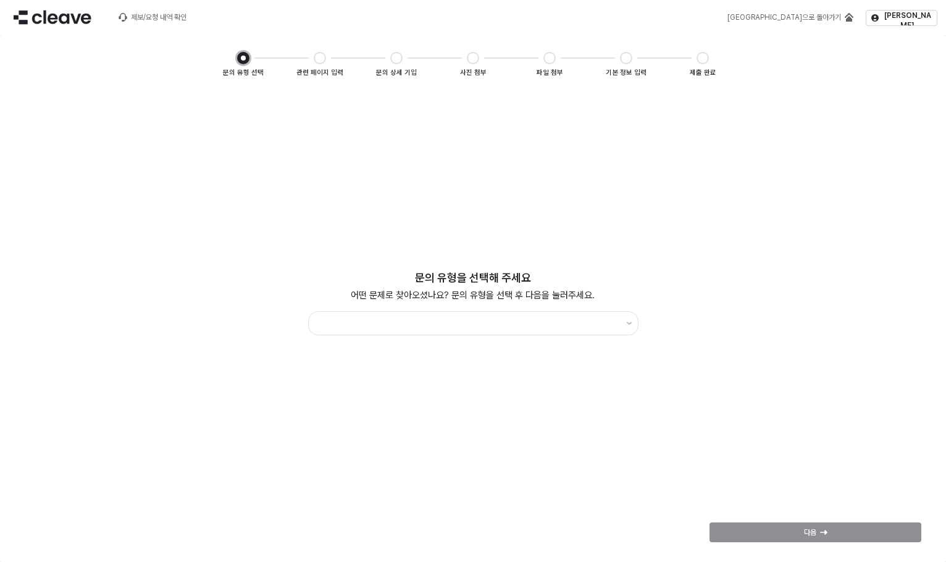
click at [396, 335] on div "App Frame" at bounding box center [473, 323] width 340 height 29
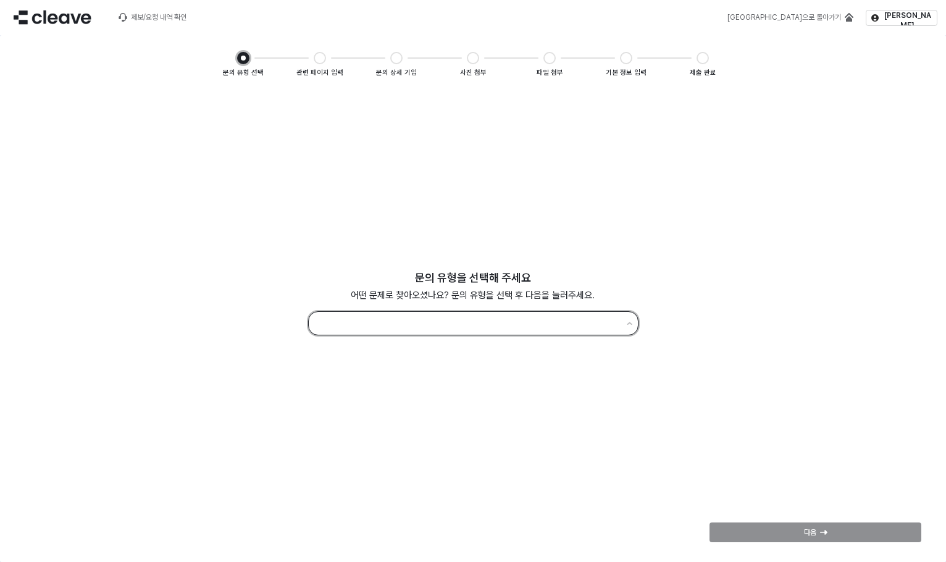
click at [399, 327] on input "App Frame" at bounding box center [467, 323] width 303 height 17
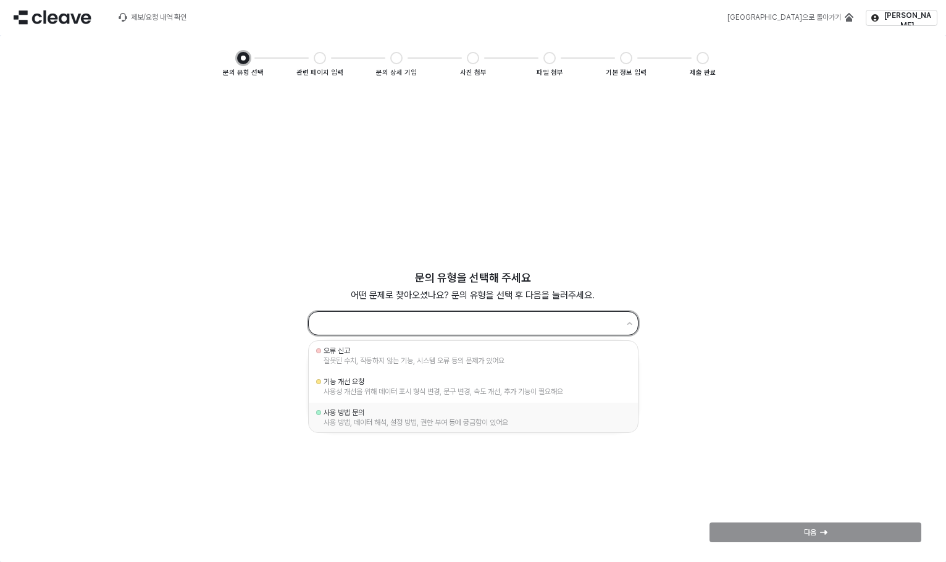
click at [357, 423] on div "사용 방법, 데이터 해석, 설정 방법, 권한 부여 등에 궁금함이 있어요" at bounding box center [473, 422] width 299 height 10
type input "********"
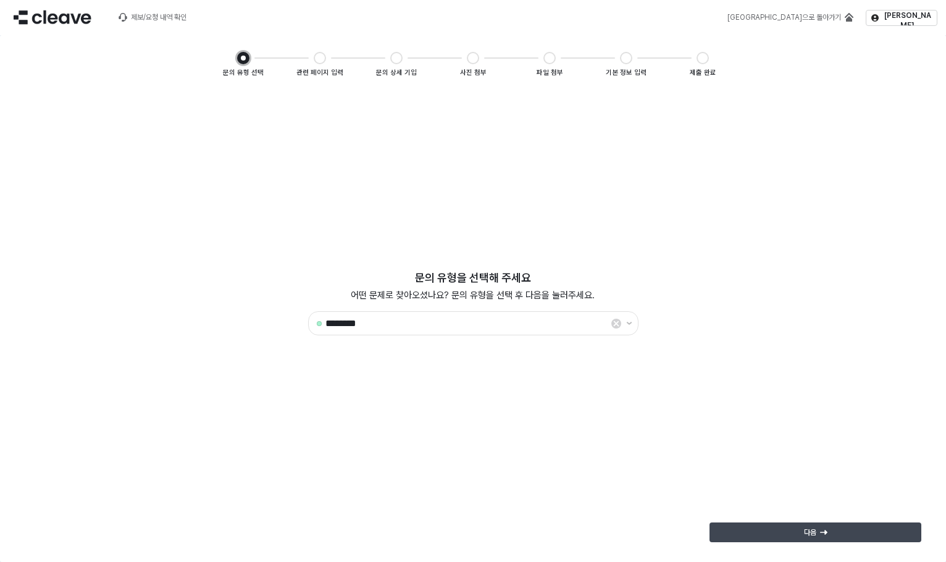
click at [811, 530] on p "다음" at bounding box center [810, 532] width 12 height 10
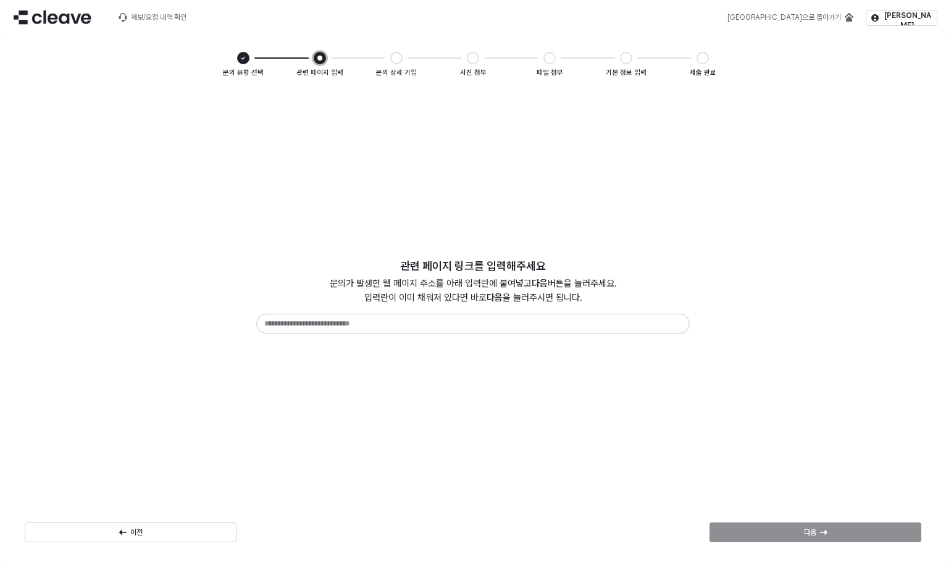
click at [499, 314] on div "App Frame" at bounding box center [472, 323] width 433 height 20
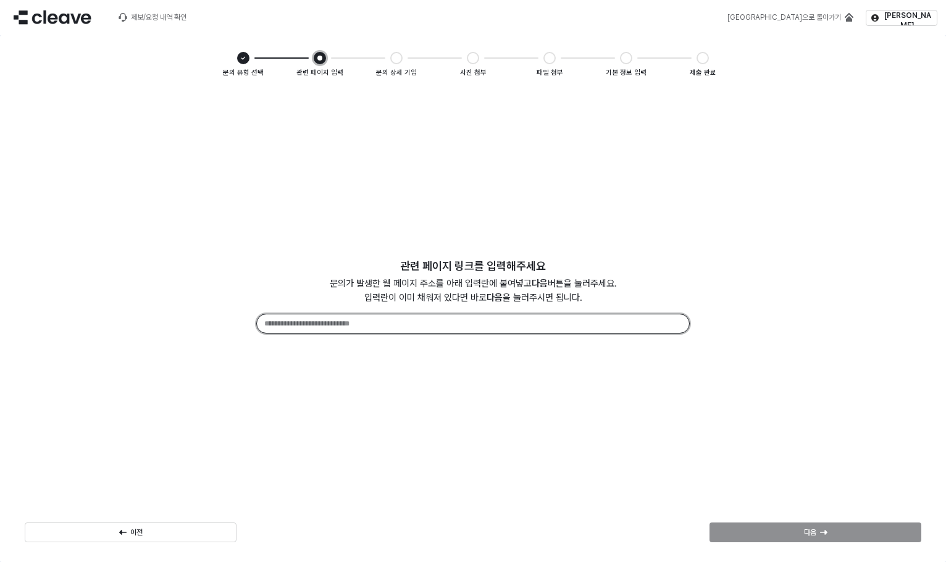
paste input "**********"
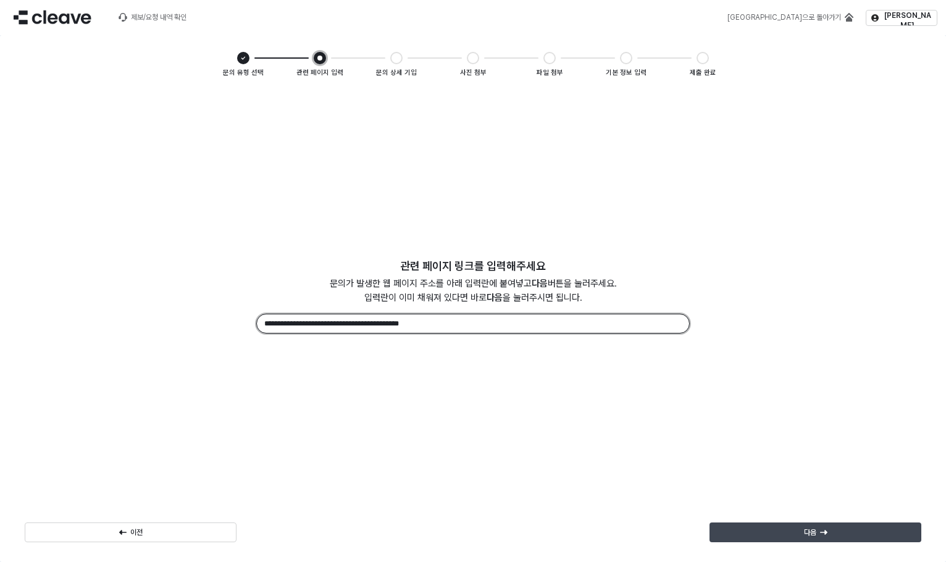
type input "**********"
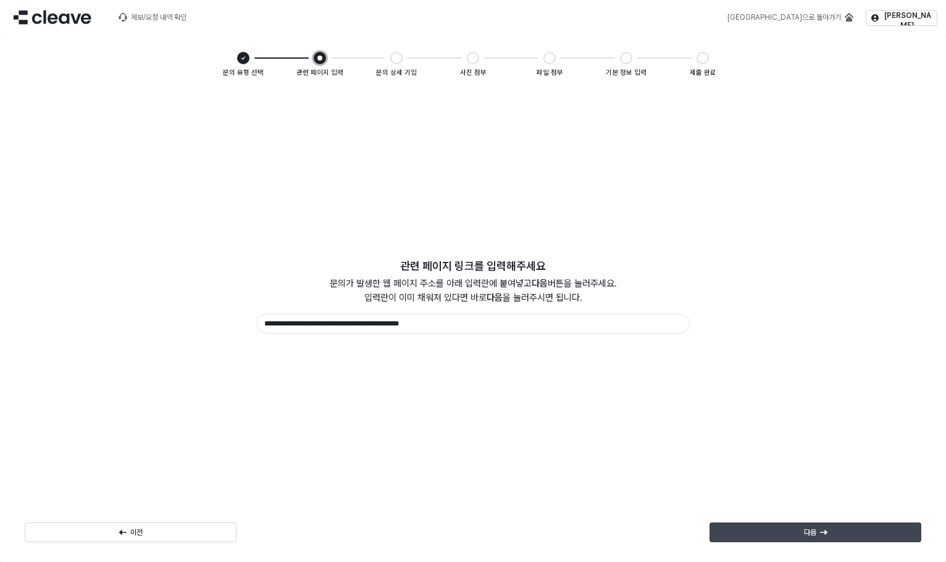
click at [838, 530] on div "다음" at bounding box center [815, 532] width 201 height 19
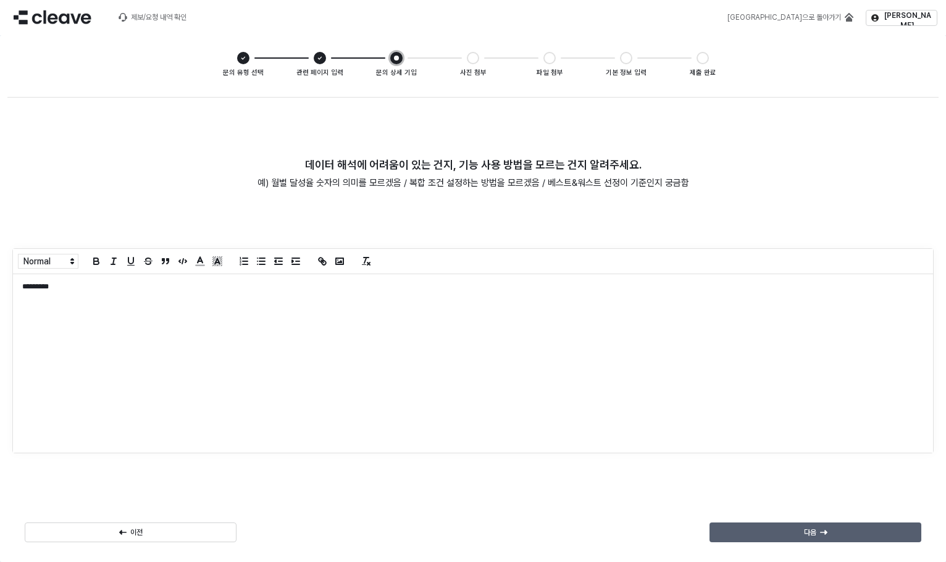
click at [838, 534] on div "다음" at bounding box center [815, 532] width 201 height 19
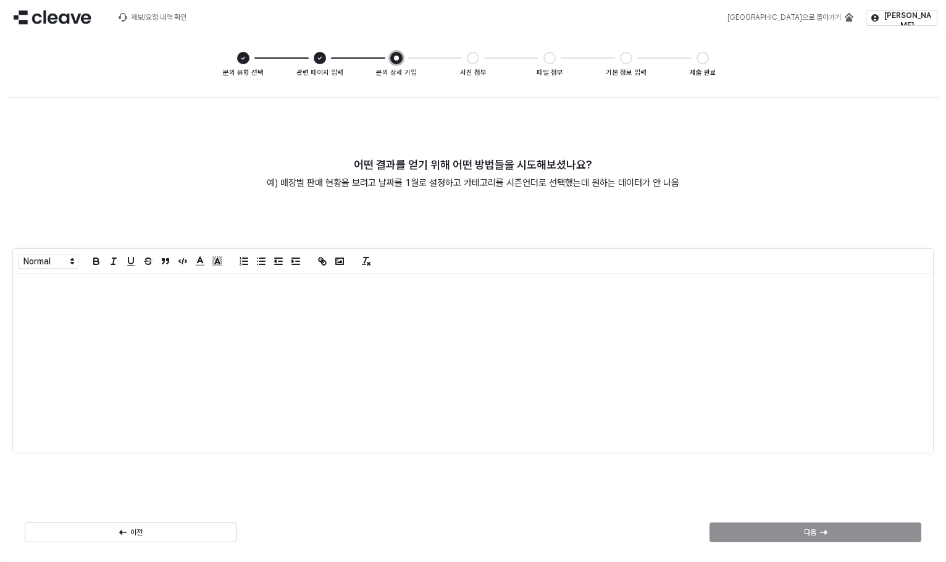
click at [384, 380] on div "App Frame" at bounding box center [473, 363] width 920 height 178
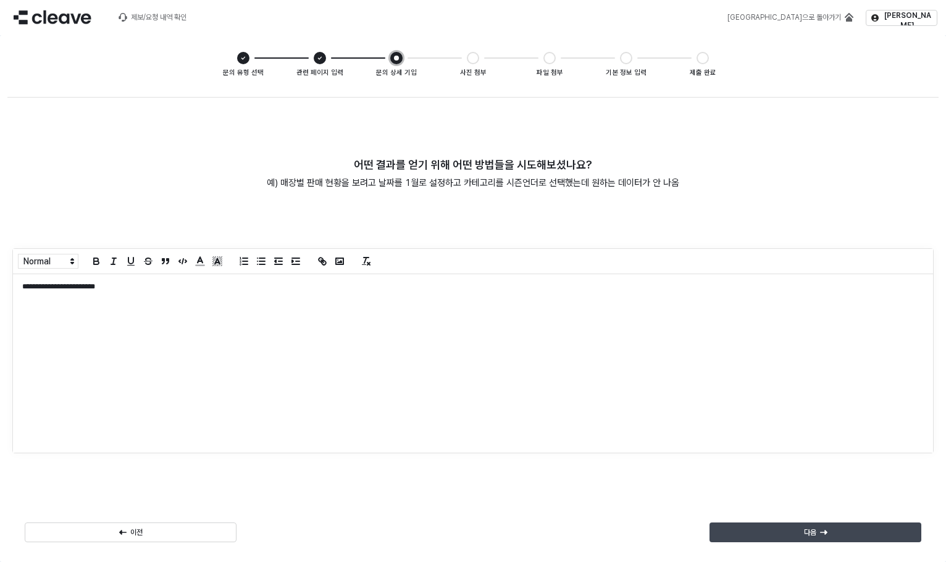
click at [837, 541] on div "다음" at bounding box center [815, 532] width 201 height 19
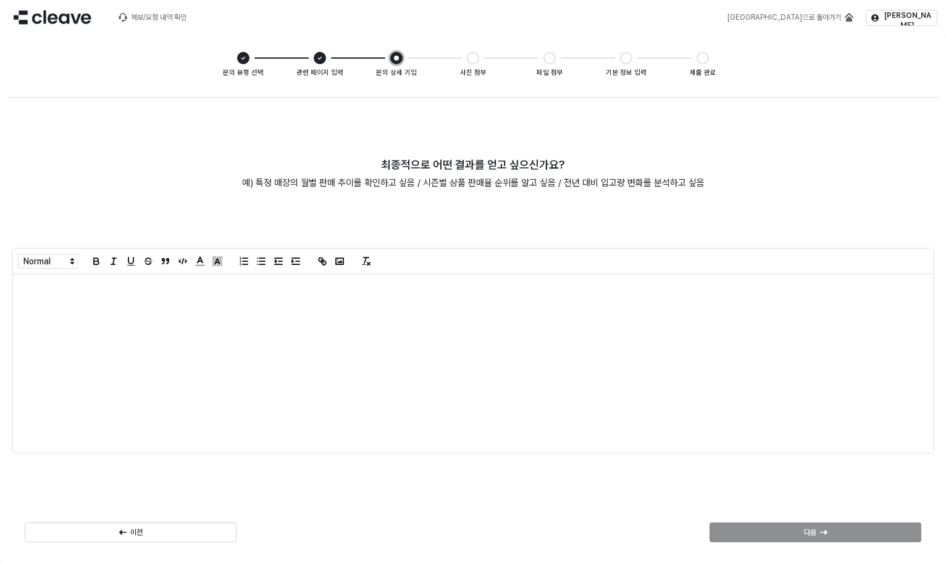
drag, startPoint x: 264, startPoint y: 300, endPoint x: 682, endPoint y: 444, distance: 442.6
click at [265, 300] on div "App Frame" at bounding box center [473, 363] width 920 height 178
click at [261, 361] on div "App Frame" at bounding box center [473, 363] width 920 height 178
click at [317, 335] on div "App Frame" at bounding box center [473, 363] width 920 height 178
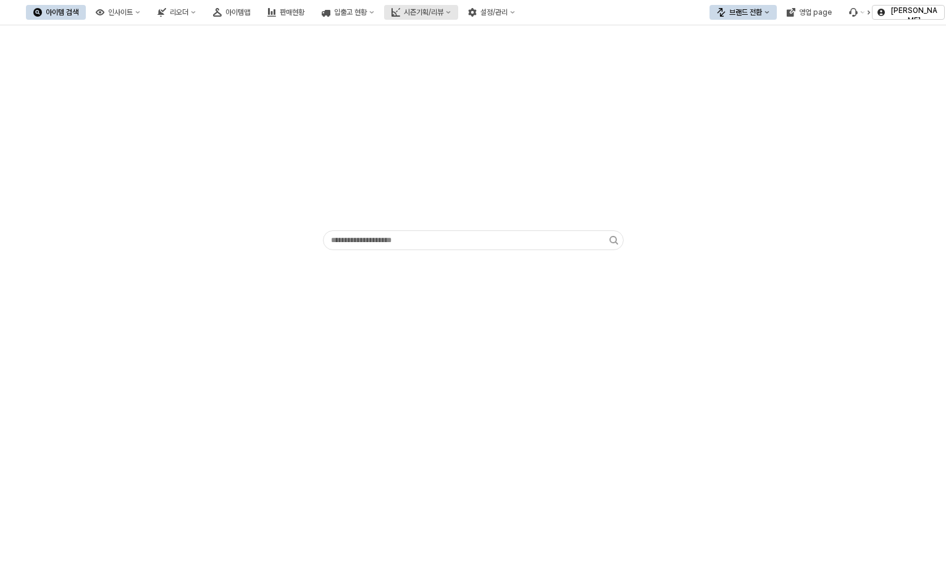
click at [458, 7] on button "시즌기획/리뷰" at bounding box center [421, 12] width 74 height 15
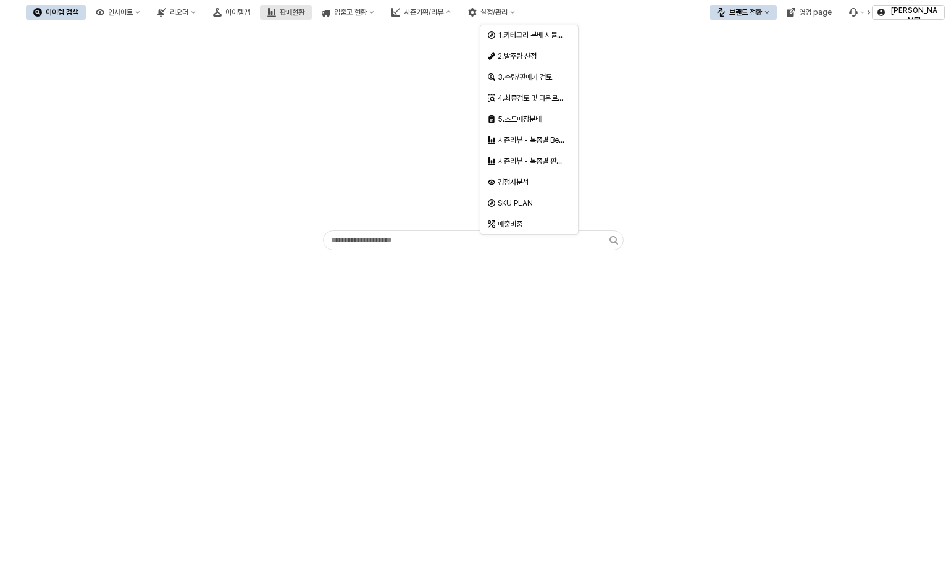
click at [304, 10] on div "판매현황" at bounding box center [292, 12] width 25 height 9
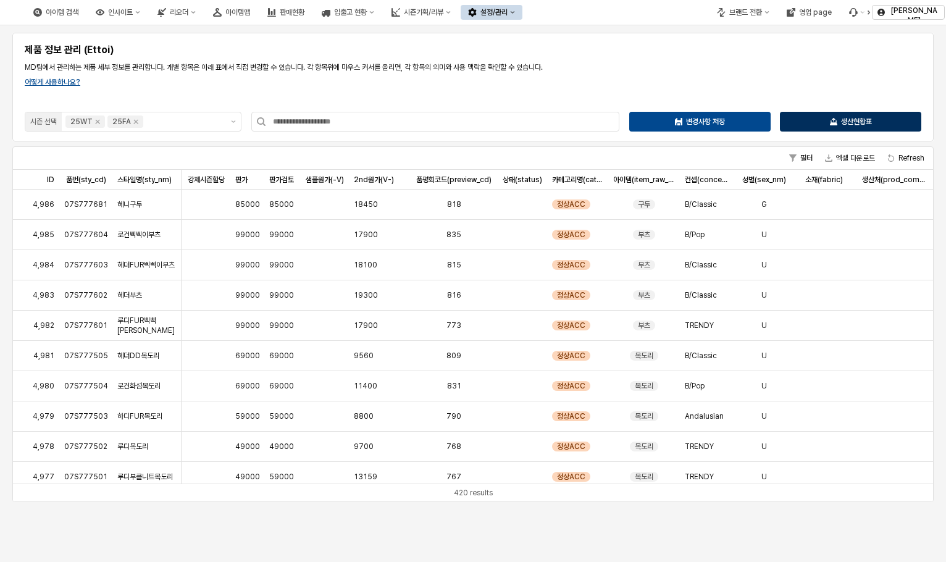
click at [843, 127] on div "생산현황표" at bounding box center [850, 121] width 130 height 19
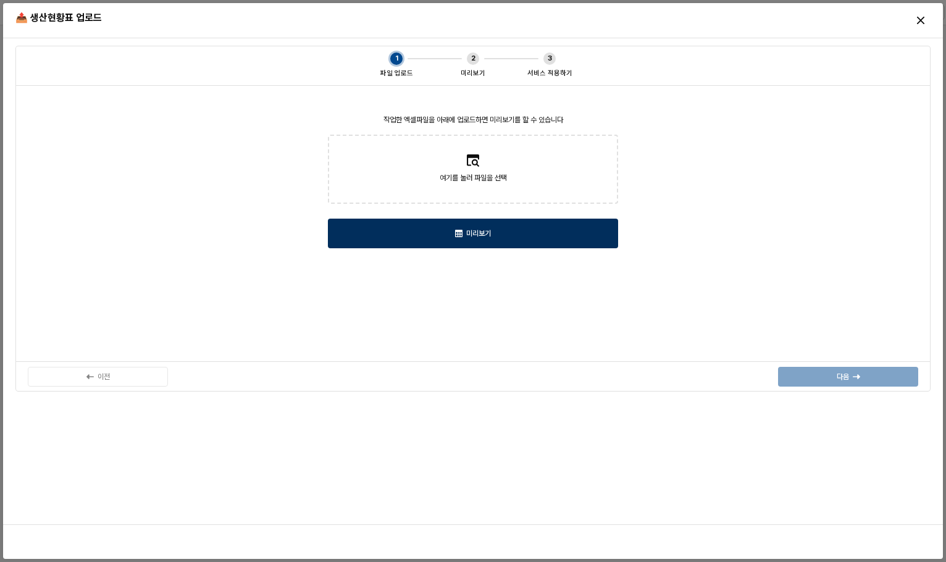
click at [500, 233] on div "미리보기" at bounding box center [472, 233] width 279 height 28
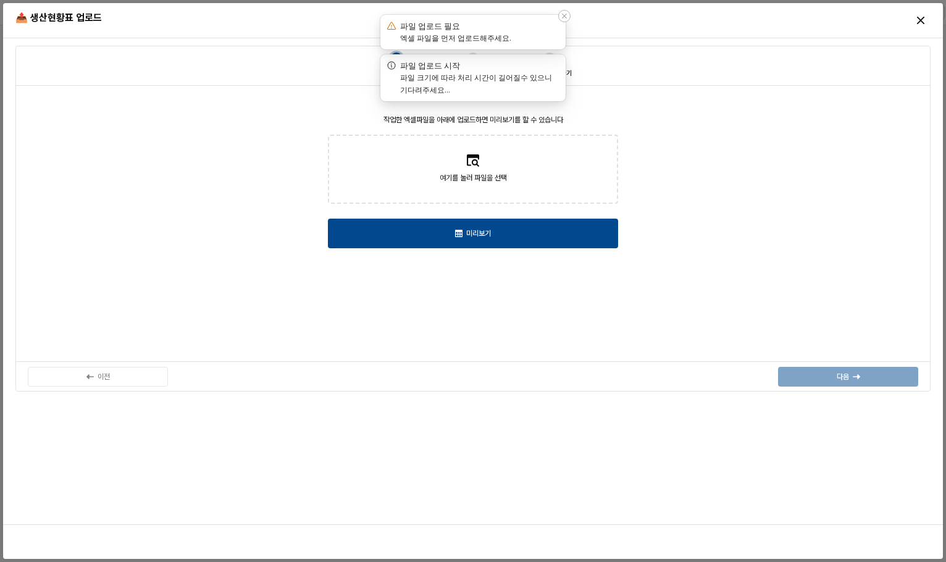
click at [496, 30] on div "파일 업로드 필요" at bounding box center [448, 26] width 126 height 12
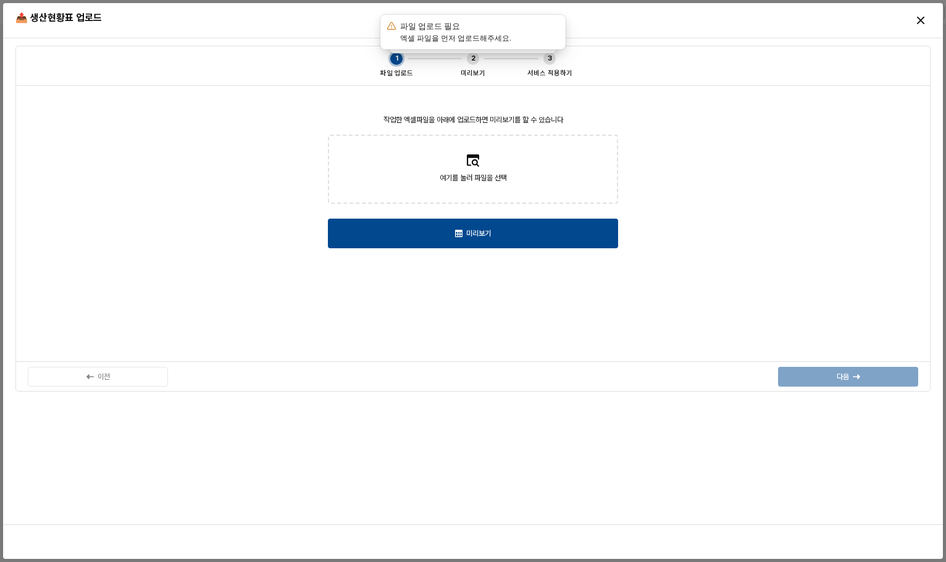
click at [455, 174] on span "여기를 눌러 파일을 선택" at bounding box center [473, 178] width 67 height 12
click at [473, 170] on input "여기를 눌러 파일을 선택" at bounding box center [473, 169] width 1 height 1
type input "**********"
click at [508, 173] on label "여기를 눌러 파일을 선택" at bounding box center [473, 169] width 288 height 67
click at [474, 170] on input "여기를 눌러 파일을 선택" at bounding box center [473, 169] width 1 height 1
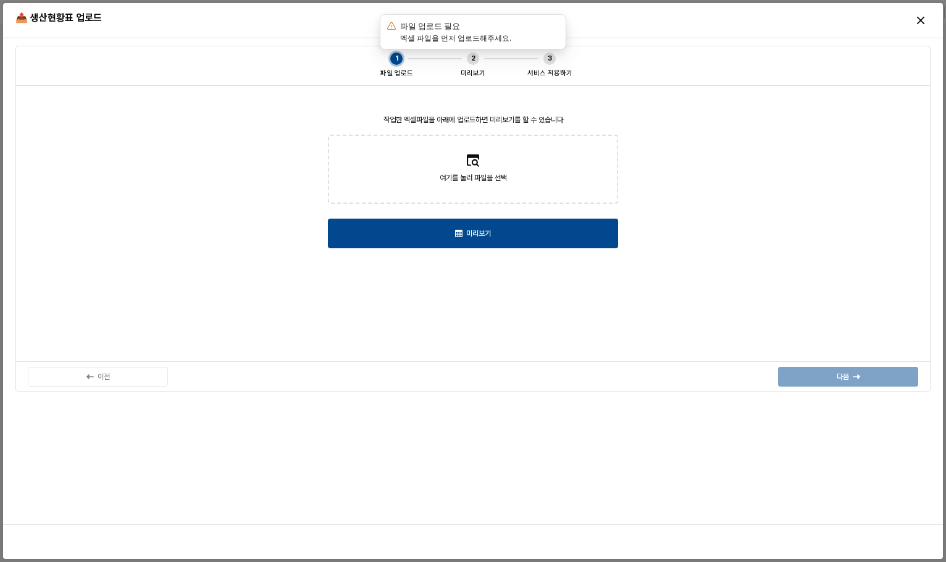
type input "**********"
click at [477, 33] on div "엑셀 파일을 먼저 업로드해주세요." at bounding box center [455, 38] width 111 height 12
drag, startPoint x: 574, startPoint y: 10, endPoint x: 566, endPoint y: 15, distance: 9.3
click at [572, 12] on div "📤 생산현황표 업로드" at bounding box center [357, 18] width 694 height 20
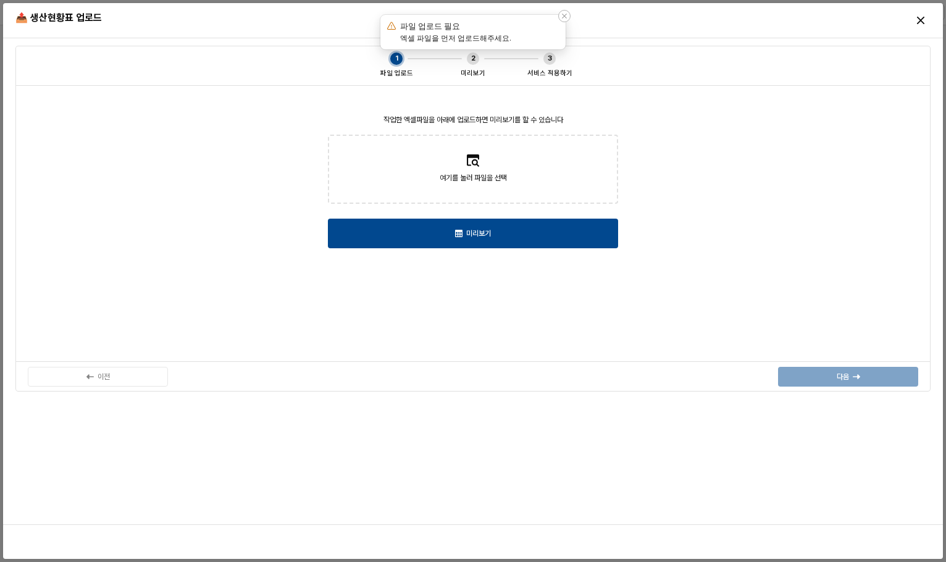
click at [543, 27] on div "파일 업로드 필요 엑셀 파일을 먼저 업로드해주세요." at bounding box center [472, 32] width 185 height 35
click at [564, 15] on icon "Notifications (F8)" at bounding box center [564, 15] width 7 height 7
click at [437, 177] on label "여기를 눌러 파일을 선택" at bounding box center [473, 169] width 288 height 67
click at [473, 170] on input "여기를 눌러 파일을 선택" at bounding box center [473, 169] width 1 height 1
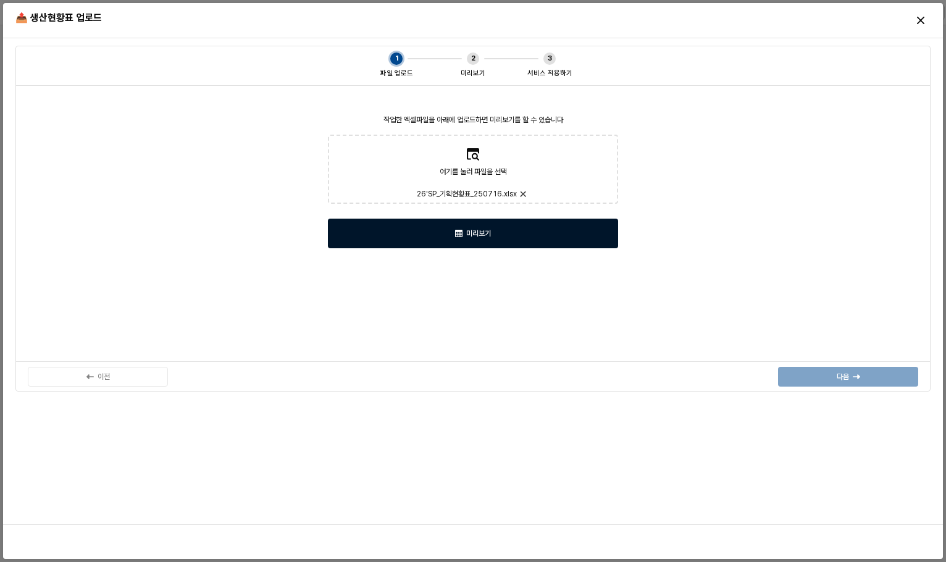
click at [568, 240] on div "미리보기" at bounding box center [472, 233] width 279 height 28
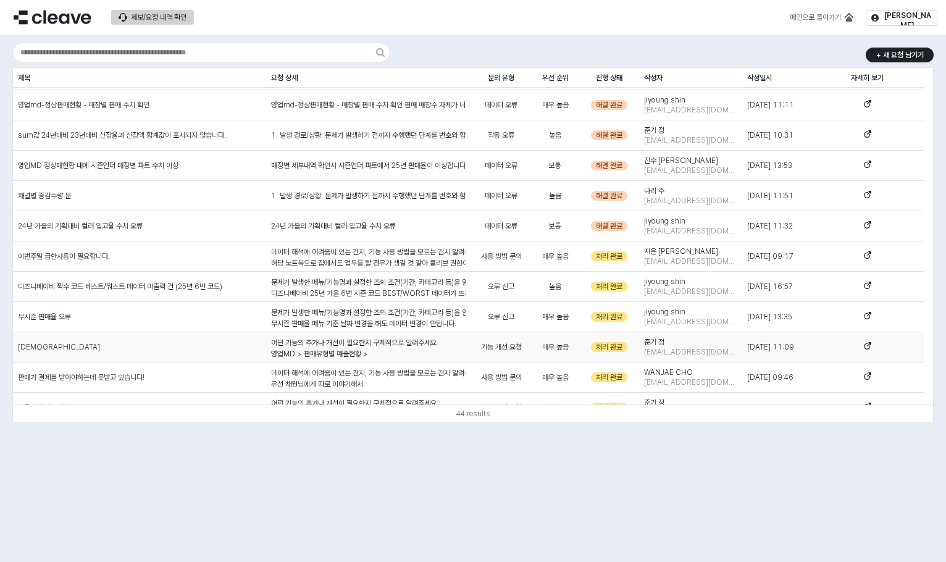
scroll to position [617, 0]
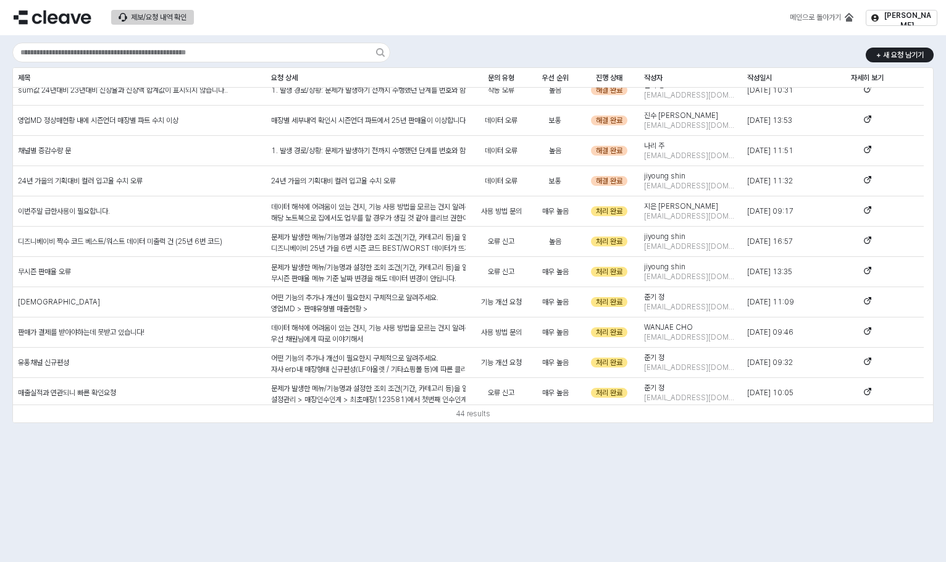
drag, startPoint x: 391, startPoint y: 467, endPoint x: 854, endPoint y: 2, distance: 656.6
click at [428, 425] on div "+ 새 요청 남기기 제목 제목 요청 상세 요청 상세 문의 유형 문의 유형 우선 순위 우선 순위 진행 상태 진행 상태 작성자 작성자 작성일시 작…" at bounding box center [473, 298] width 946 height 527
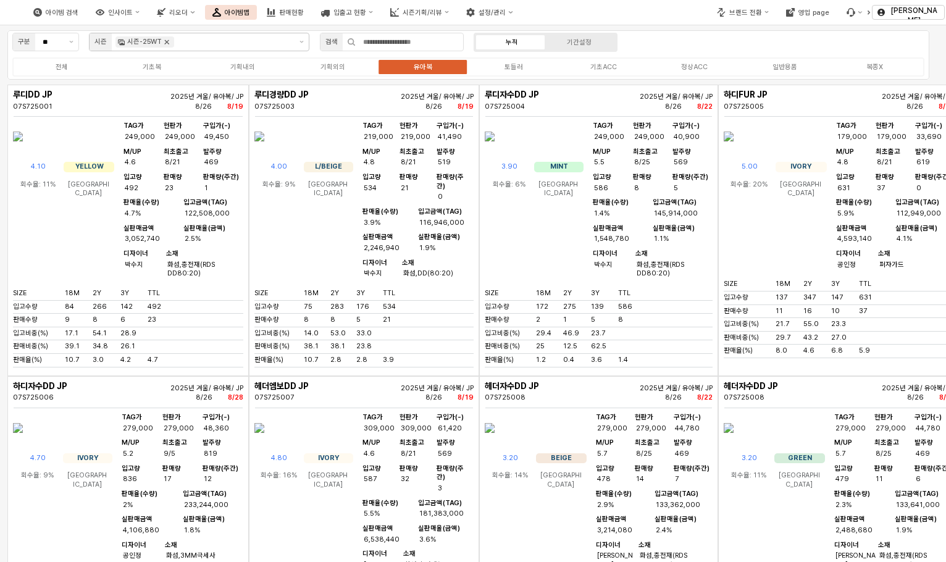
click at [165, 44] on icon "Remove 시즌-25WT" at bounding box center [167, 42] width 10 height 10
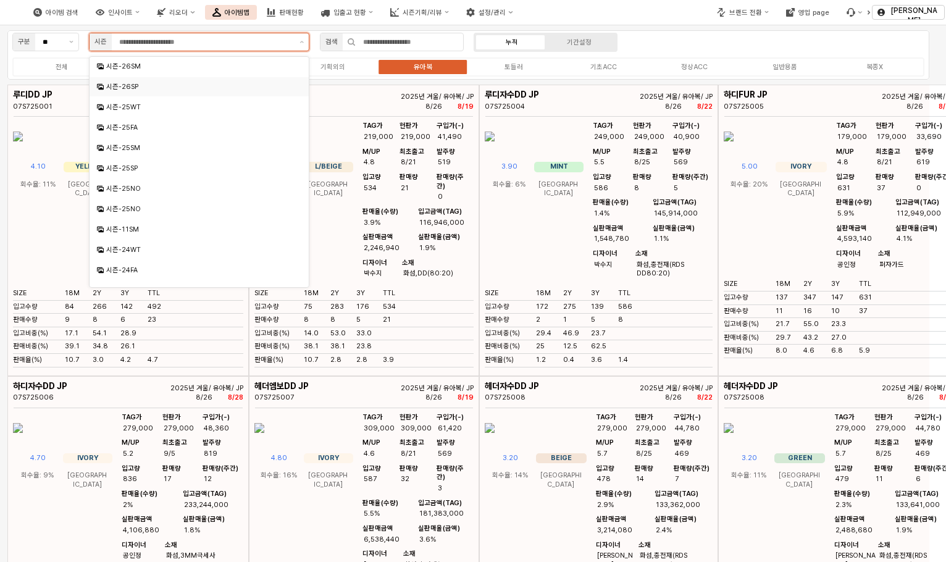
click at [161, 88] on div "시즌-26SP" at bounding box center [200, 86] width 188 height 9
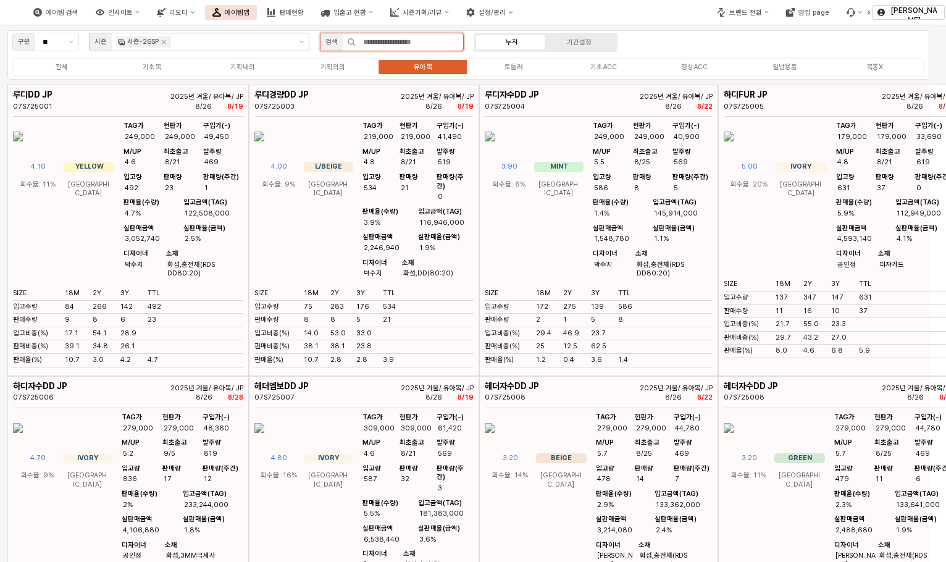
click at [415, 41] on input "App Frame" at bounding box center [409, 41] width 107 height 17
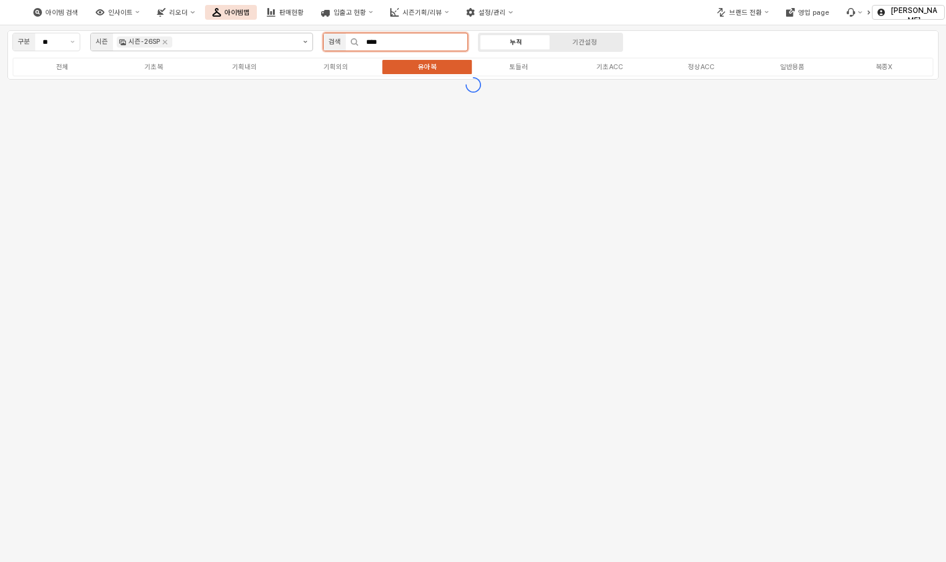
type input "****"
click at [301, 41] on button "제안 사항 표시" at bounding box center [305, 41] width 14 height 17
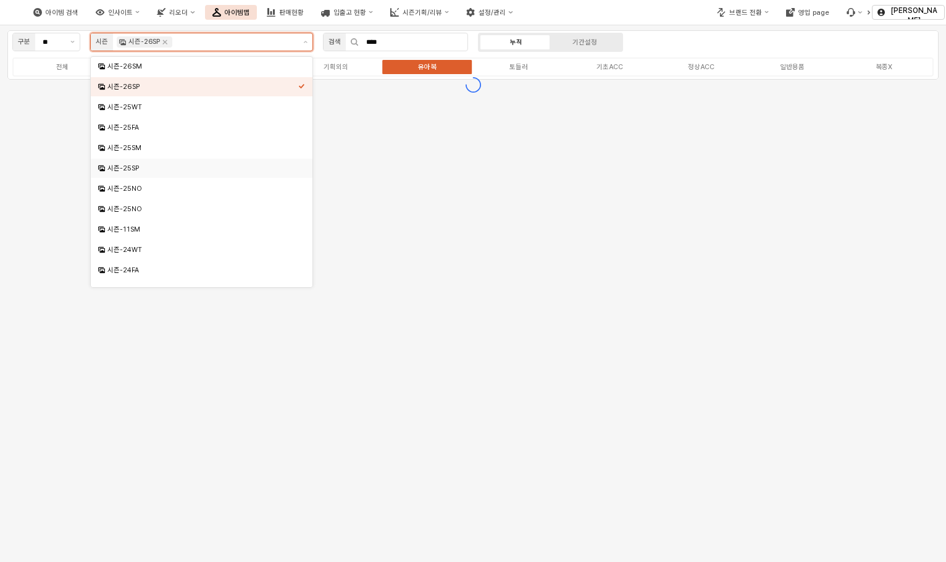
click at [148, 171] on div "시즌-25SP" at bounding box center [202, 168] width 191 height 9
click at [164, 42] on icon "Remove 시즌-26SP" at bounding box center [165, 42] width 10 height 10
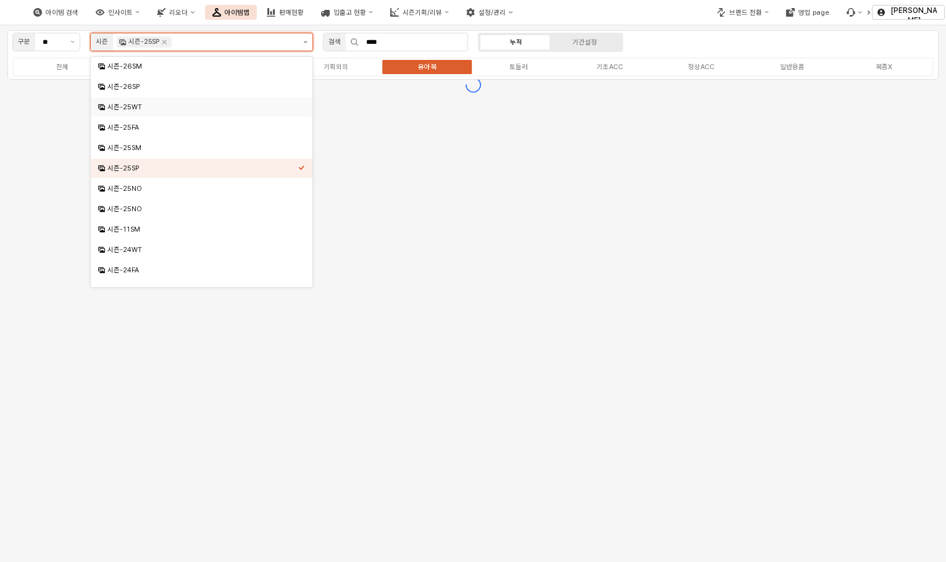
click at [306, 43] on button "제안 사항 표시" at bounding box center [305, 41] width 14 height 17
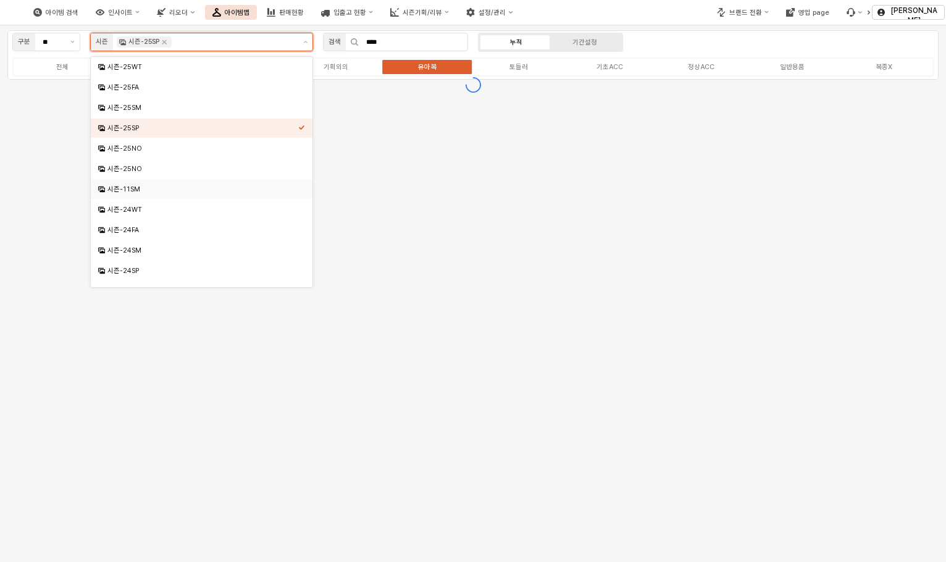
scroll to position [62, 0]
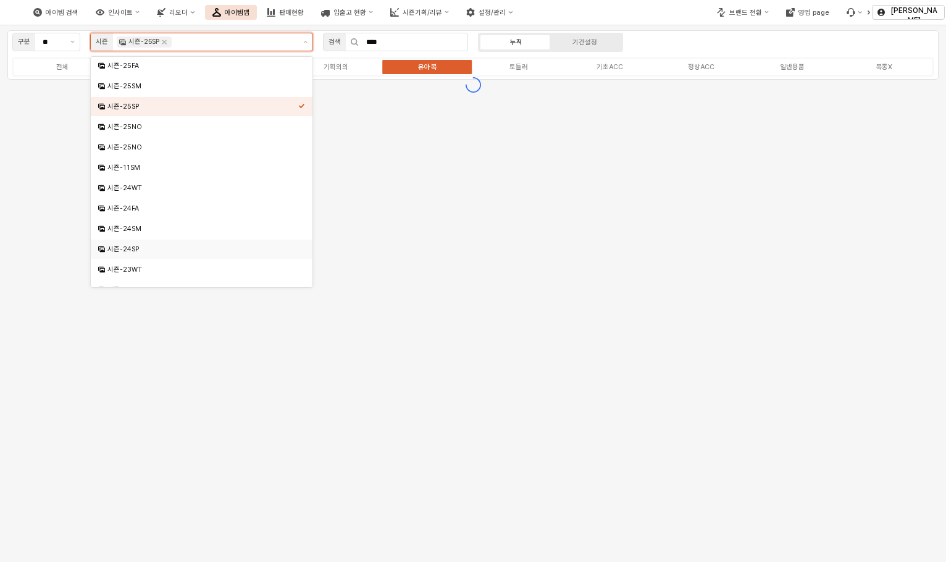
click at [172, 241] on div "시즌-24SP" at bounding box center [202, 249] width 222 height 19
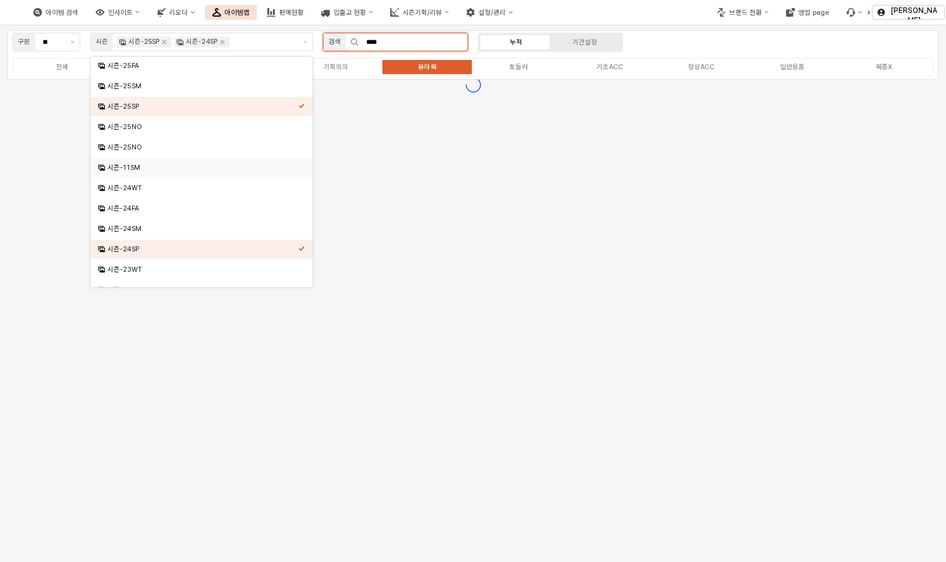
click at [430, 35] on input "****" at bounding box center [413, 41] width 109 height 17
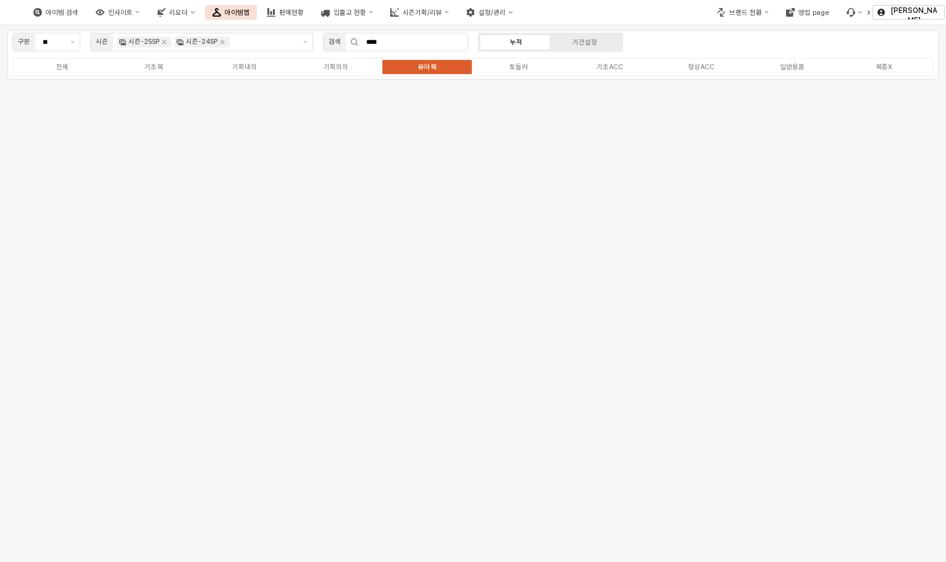
click at [690, 40] on div "구분 ** 시즌 시즌-25SP 시즌-24SP 검색 **** 누적 기간설정 전체 기초복 기획내의 기획외의 유아복 토들러 기초ACC 정상ACC 일…" at bounding box center [472, 54] width 931 height 49
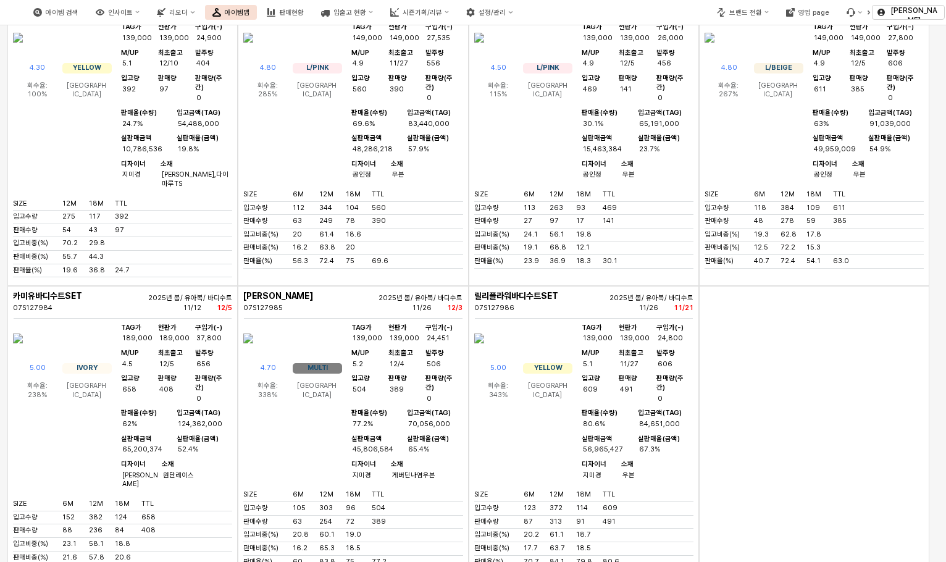
scroll to position [960, 0]
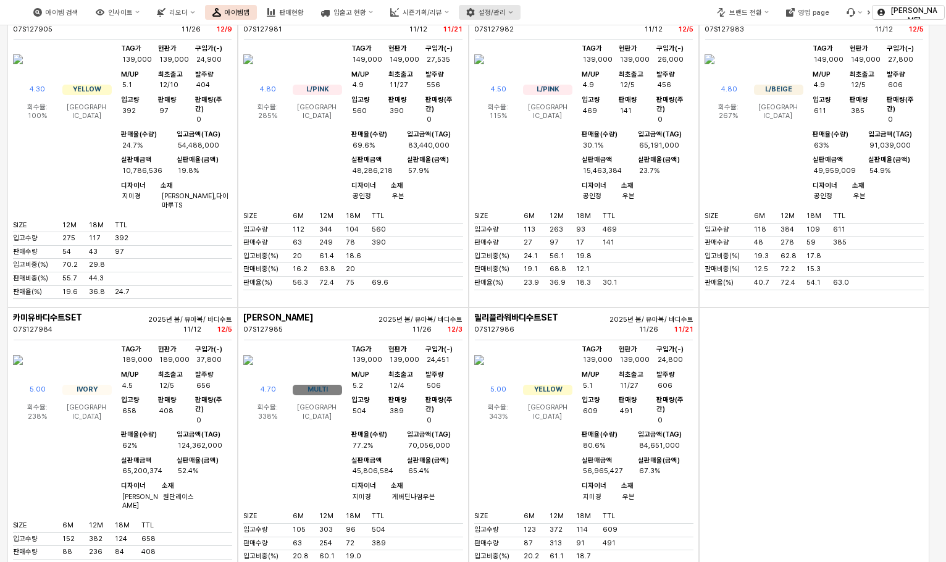
click at [506, 9] on div "설정/관리" at bounding box center [492, 13] width 27 height 8
click at [582, 31] on div "제품 정보 관리" at bounding box center [589, 34] width 67 height 9
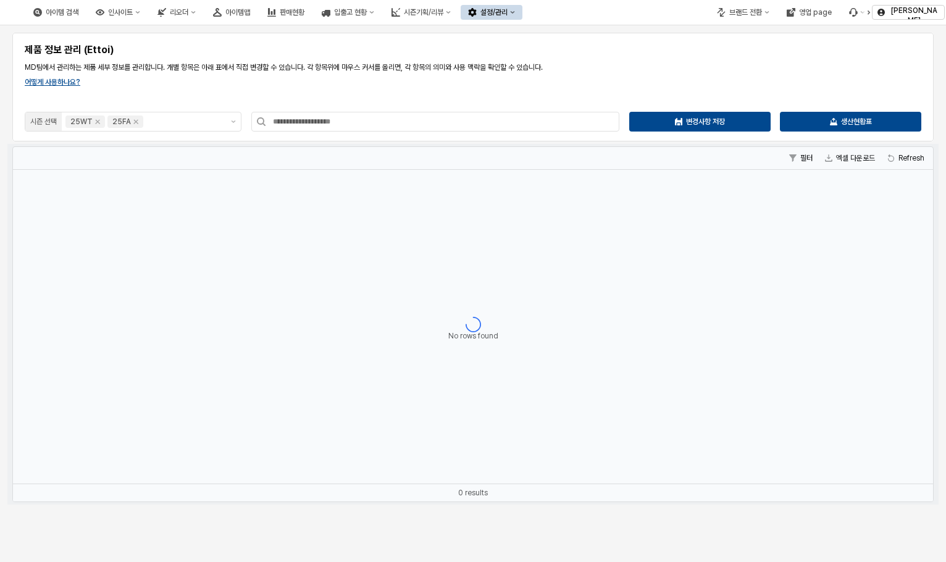
click at [508, 14] on div "설정/관리" at bounding box center [493, 12] width 27 height 9
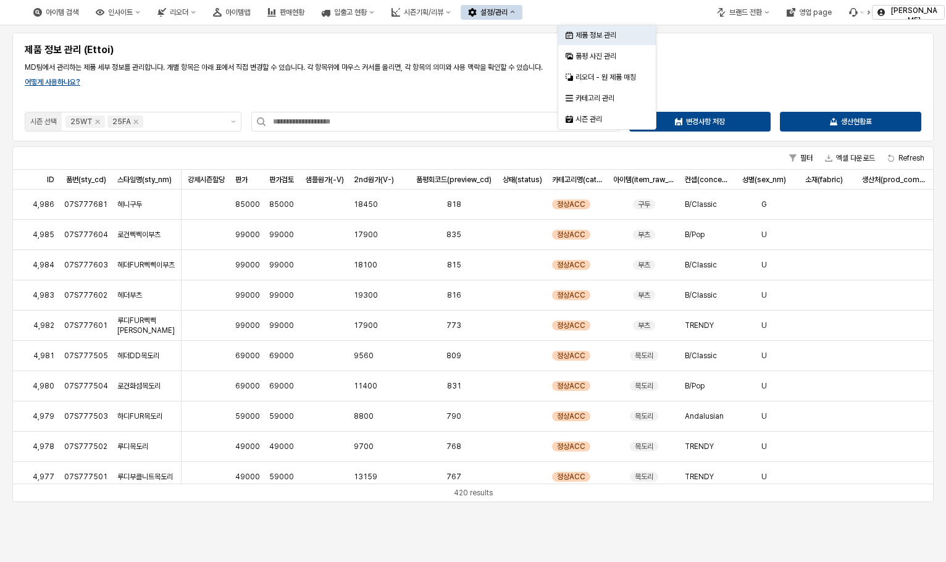
click at [508, 14] on div "설정/관리" at bounding box center [493, 12] width 27 height 9
drag, startPoint x: 790, startPoint y: 70, endPoint x: 803, endPoint y: 82, distance: 17.0
click at [792, 72] on p "MD팀에서 관리하는 제품 세부 정보를 관리합니다. 개별 항목은 아래 표에서 직접 변경할 수 있습니다. 각 항목위에 마우스 커서를 올리면, 각 …" at bounding box center [473, 67] width 897 height 11
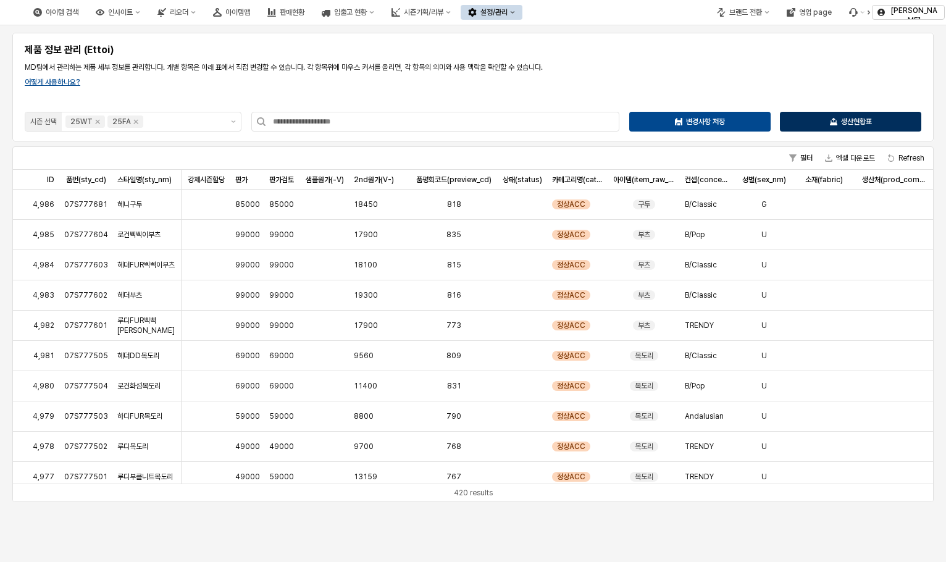
click at [863, 125] on p "생산현황표" at bounding box center [856, 122] width 31 height 10
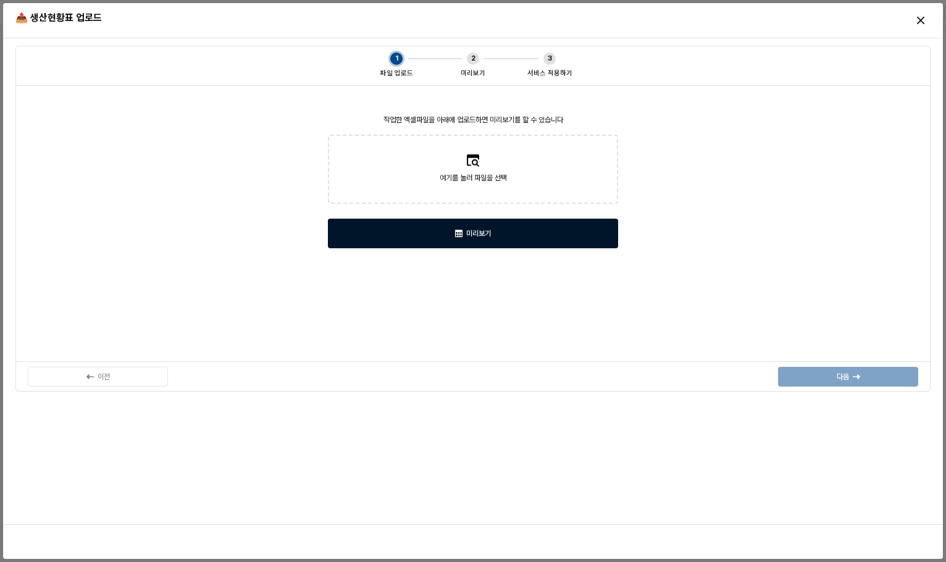
click at [529, 227] on div "미리보기" at bounding box center [472, 233] width 279 height 28
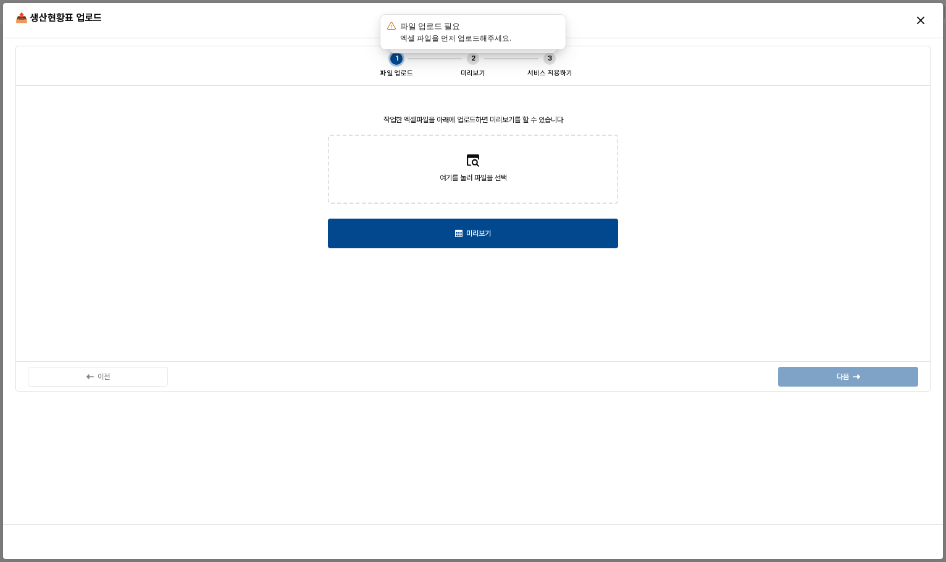
click at [495, 180] on span "여기를 눌러 파일을 선택" at bounding box center [473, 178] width 67 height 12
click at [474, 170] on input "여기를 눌러 파일을 선택" at bounding box center [473, 169] width 1 height 1
type input "**********"
click at [566, 17] on icon "Notifications (F8)" at bounding box center [564, 16] width 5 height 5
click at [511, 165] on label "여기를 눌러 파일을 선택" at bounding box center [473, 169] width 288 height 67
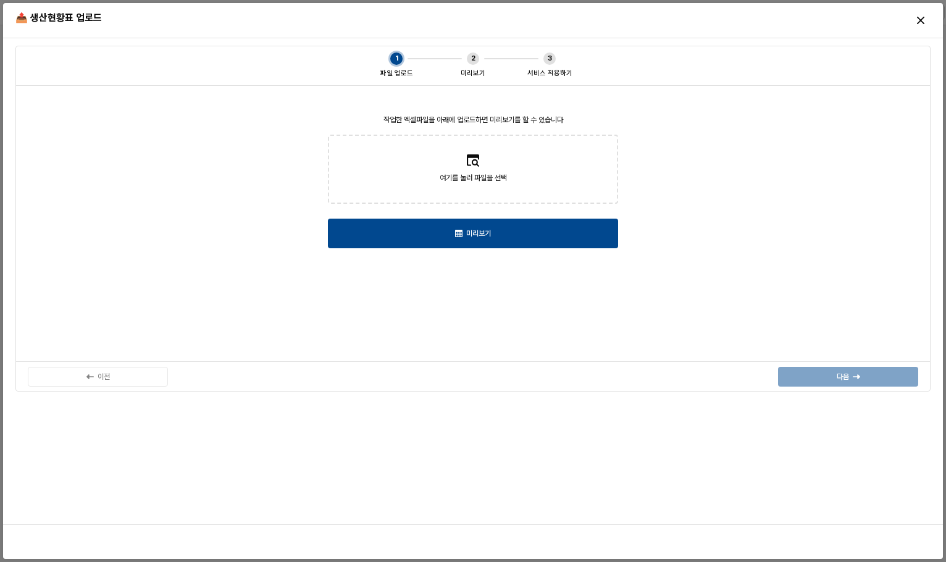
click at [474, 169] on input "여기를 눌러 파일을 선택" at bounding box center [473, 169] width 1 height 1
type input "**********"
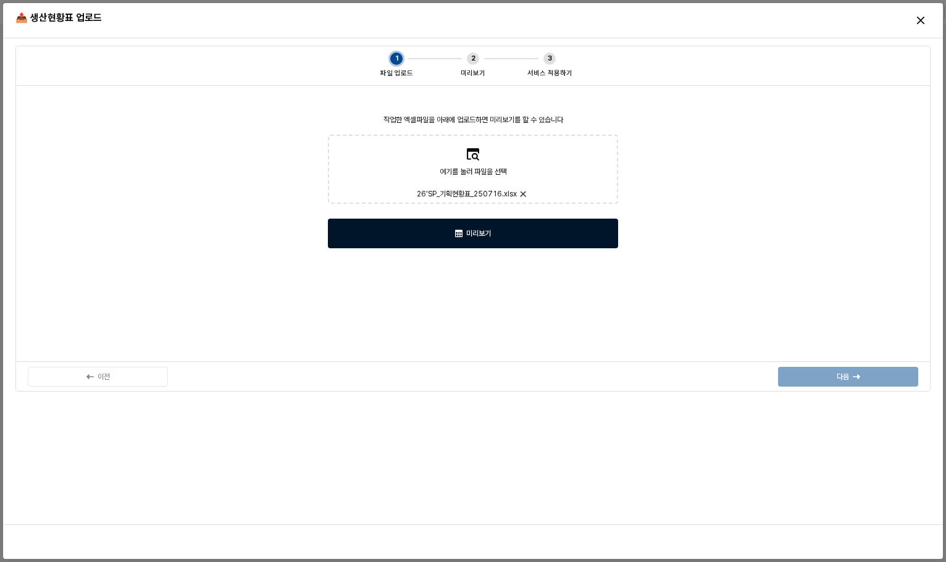
click at [530, 236] on div "미리보기" at bounding box center [472, 233] width 279 height 28
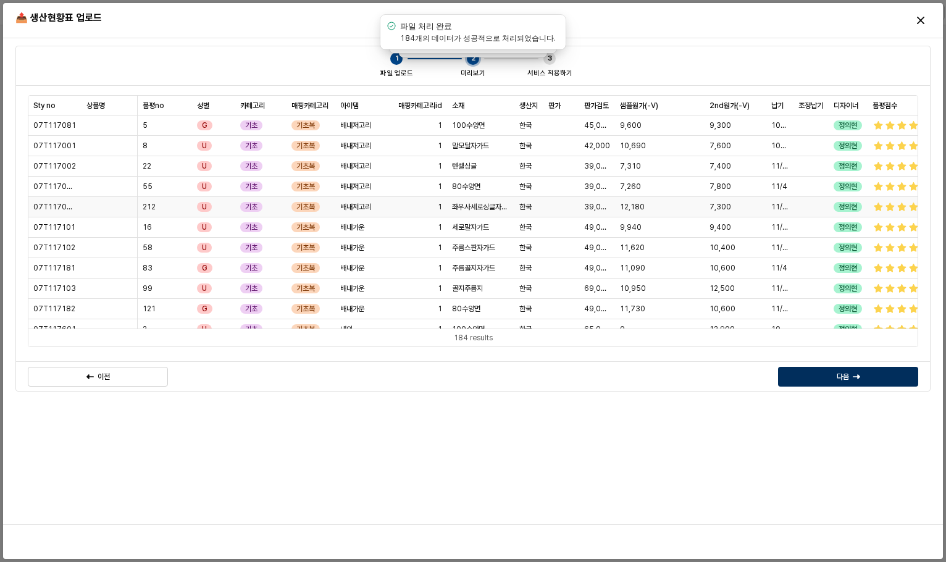
click at [842, 378] on p "다음" at bounding box center [843, 377] width 12 height 10
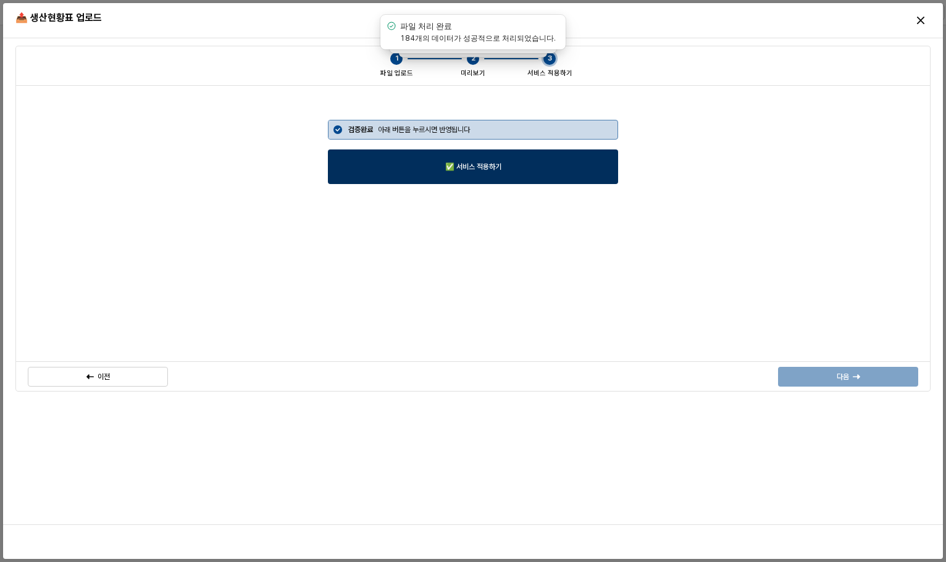
click at [522, 161] on div "✅ 서비스 적용하기" at bounding box center [472, 166] width 279 height 33
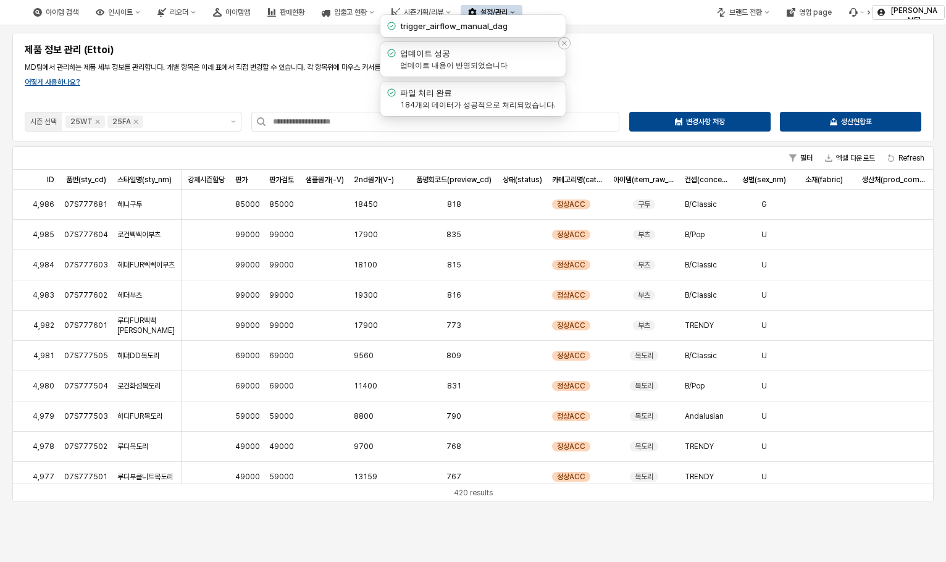
click at [565, 41] on icon "Notifications (F8)" at bounding box center [564, 43] width 7 height 7
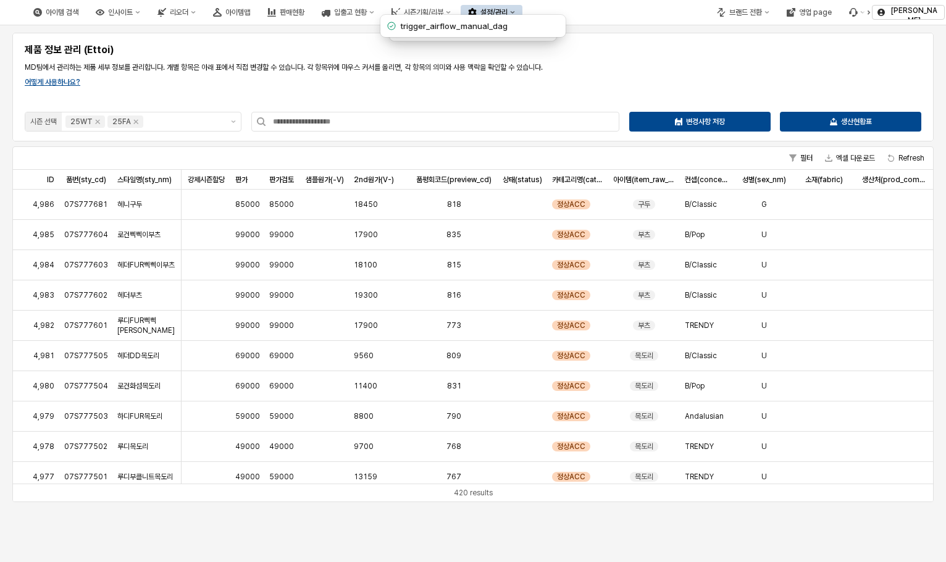
click at [653, 87] on div "제품 정보 관리 (Ettoi) MD팀에서 관리하는 제품 세부 정보를 관리합니다. 개별 항목은 아래 표에서 직접 변경할 수 있습니다. 각 항목위…" at bounding box center [473, 87] width 906 height 94
click at [700, 75] on div "제품 정보 관리 (Ettoi) MD팀에서 관리하는 제품 세부 정보를 관리합니다. 개별 항목은 아래 표에서 직접 변경할 수 있습니다. 각 항목위…" at bounding box center [473, 87] width 906 height 94
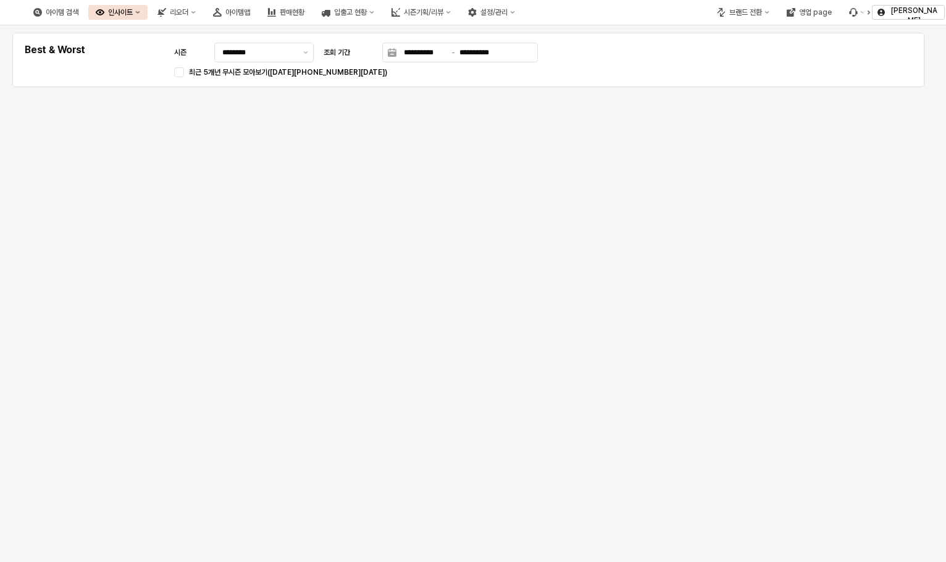
scroll to position [6, 0]
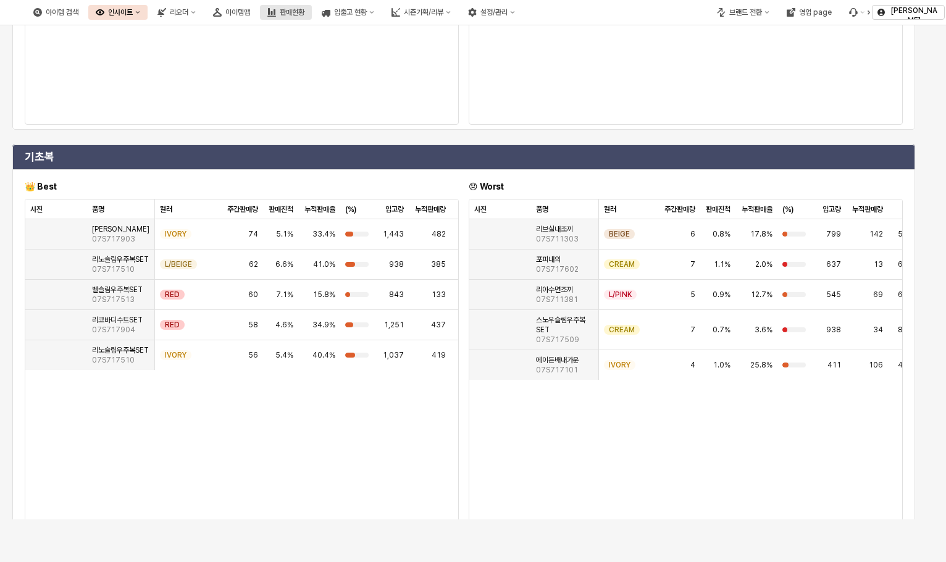
click at [304, 14] on div "판매현황" at bounding box center [292, 12] width 25 height 9
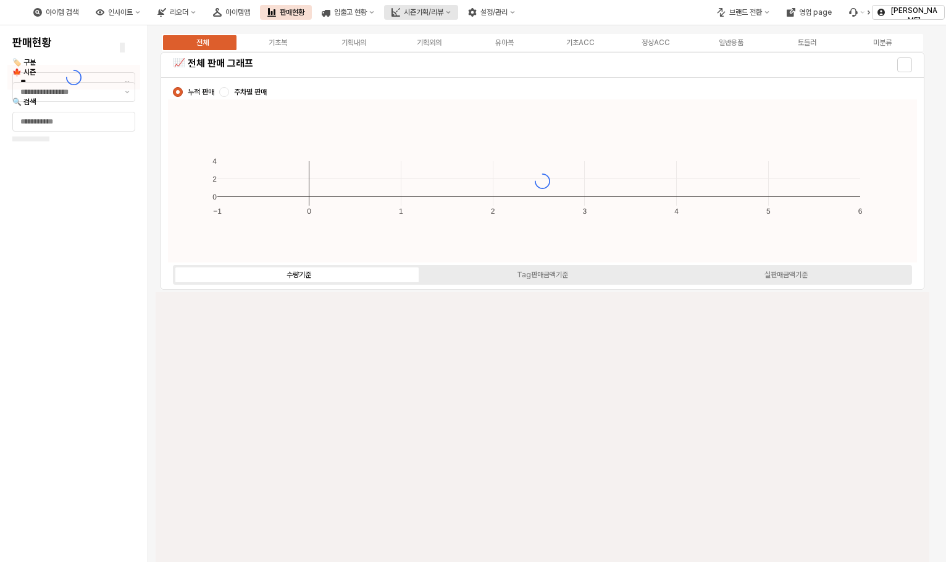
type input "****"
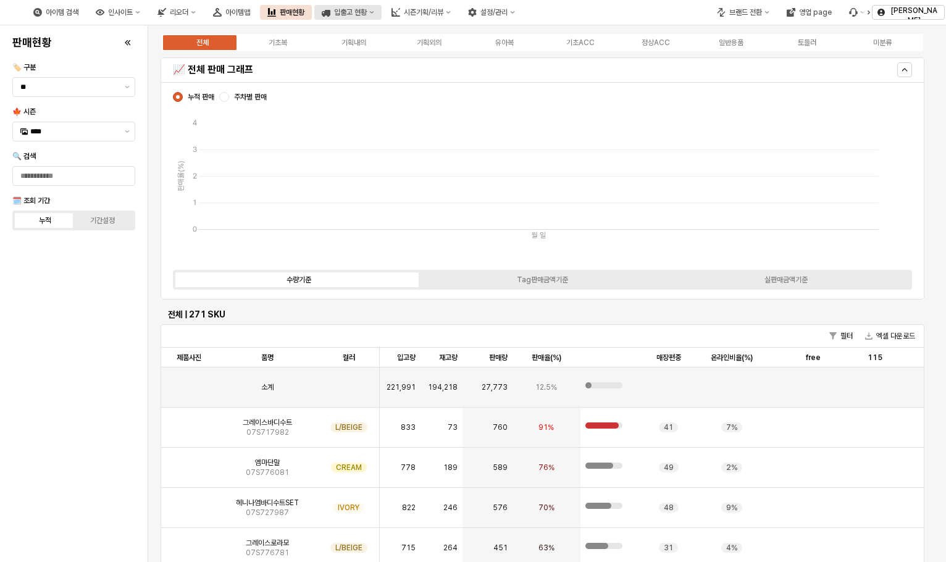
click at [367, 12] on div "입출고 현황" at bounding box center [350, 12] width 33 height 9
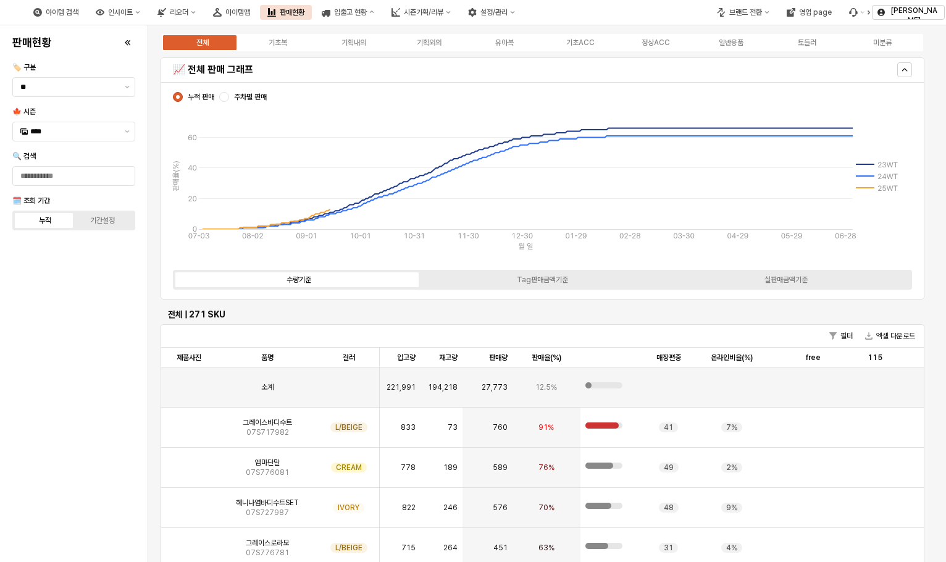
click at [304, 13] on div "판매현황" at bounding box center [292, 12] width 25 height 9
click at [443, 14] on div "시즌기획/리뷰" at bounding box center [424, 12] width 40 height 9
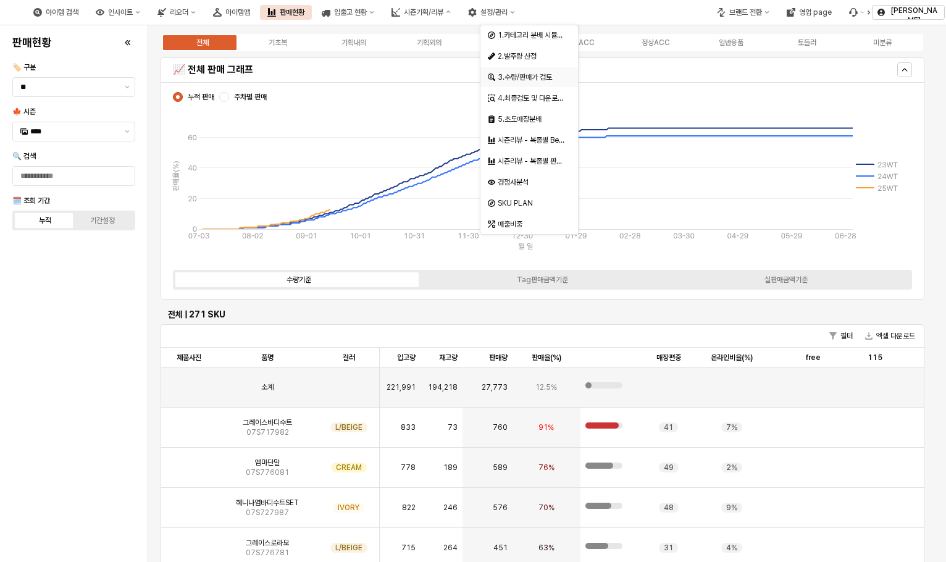
click at [540, 78] on div "3.수량/판매가 검토" at bounding box center [530, 77] width 65 height 10
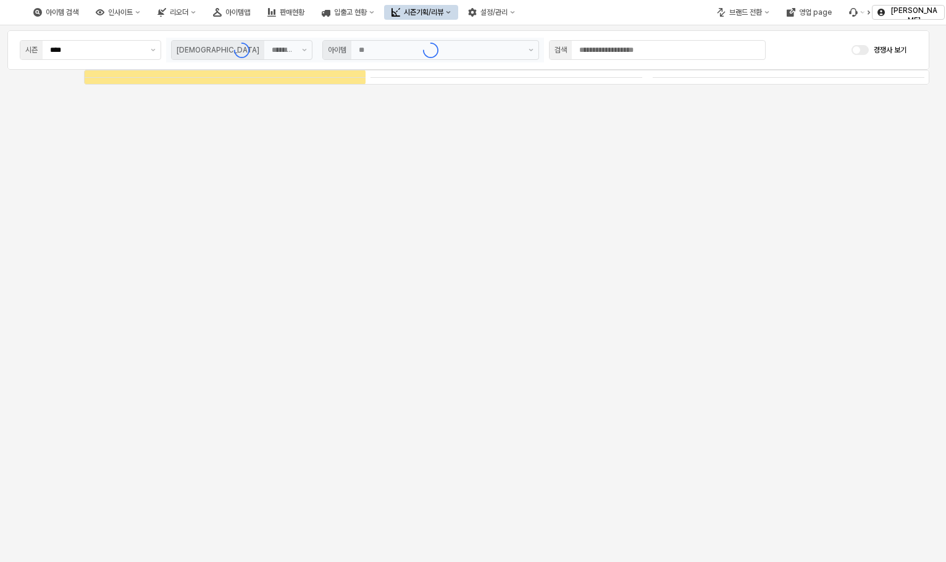
type input "****"
type input "***"
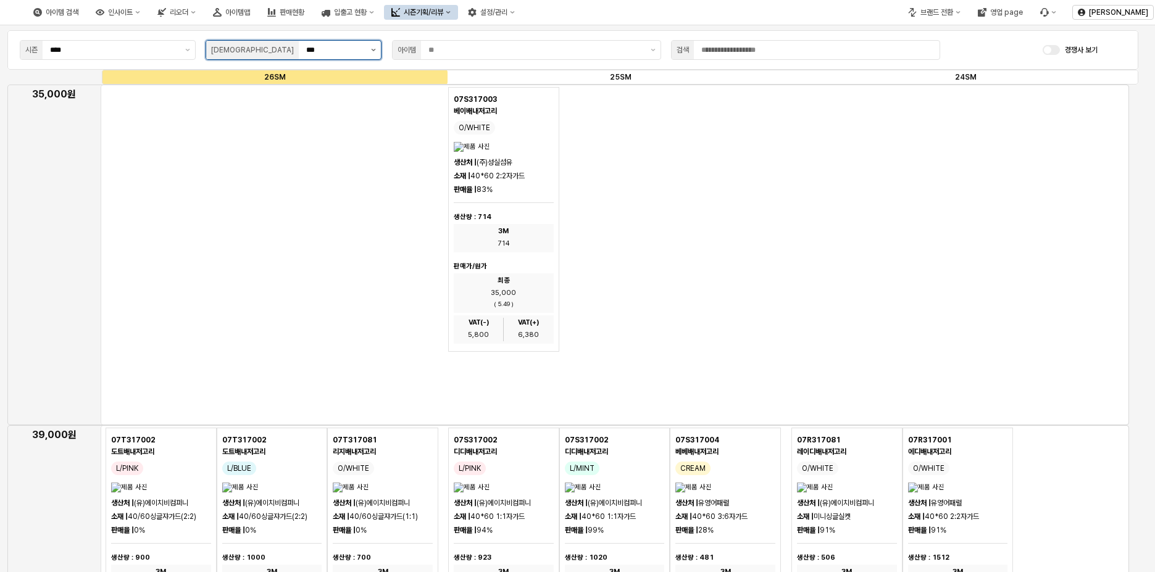
click at [375, 50] on icon "제안 사항 표시" at bounding box center [373, 50] width 5 height 2
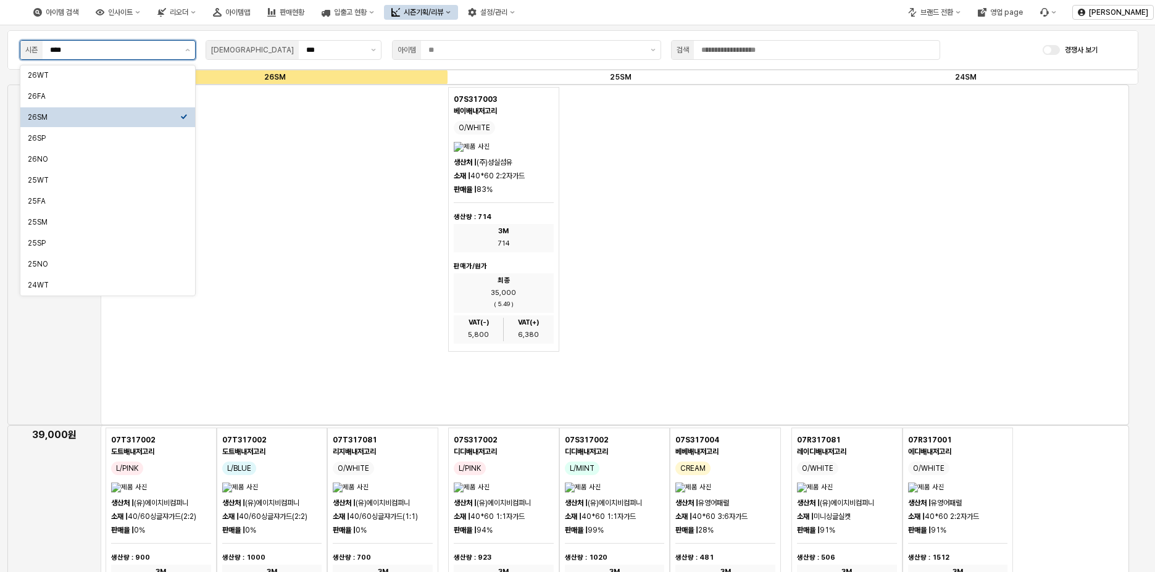
click at [141, 50] on input "****" at bounding box center [114, 50] width 128 height 12
click at [173, 123] on div "26SM" at bounding box center [107, 117] width 175 height 20
click at [162, 136] on div "26SP" at bounding box center [104, 138] width 153 height 10
type input "****"
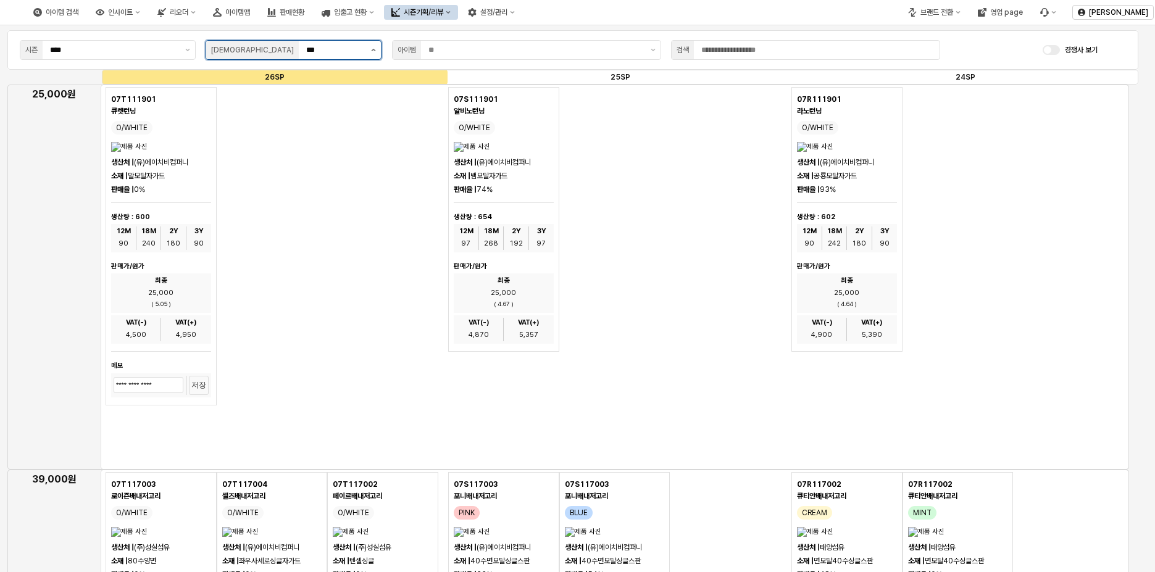
click at [376, 53] on button "제안 사항 표시" at bounding box center [373, 50] width 15 height 19
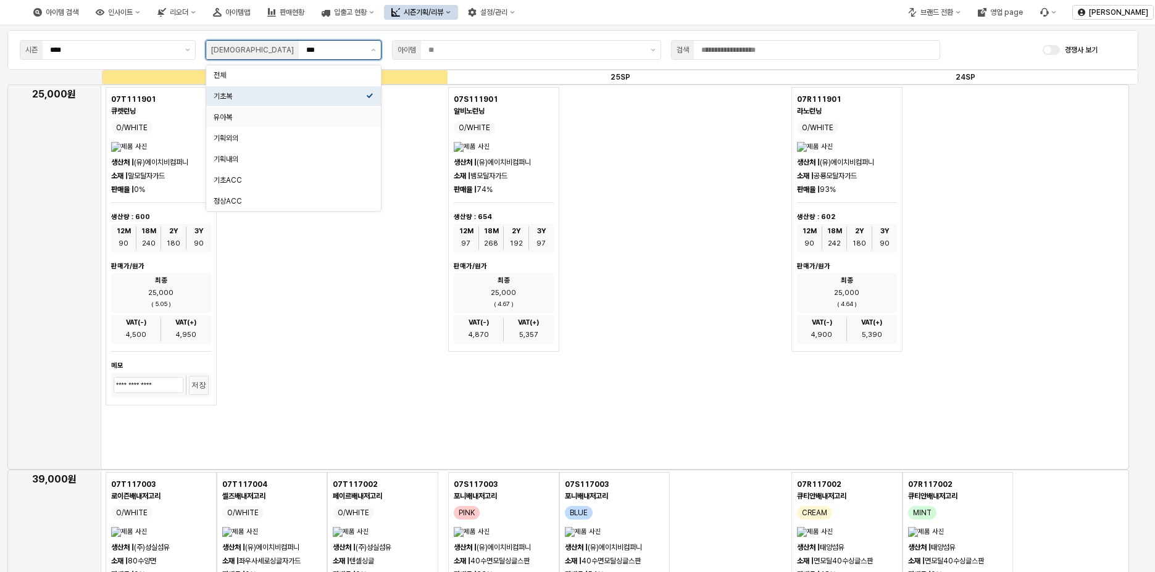
click at [251, 115] on div "유아복" at bounding box center [290, 117] width 153 height 10
type input "***"
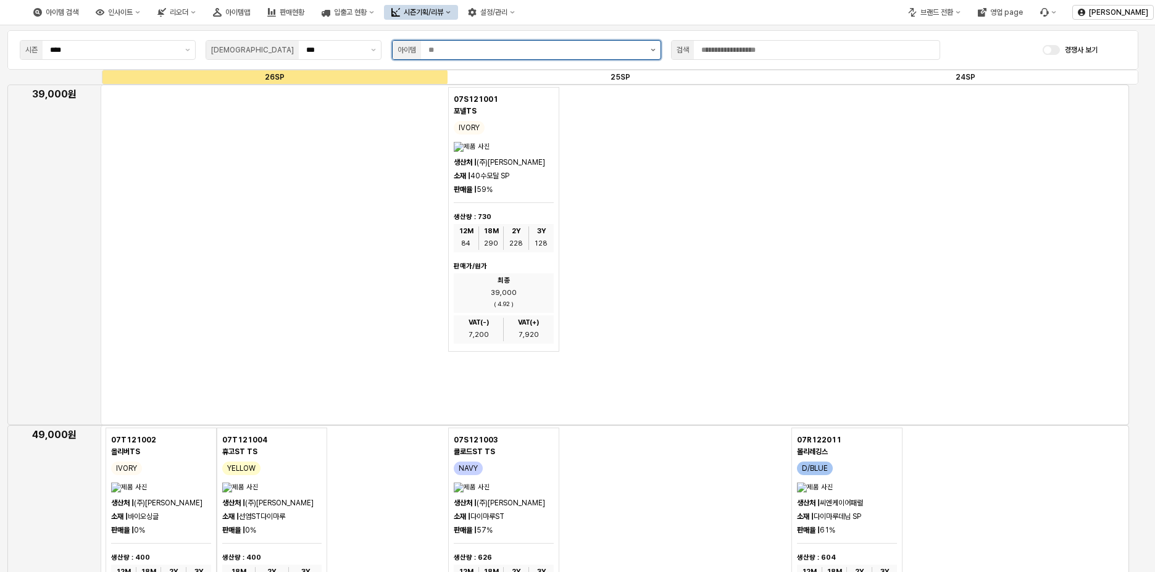
click at [653, 54] on button "제안 사항 표시" at bounding box center [653, 50] width 15 height 19
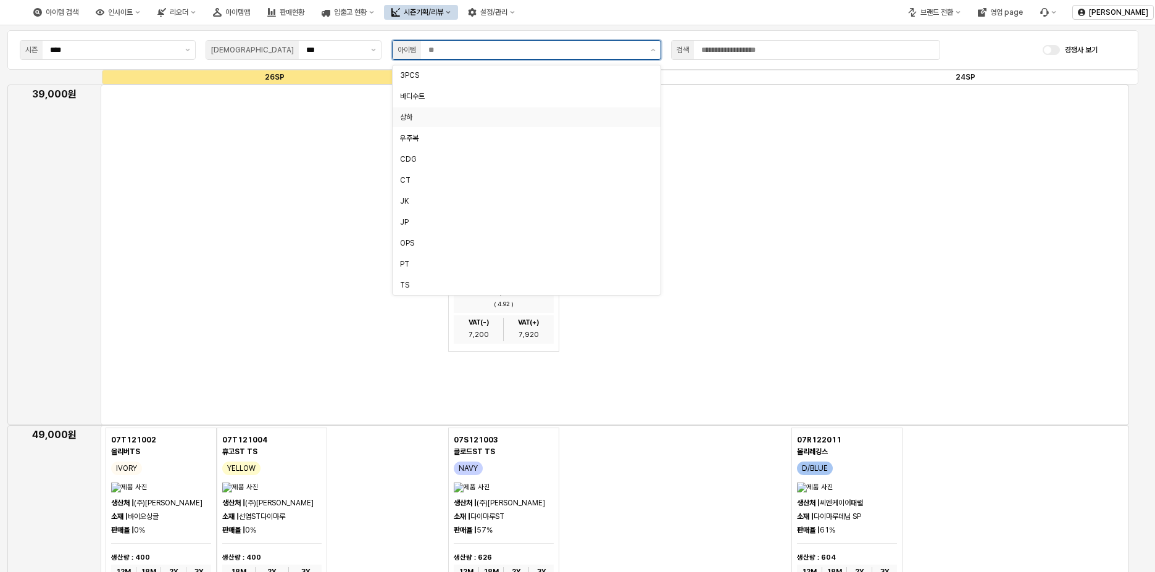
click at [480, 123] on div "상하" at bounding box center [527, 117] width 268 height 20
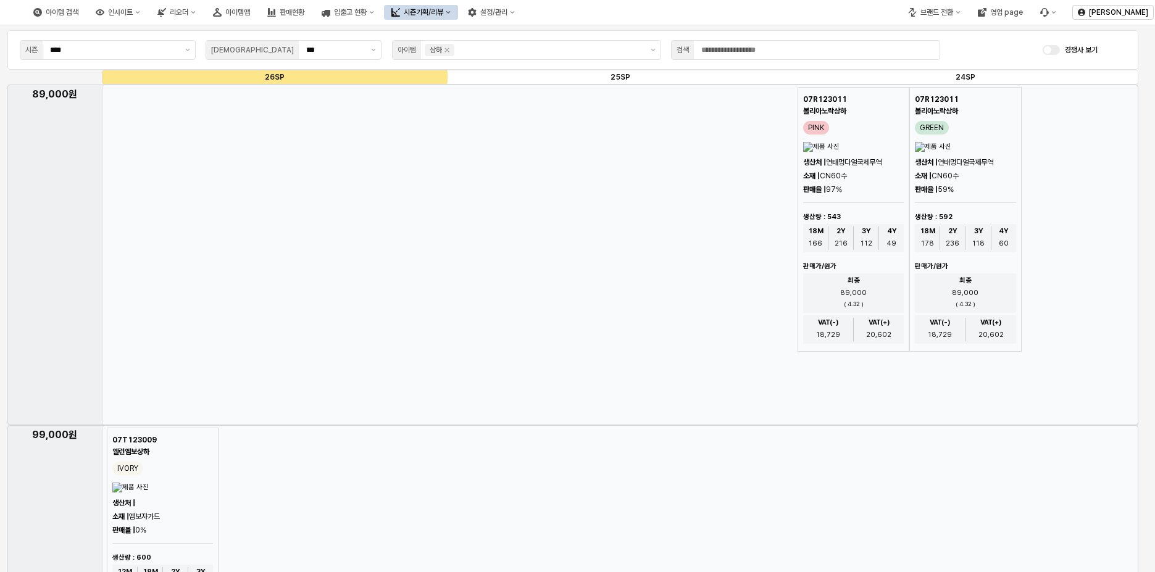
click at [449, 52] on icon "Remove 상하" at bounding box center [447, 50] width 10 height 10
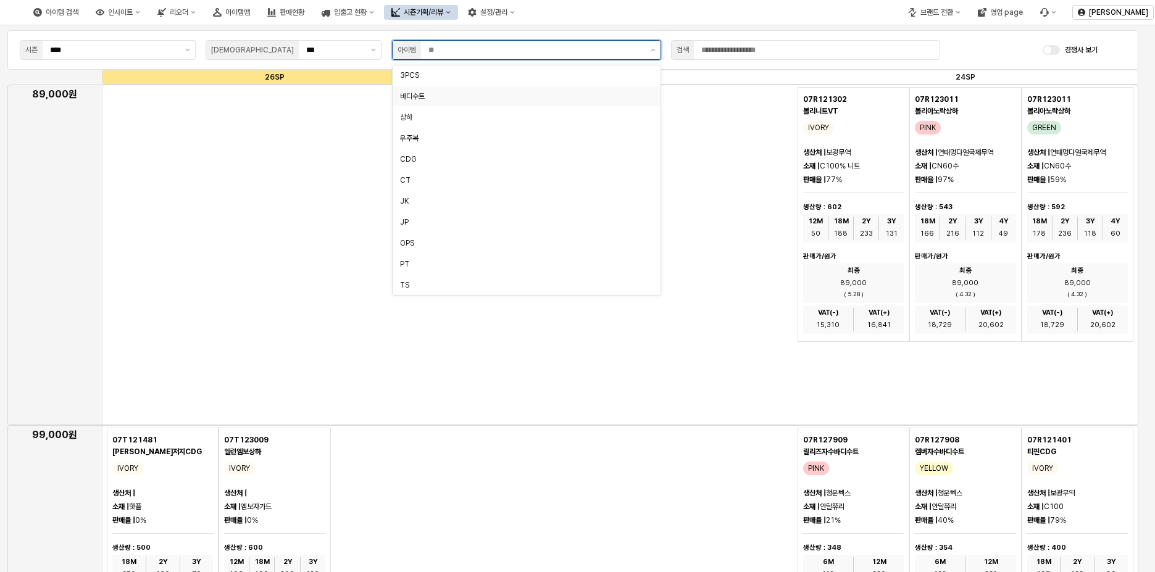
click at [503, 102] on div "바디수트" at bounding box center [523, 96] width 246 height 12
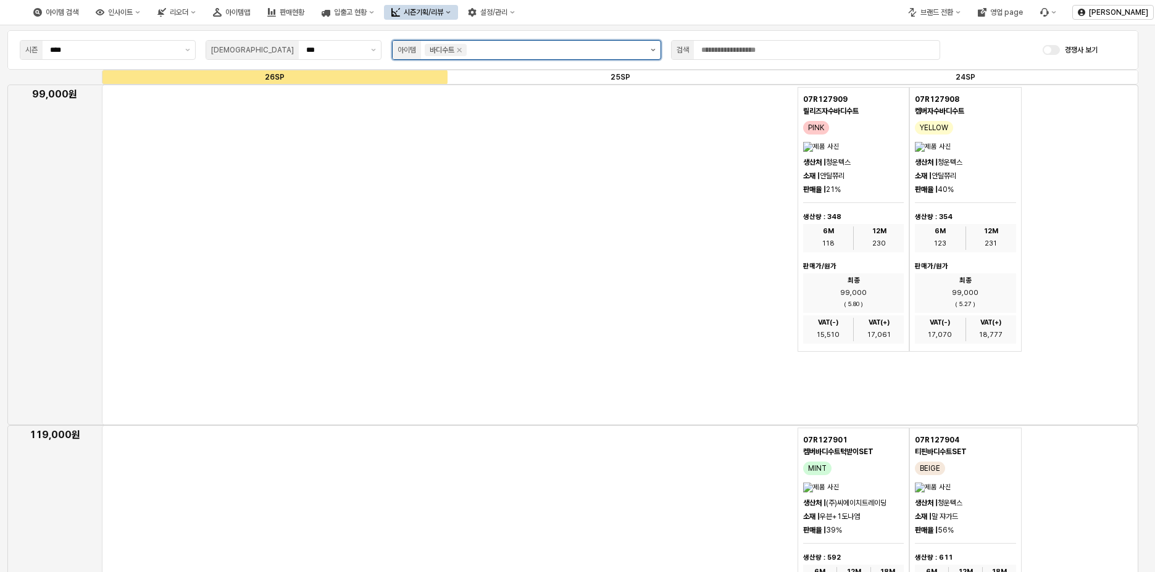
click at [650, 48] on button "제안 사항 표시" at bounding box center [653, 50] width 15 height 19
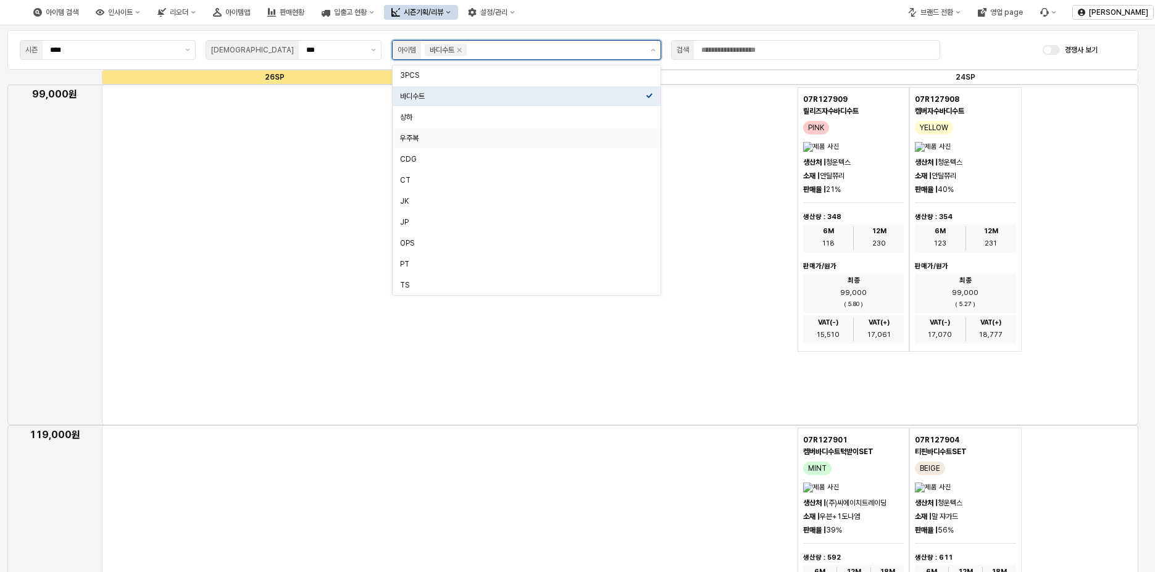
click at [479, 133] on div "우주복" at bounding box center [523, 138] width 246 height 12
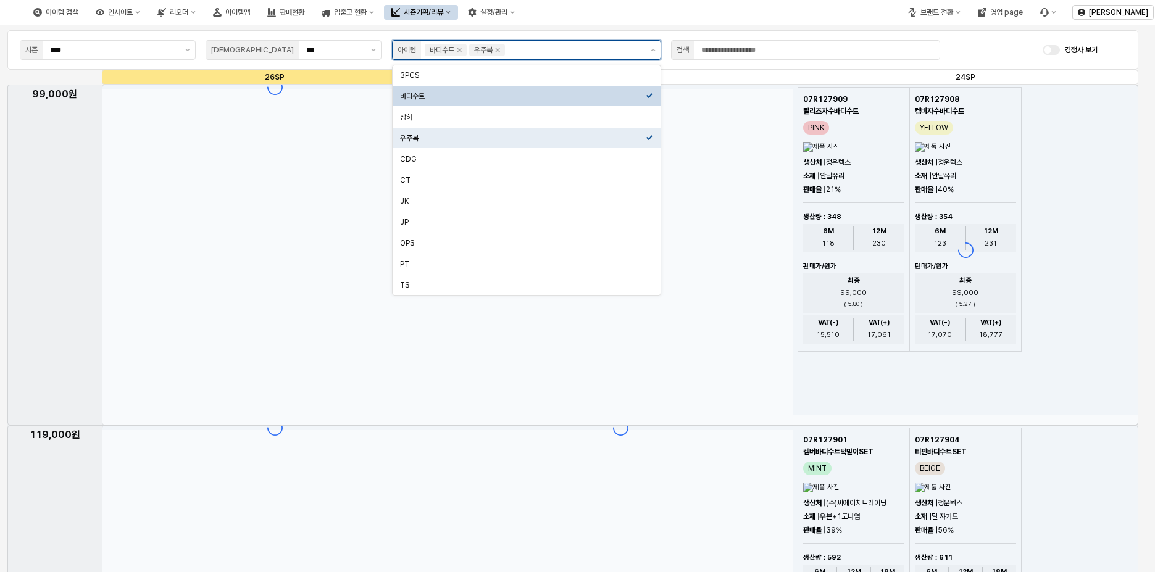
click at [601, 95] on div "바디수트" at bounding box center [523, 96] width 246 height 10
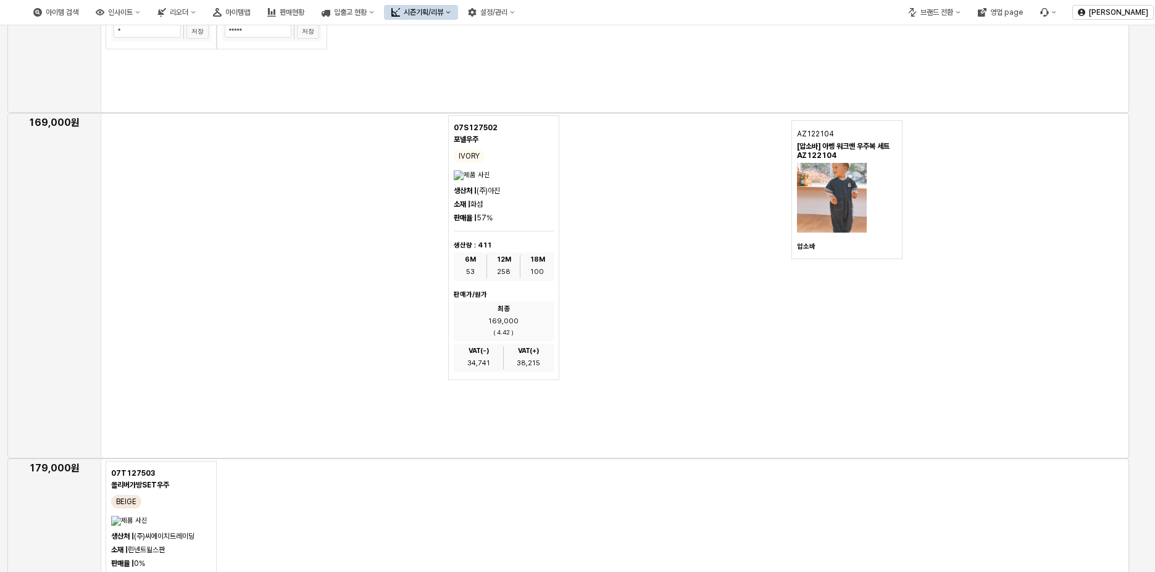
scroll to position [2531, 0]
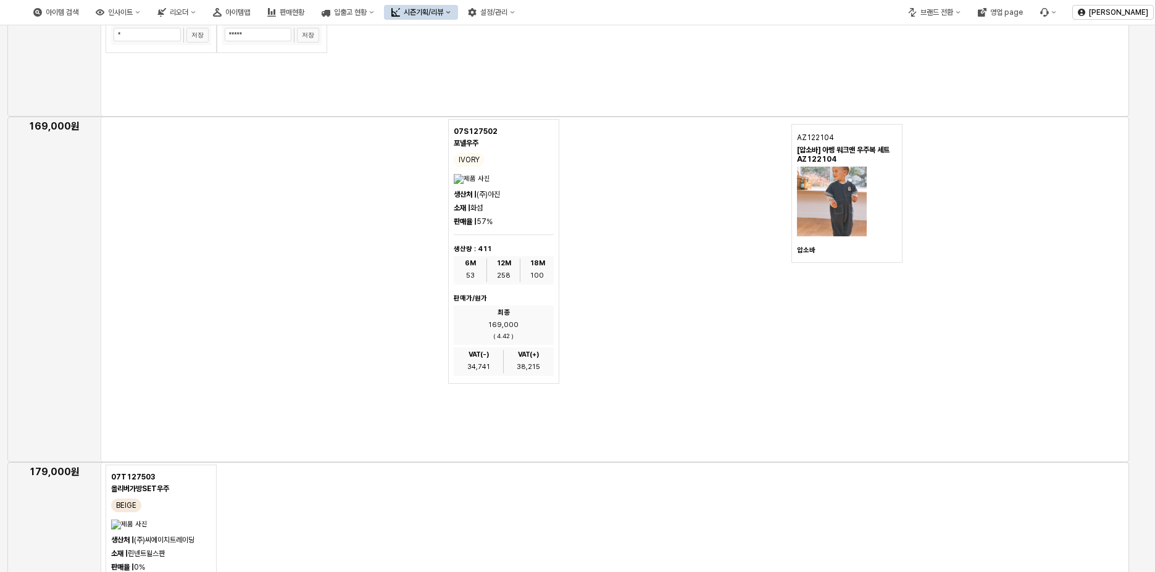
drag, startPoint x: 838, startPoint y: 138, endPoint x: 795, endPoint y: 139, distance: 43.2
click at [795, 139] on div "AZ122104 [압소바] 아벵 워크맨 우주복 세트 AZ122104 [GEOGRAPHIC_DATA]" at bounding box center [847, 193] width 111 height 139
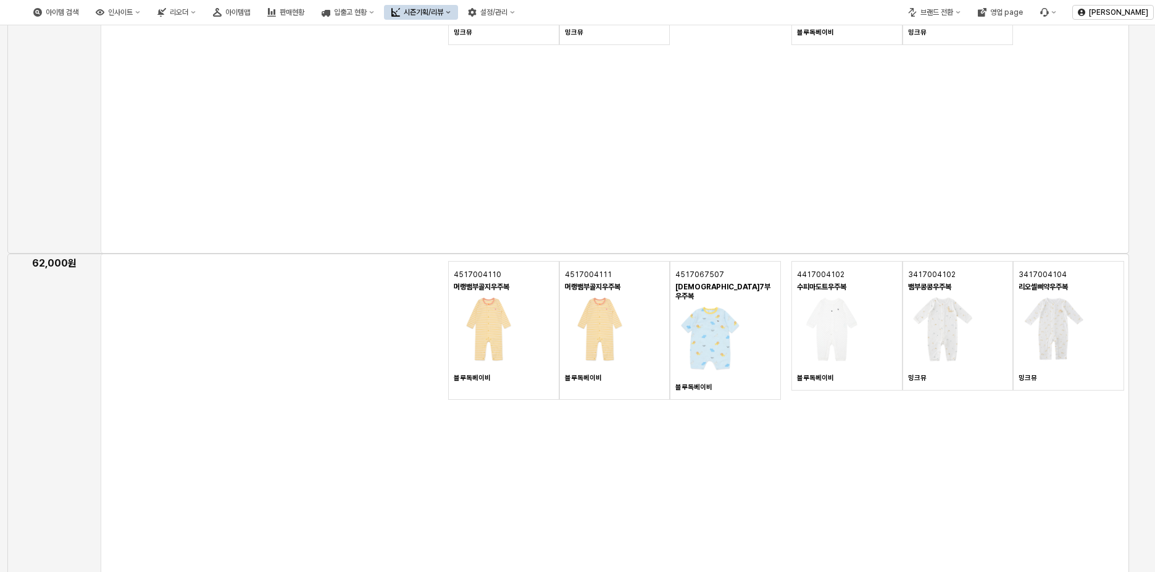
scroll to position [0, 0]
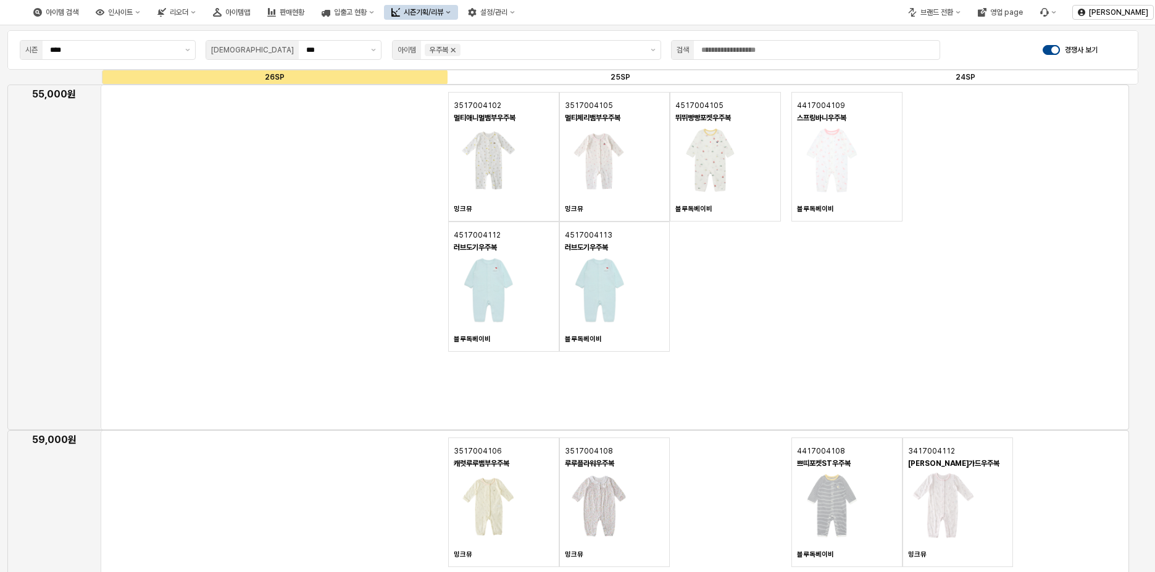
click at [454, 50] on icon "Remove 우주복" at bounding box center [453, 50] width 10 height 10
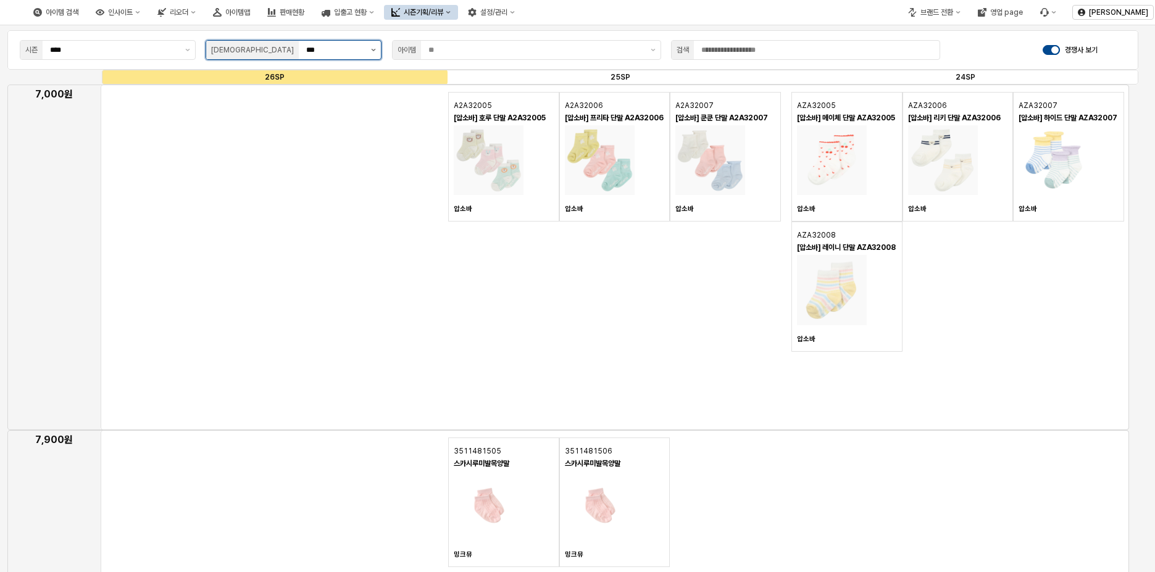
click at [369, 49] on button "제안 사항 표시" at bounding box center [373, 50] width 15 height 19
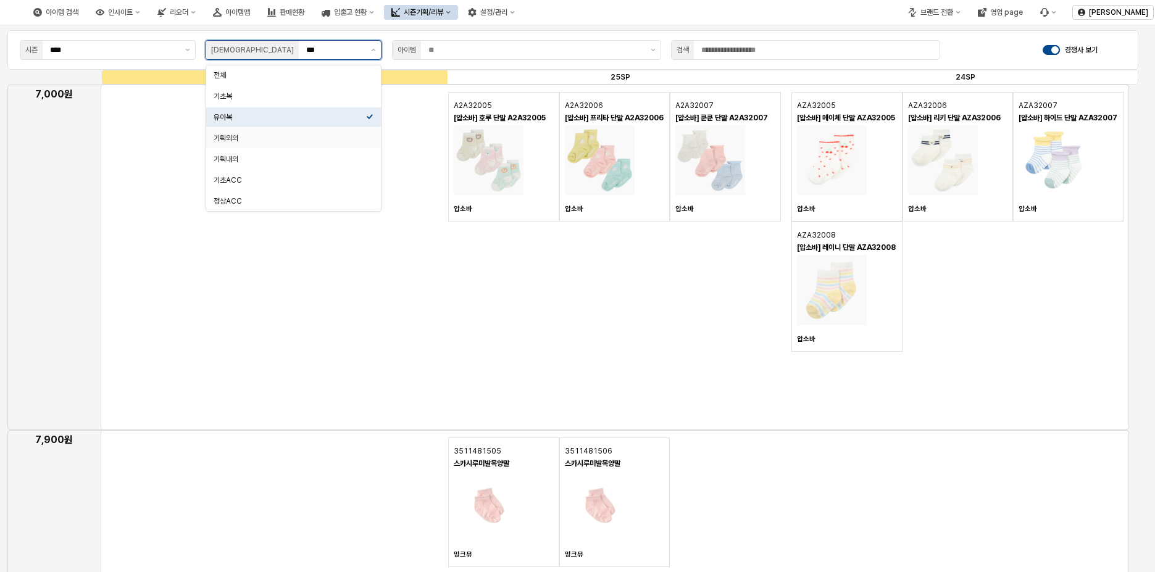
click at [274, 138] on div "기획외의" at bounding box center [290, 138] width 153 height 10
type input "****"
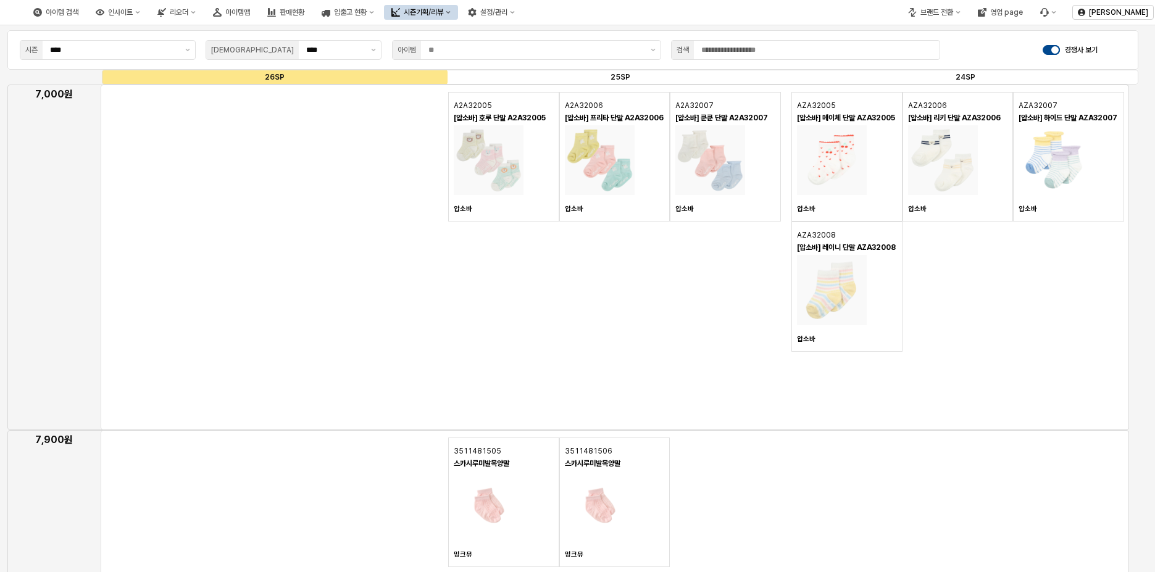
click at [283, 283] on div "App Frame" at bounding box center [615, 258] width 1029 height 346
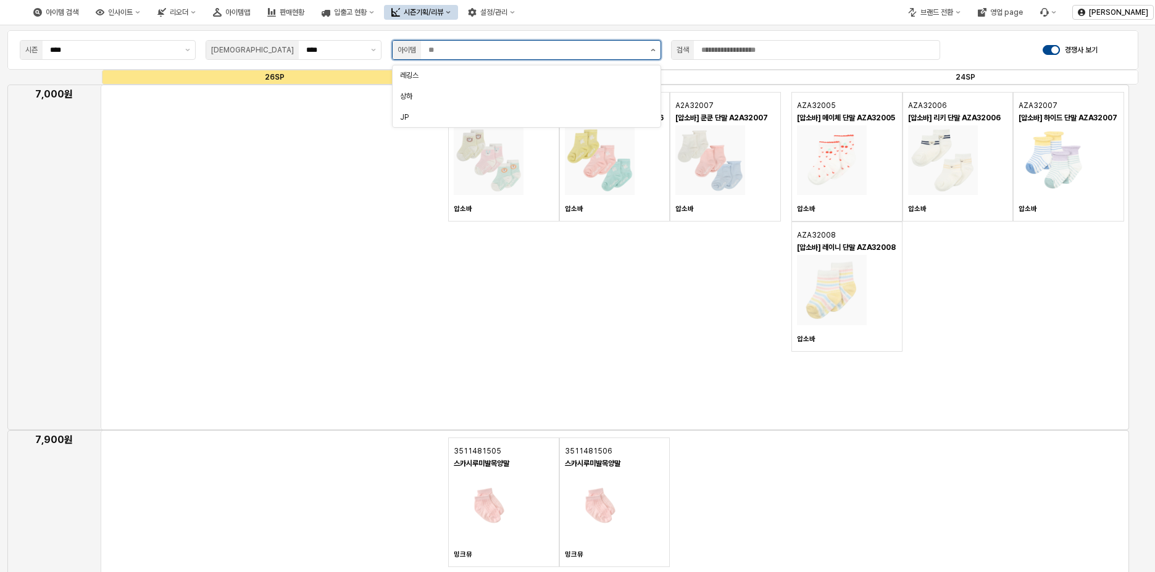
click at [656, 52] on button "제안 사항 표시" at bounding box center [653, 50] width 15 height 19
click at [480, 95] on div "상하" at bounding box center [523, 96] width 246 height 10
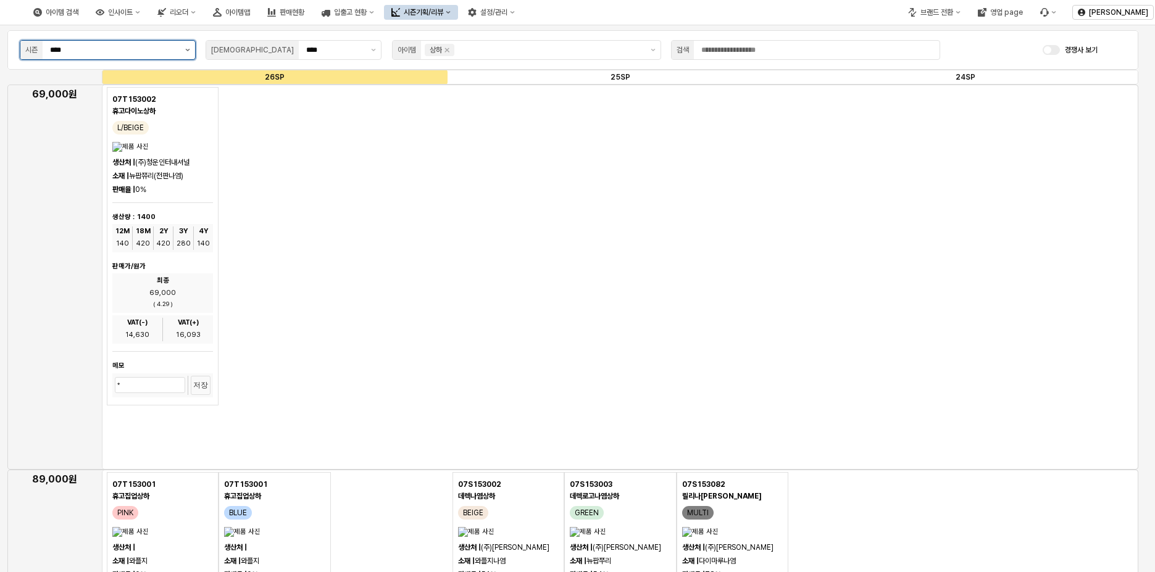
click at [183, 50] on button "제안 사항 표시" at bounding box center [187, 50] width 15 height 19
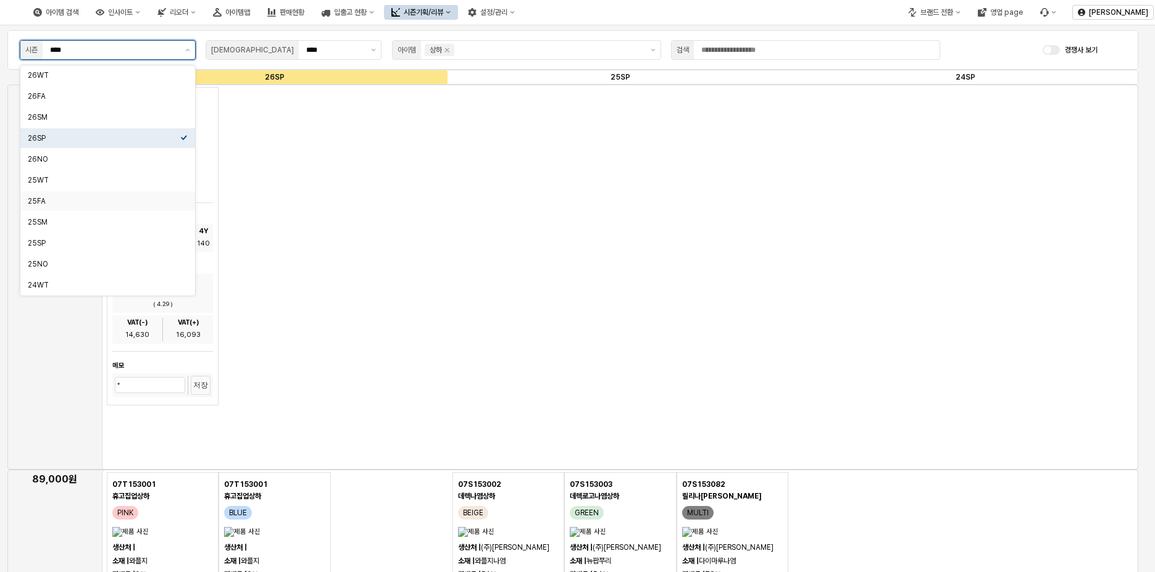
click at [95, 197] on div "25FA" at bounding box center [104, 201] width 153 height 10
type input "****"
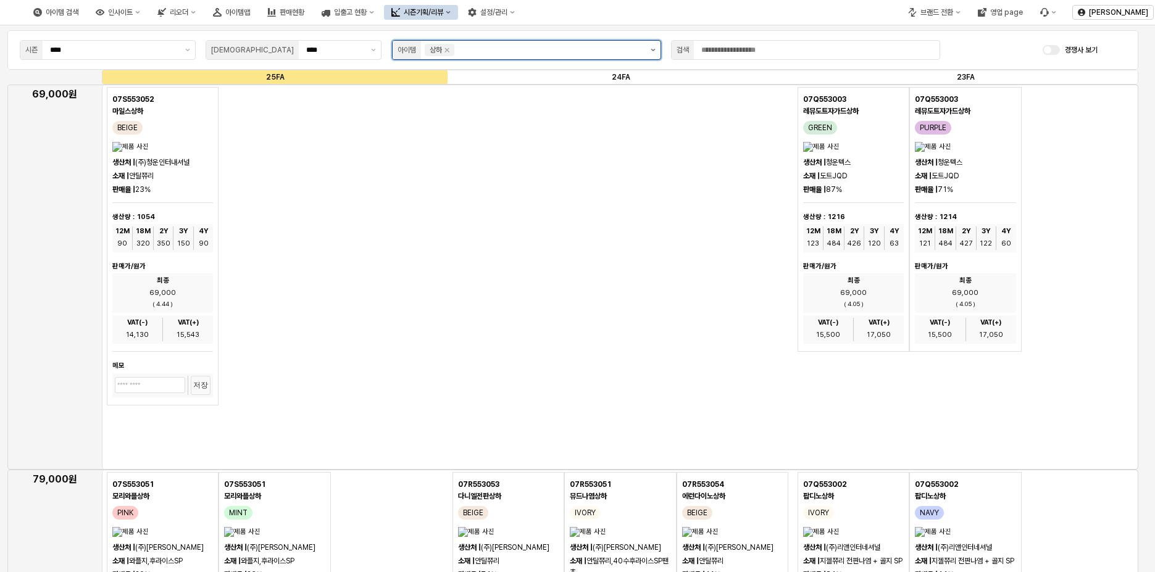
click at [652, 54] on button "제안 사항 표시" at bounding box center [653, 50] width 15 height 19
click at [451, 51] on icon "Remove 상하" at bounding box center [447, 50] width 10 height 10
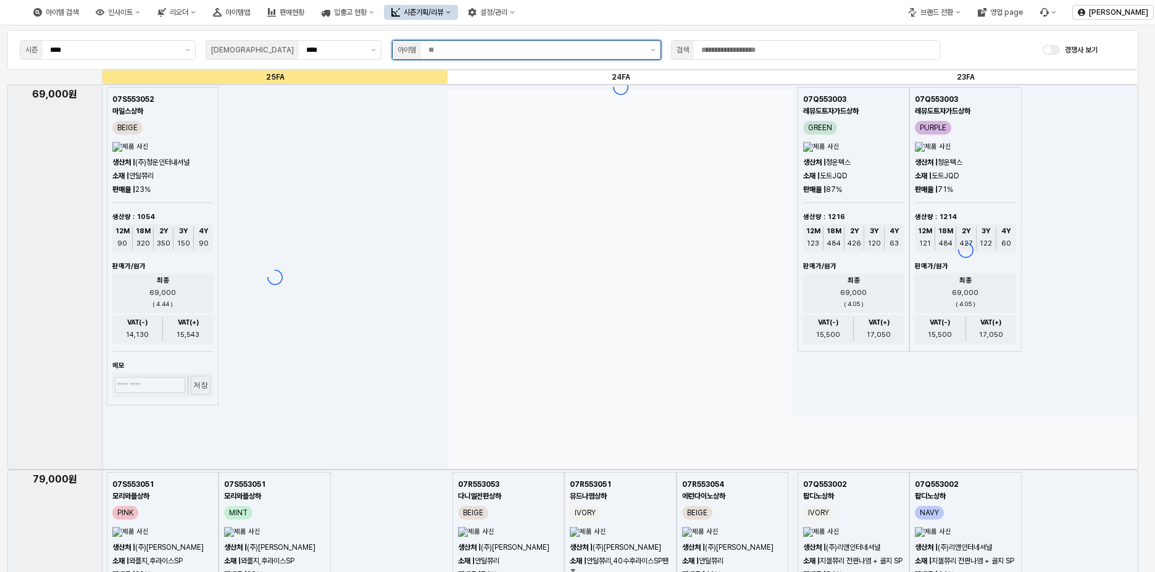
click at [451, 51] on input "App Frame" at bounding box center [535, 50] width 215 height 12
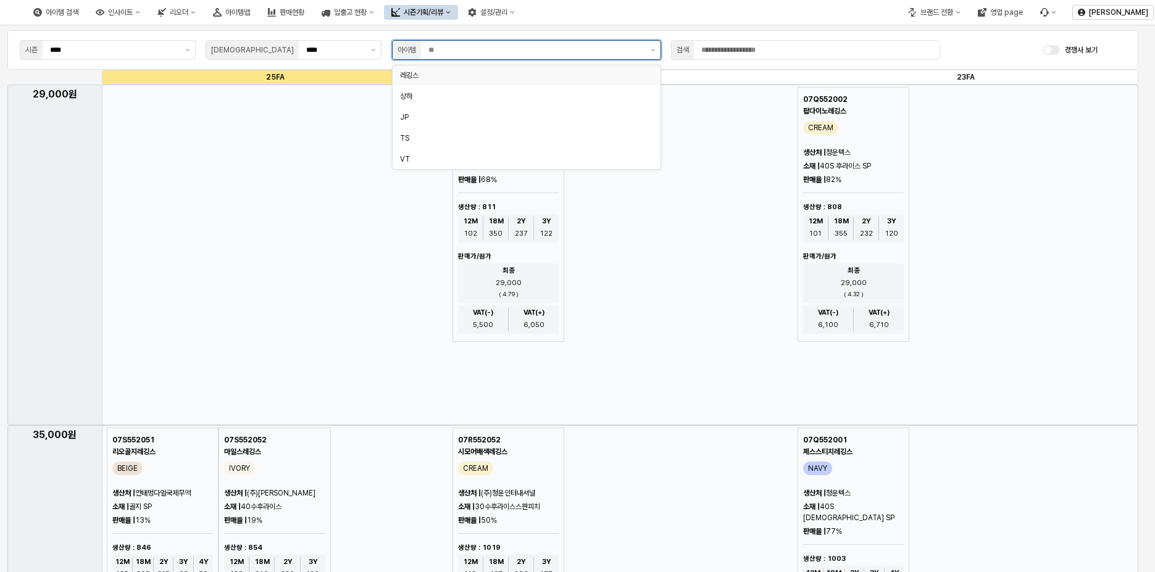
type input "*"
type input "***"
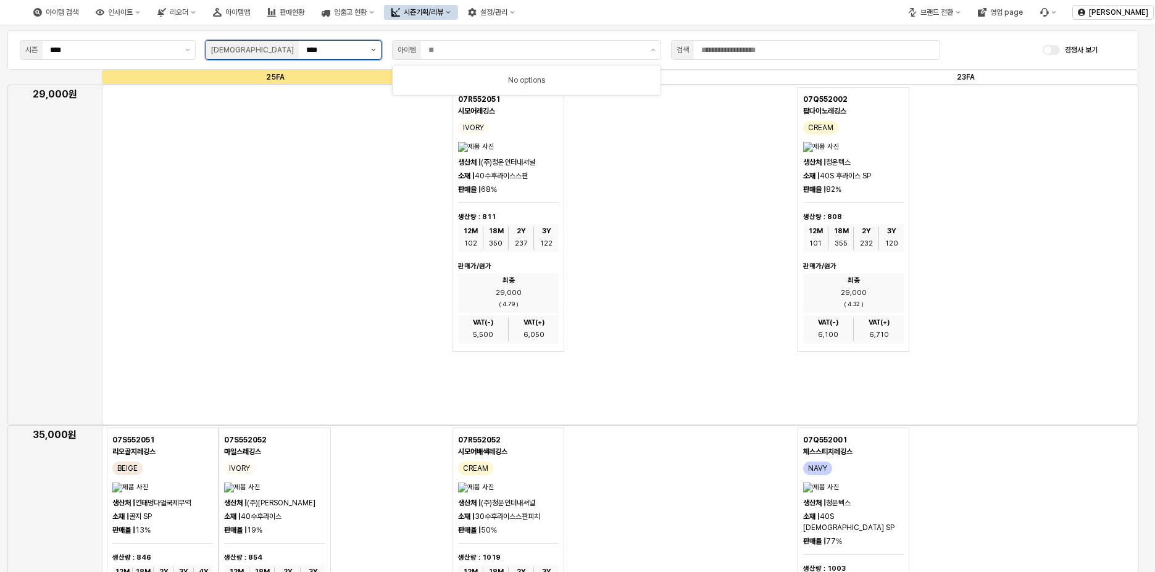
click at [374, 48] on button "제안 사항 표시" at bounding box center [373, 50] width 15 height 19
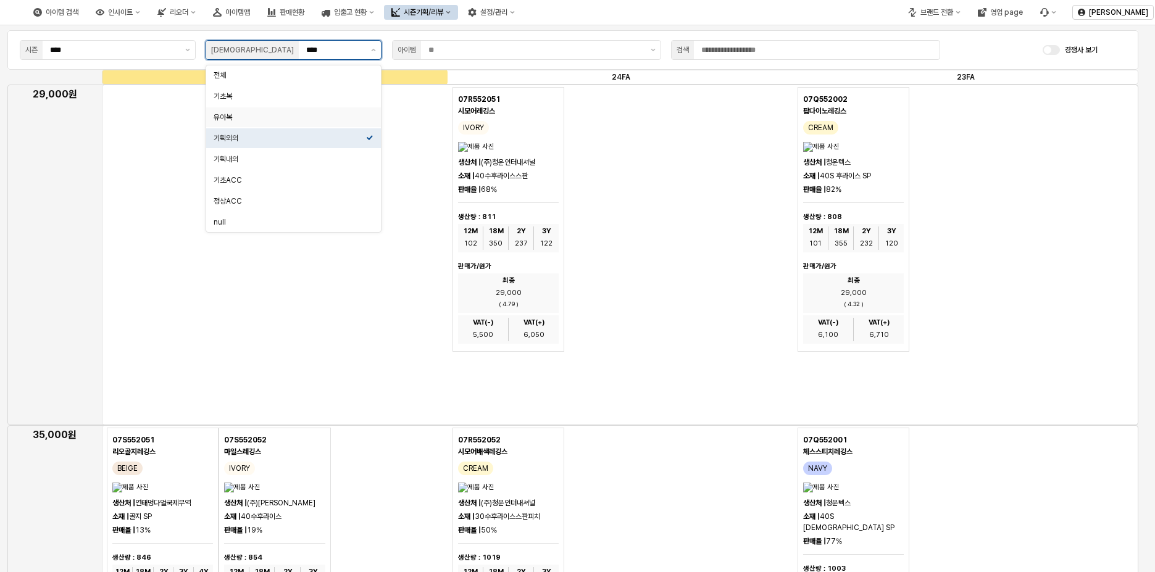
click at [276, 115] on div "유아복" at bounding box center [290, 117] width 153 height 10
type input "***"
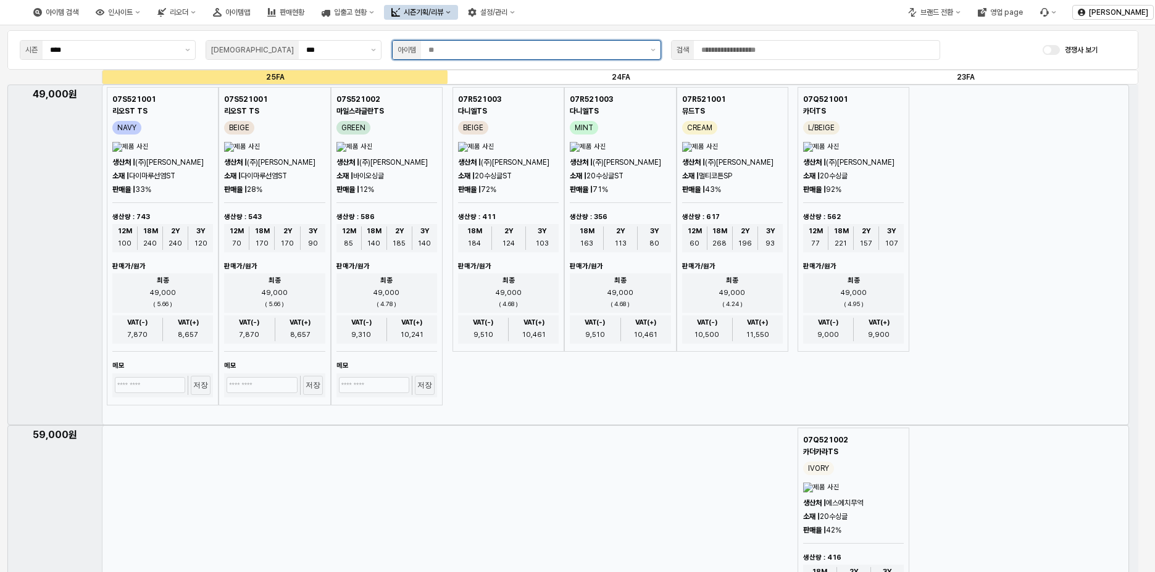
click at [479, 51] on input "App Frame" at bounding box center [535, 50] width 215 height 12
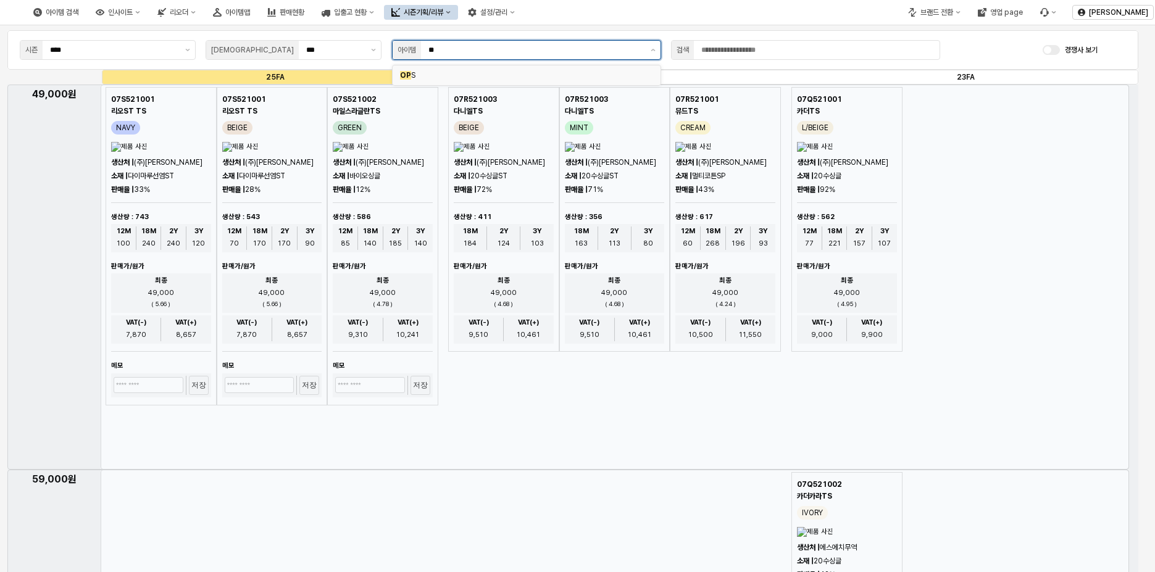
type input "***"
click at [409, 75] on span "OPS" at bounding box center [408, 75] width 16 height 9
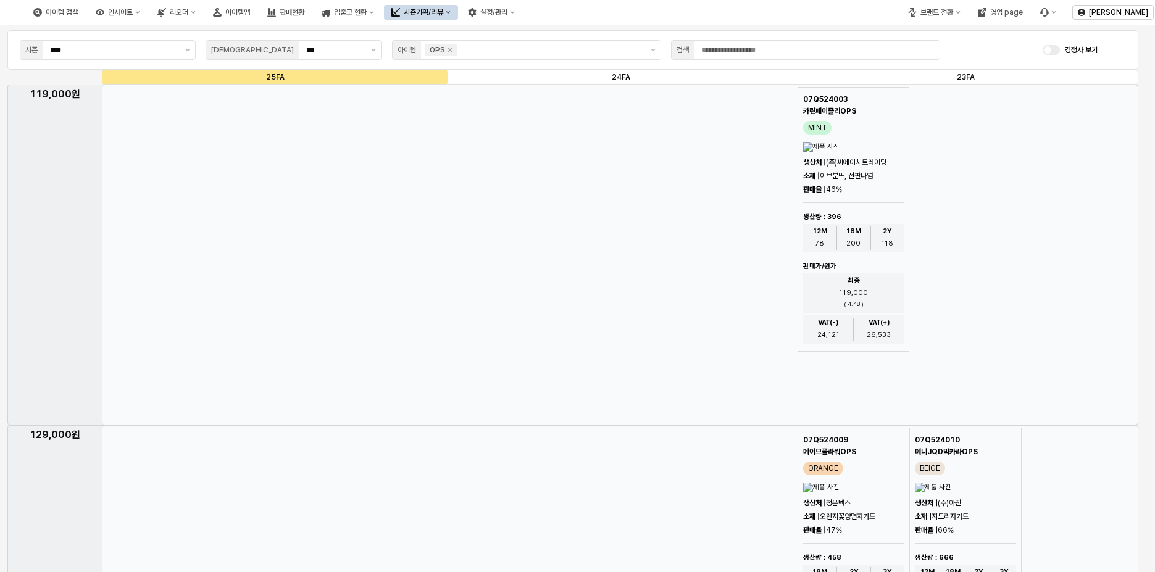
click at [186, 51] on button "제안 사항 표시" at bounding box center [187, 50] width 15 height 19
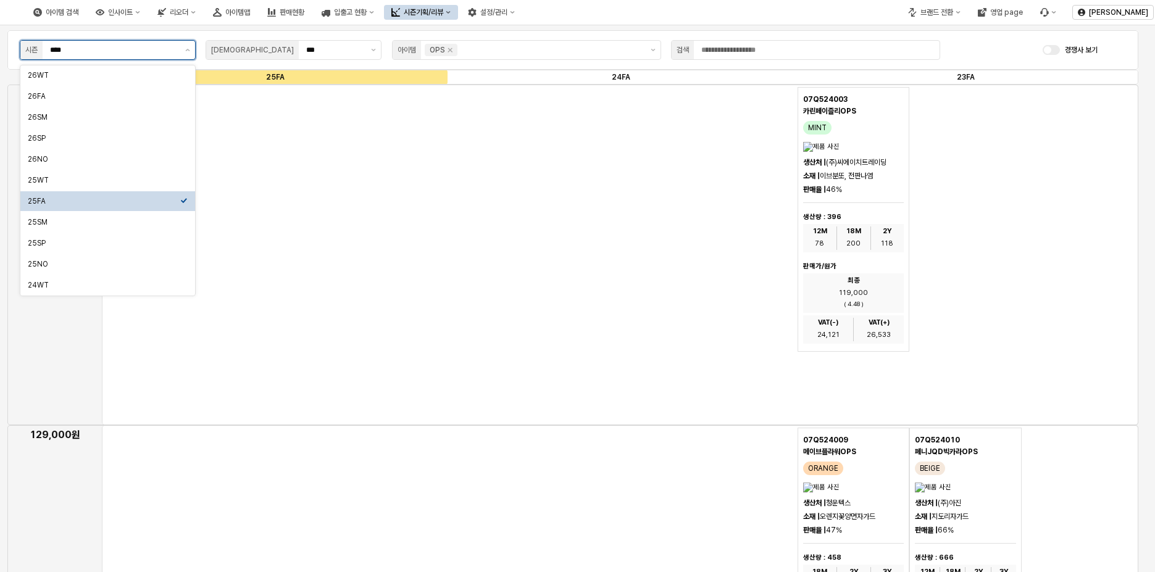
click at [173, 199] on div "25FA" at bounding box center [104, 201] width 153 height 10
click at [109, 143] on div "26SP" at bounding box center [104, 138] width 153 height 12
type input "****"
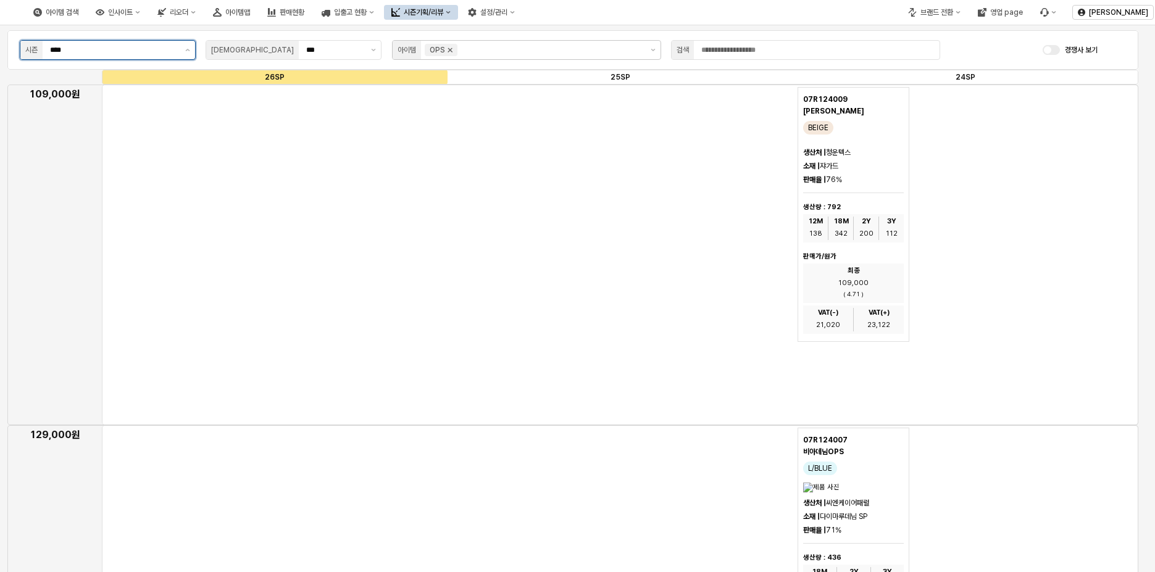
click at [454, 54] on icon "Remove OPS" at bounding box center [450, 50] width 10 height 10
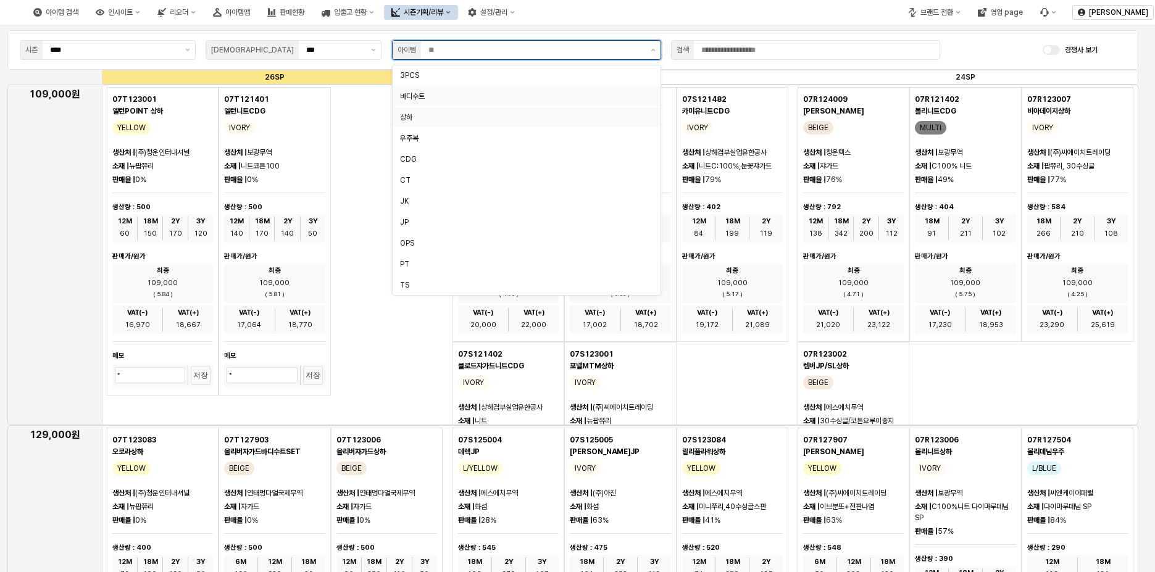
click at [440, 108] on div "상하" at bounding box center [527, 117] width 268 height 20
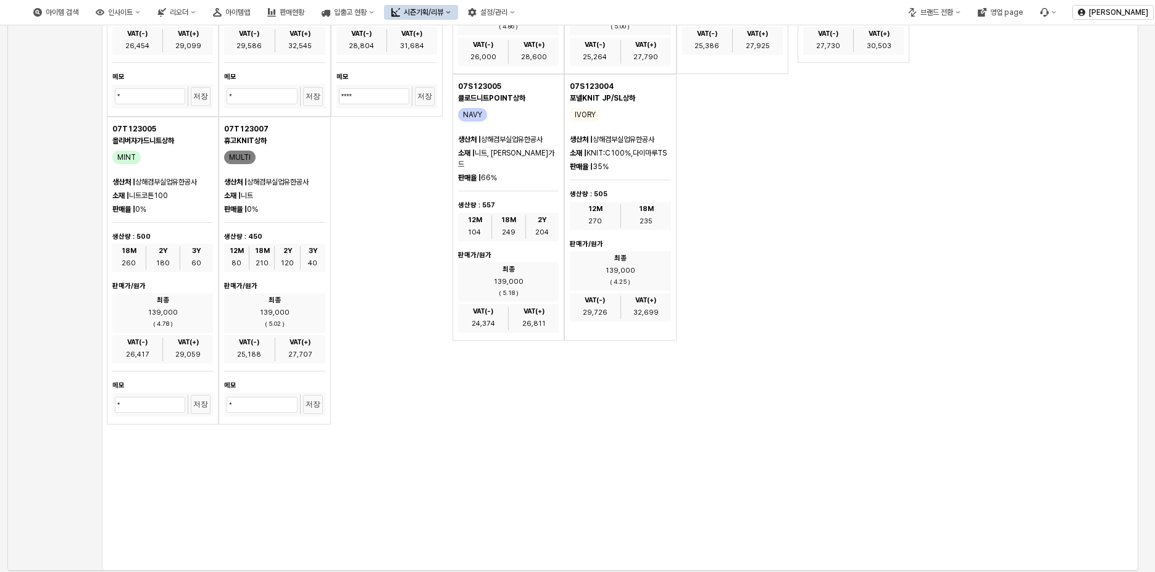
scroll to position [15, 0]
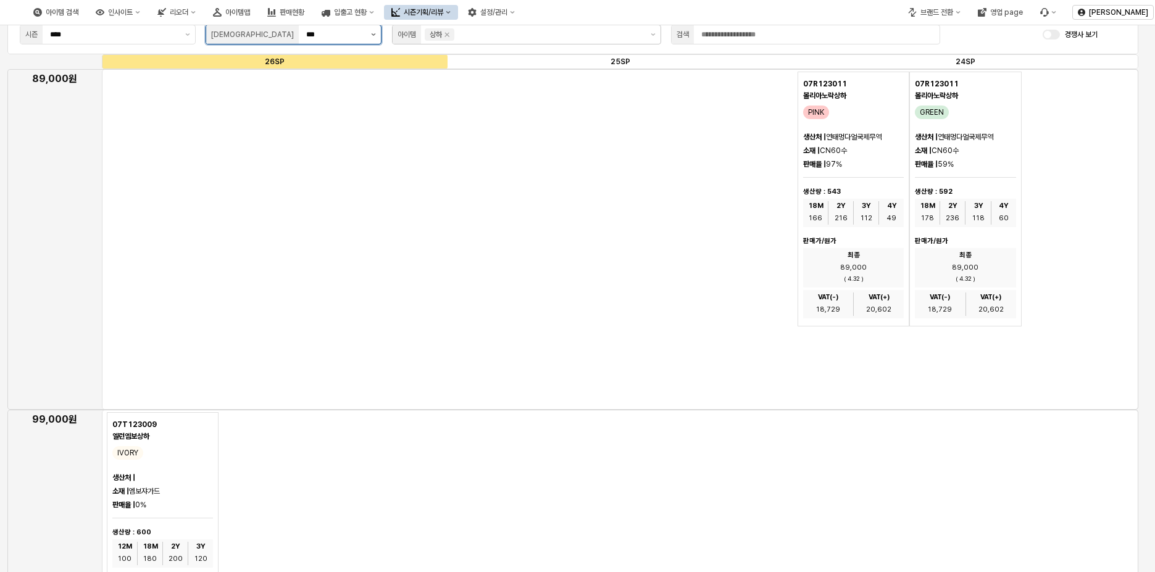
click at [371, 33] on button "제안 사항 표시" at bounding box center [373, 34] width 15 height 19
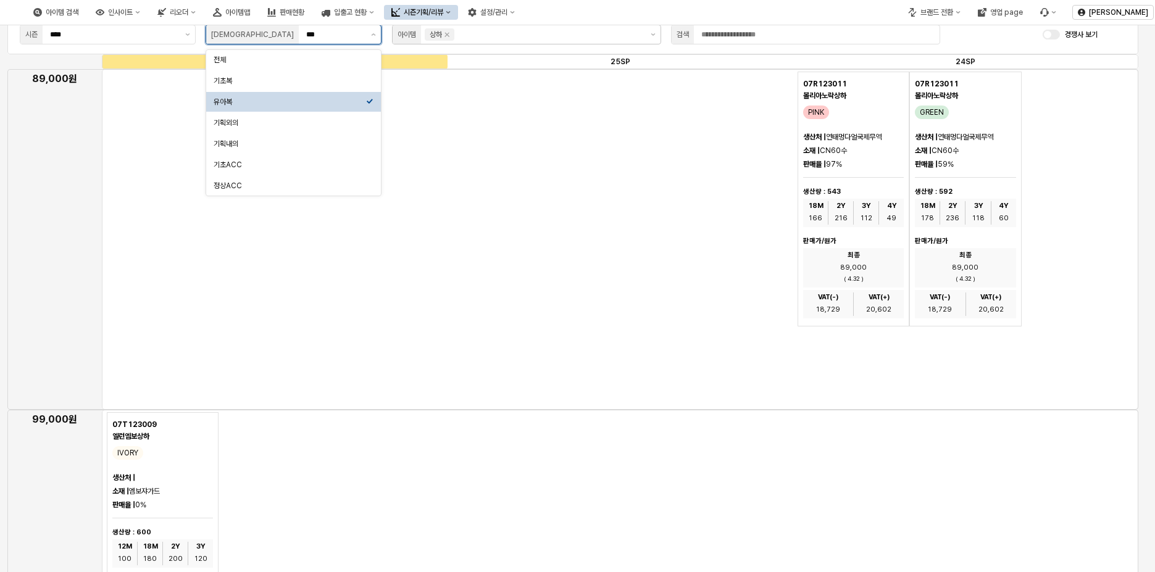
click at [294, 102] on div "유아복" at bounding box center [290, 102] width 153 height 10
click at [451, 36] on icon "Remove 상하" at bounding box center [447, 35] width 10 height 10
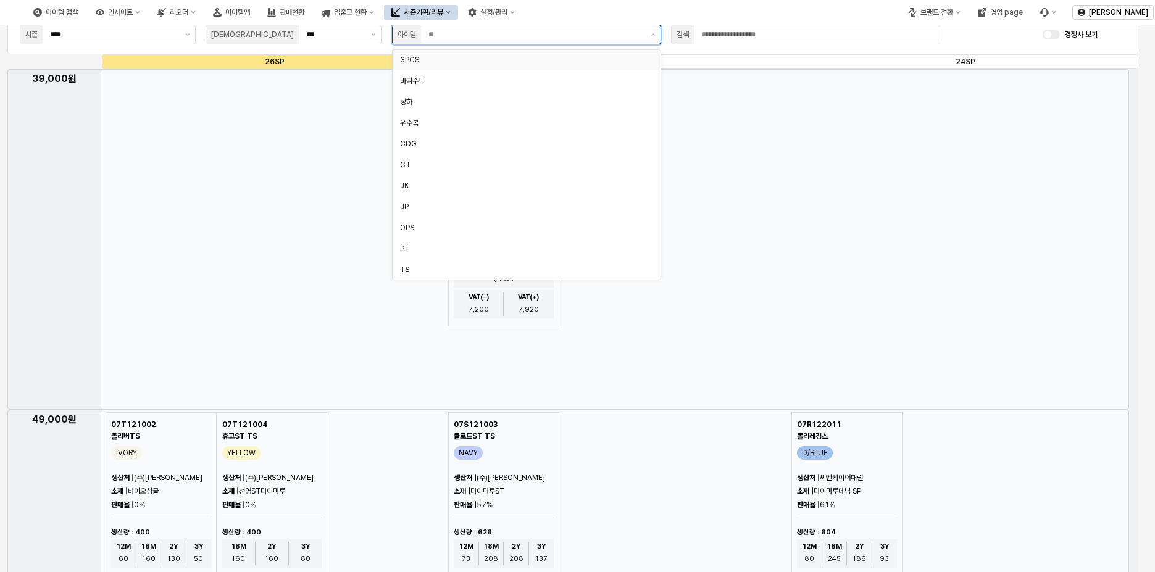
click at [455, 57] on div "3PCS" at bounding box center [523, 60] width 246 height 10
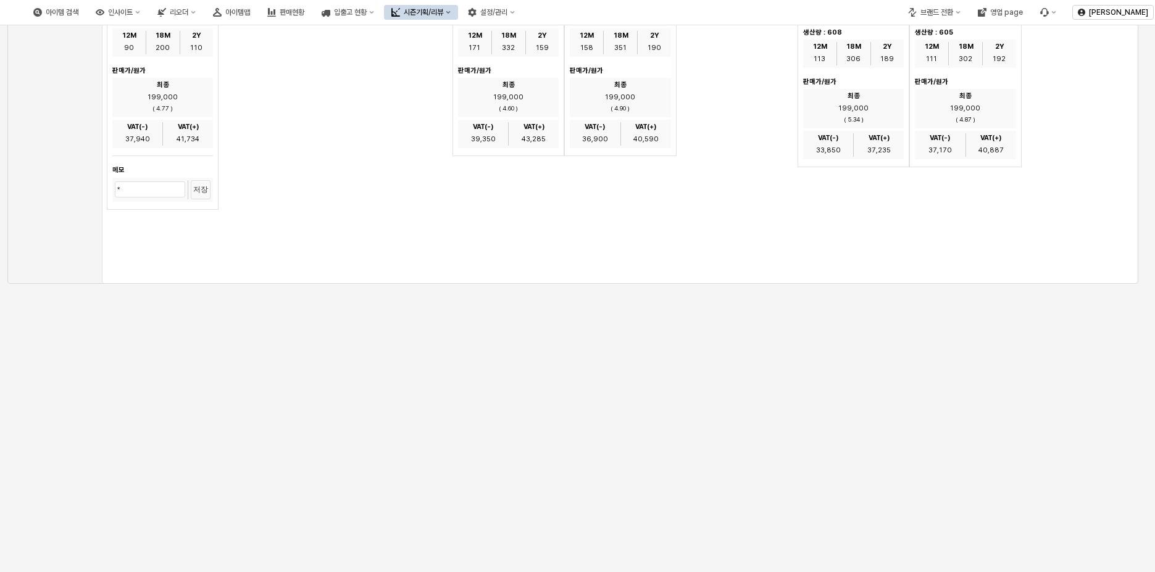
scroll to position [448, 0]
